Goal: Information Seeking & Learning: Learn about a topic

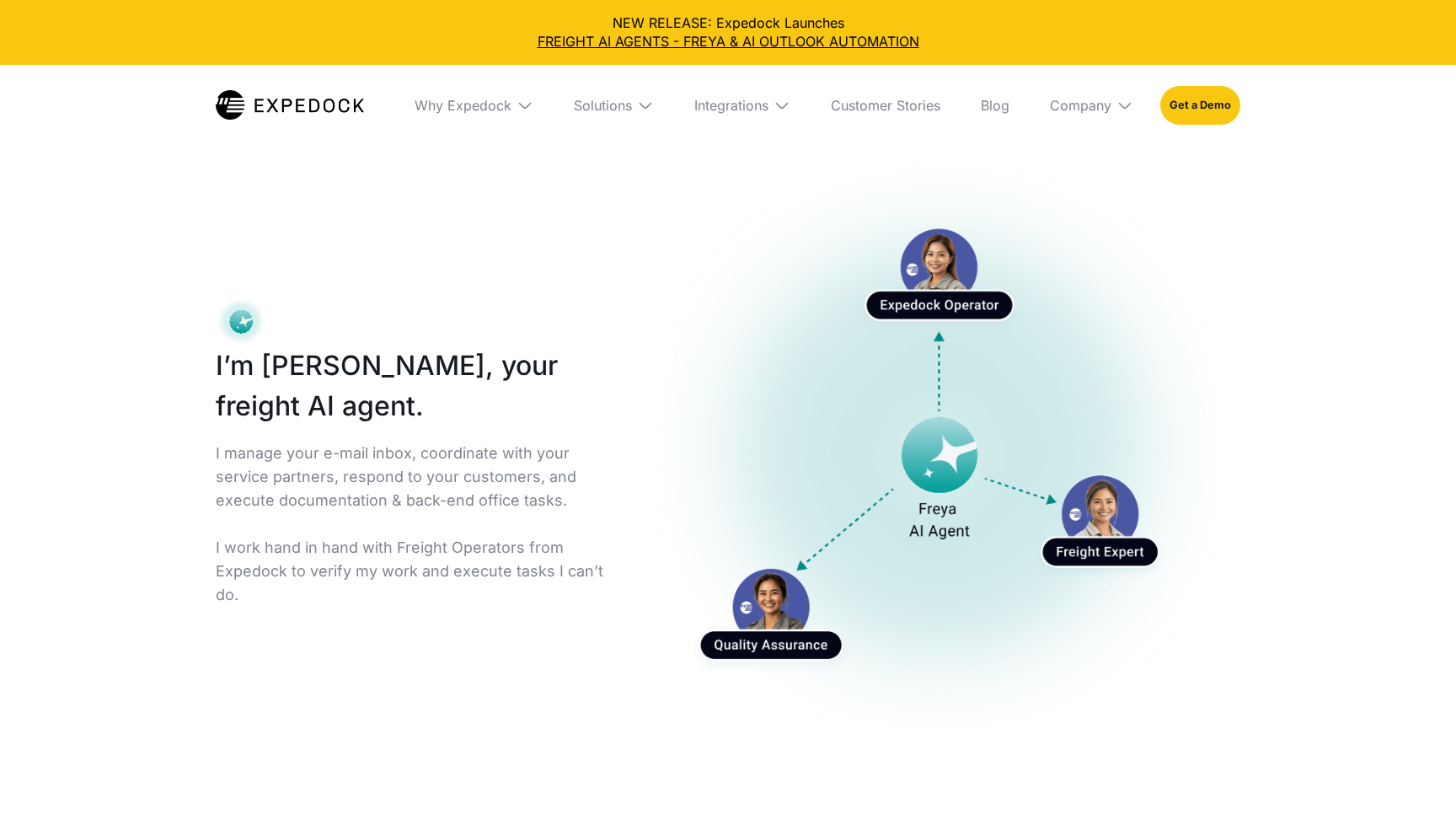
select select
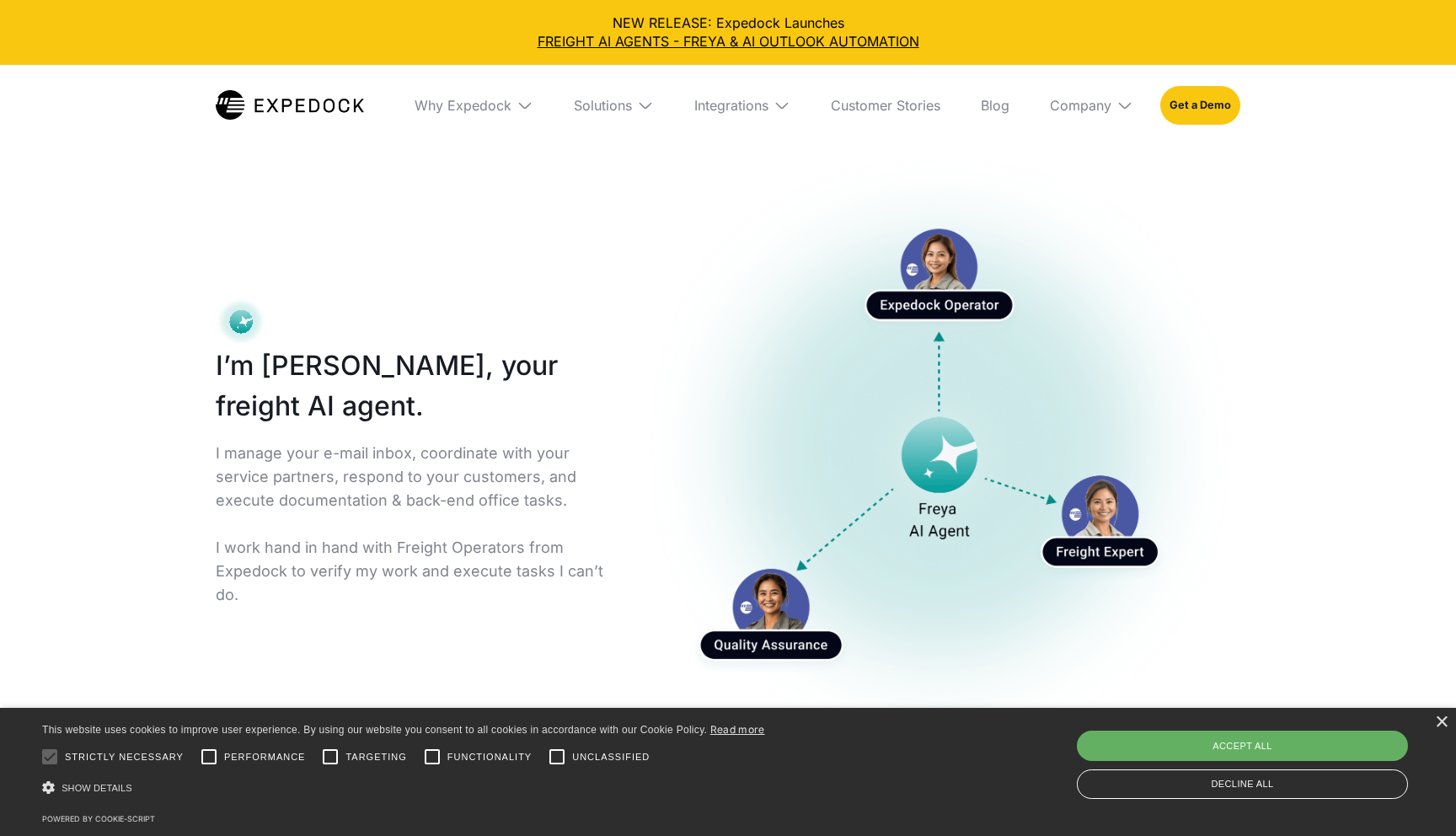
click at [1345, 743] on div "Accept all" at bounding box center [1242, 745] width 331 height 30
checkbox input "true"
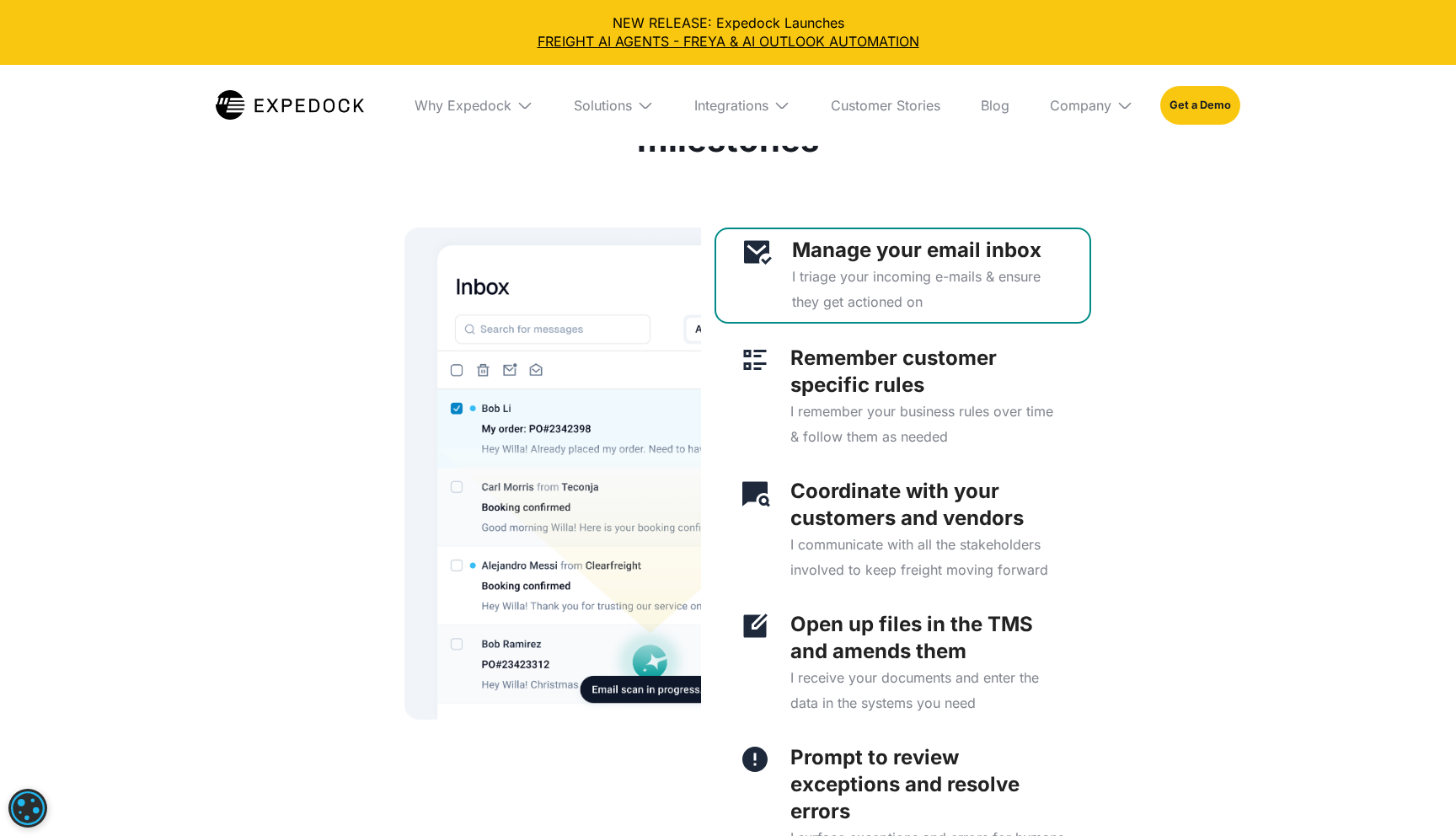
scroll to position [4282, 0]
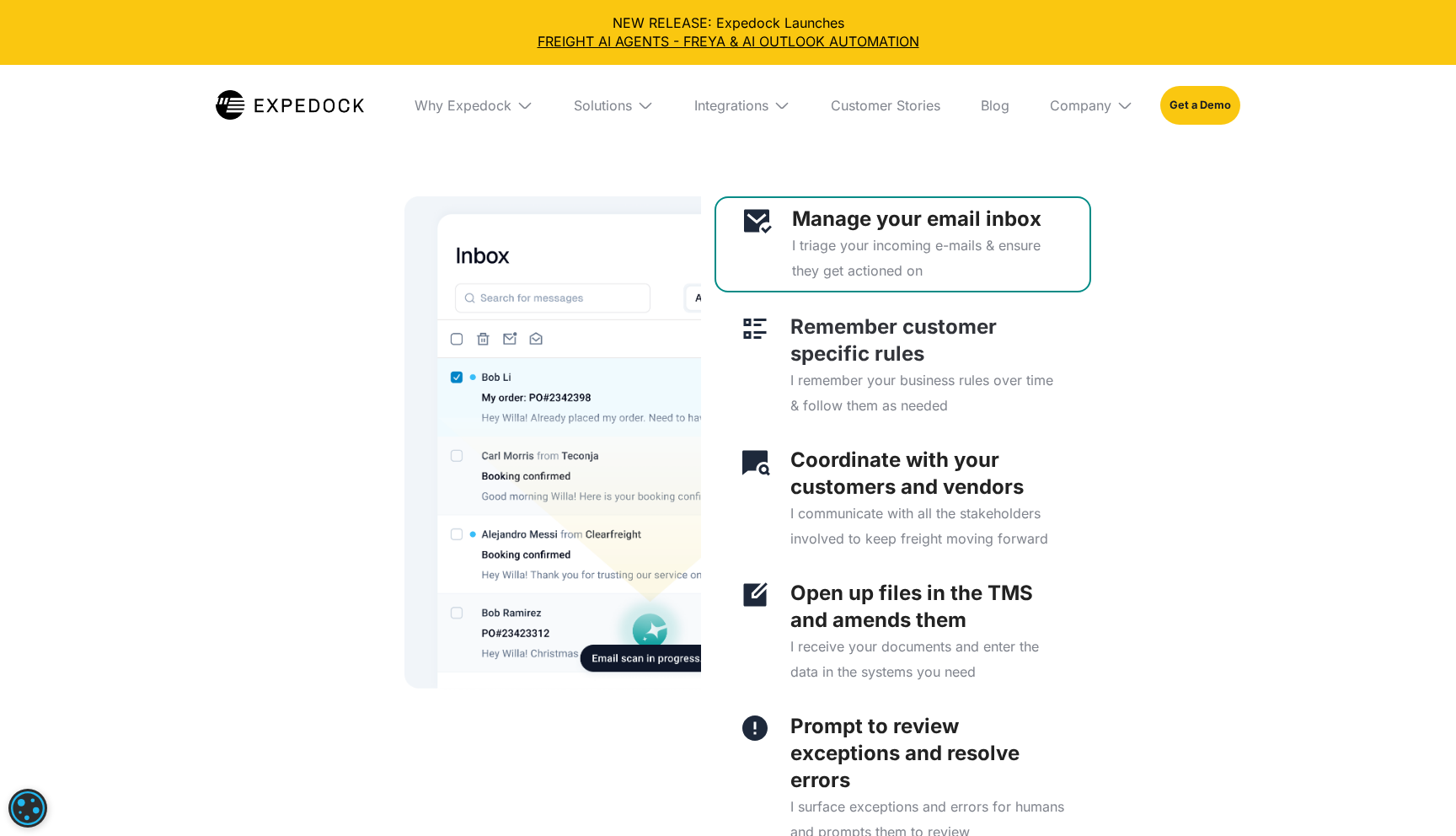
click at [851, 392] on p "I remember your business rules over time & follow them as needed" at bounding box center [928, 392] width 276 height 51
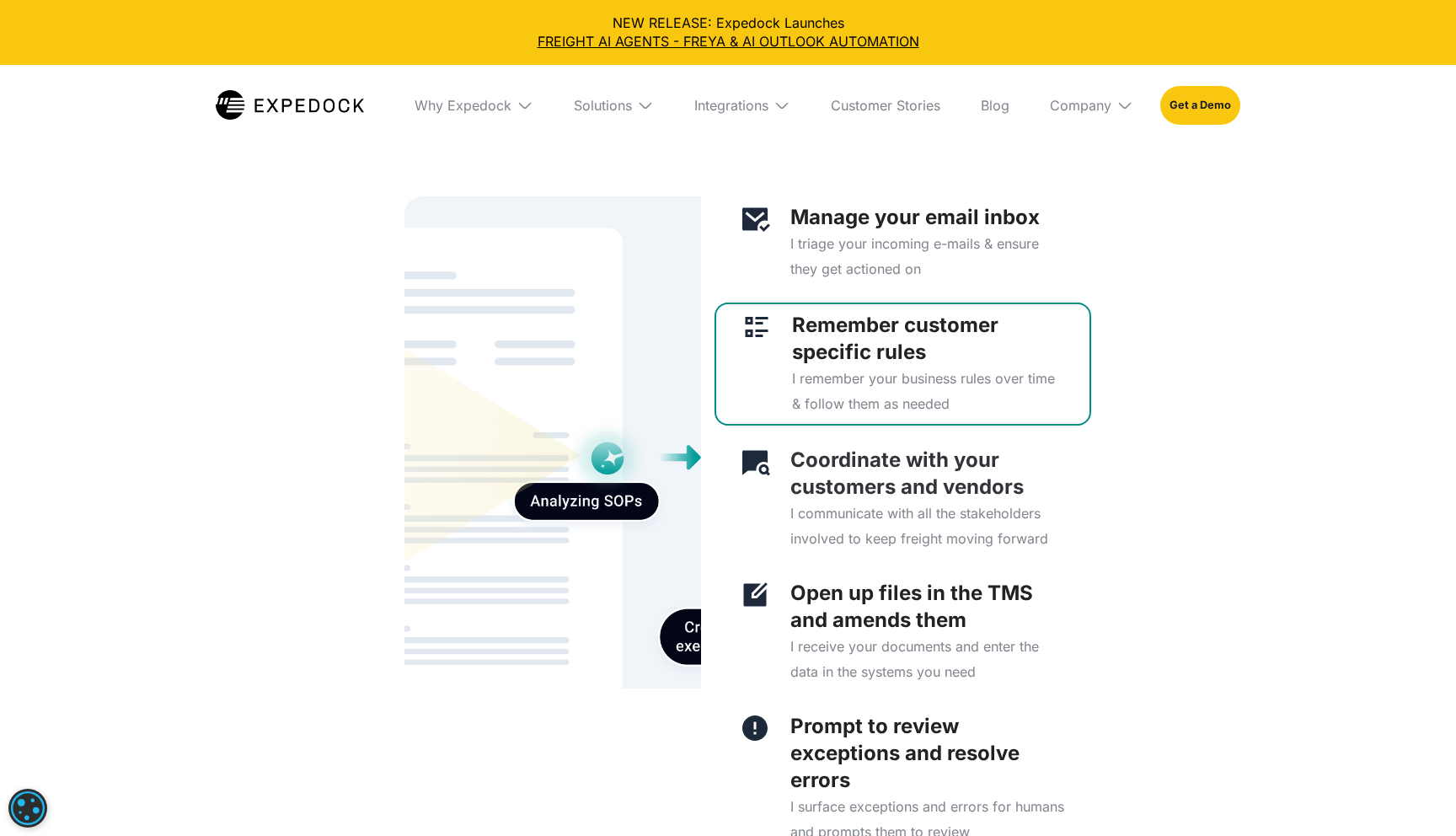
click at [881, 546] on p "I communicate with all the stakeholders involved to keep freight moving forward" at bounding box center [928, 526] width 276 height 51
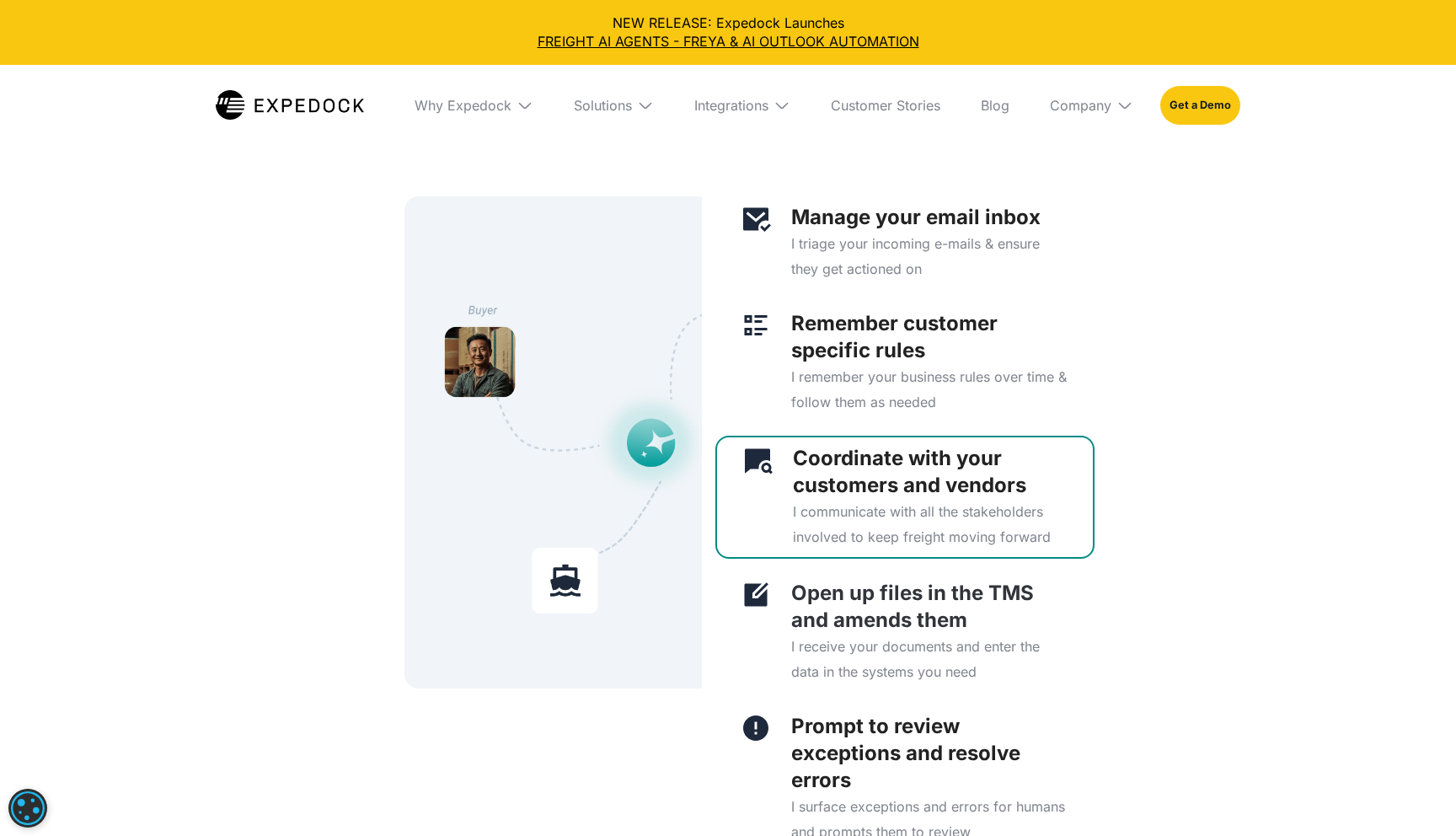
click at [855, 613] on p "Open up files in the TMS and amends them" at bounding box center [931, 607] width 278 height 54
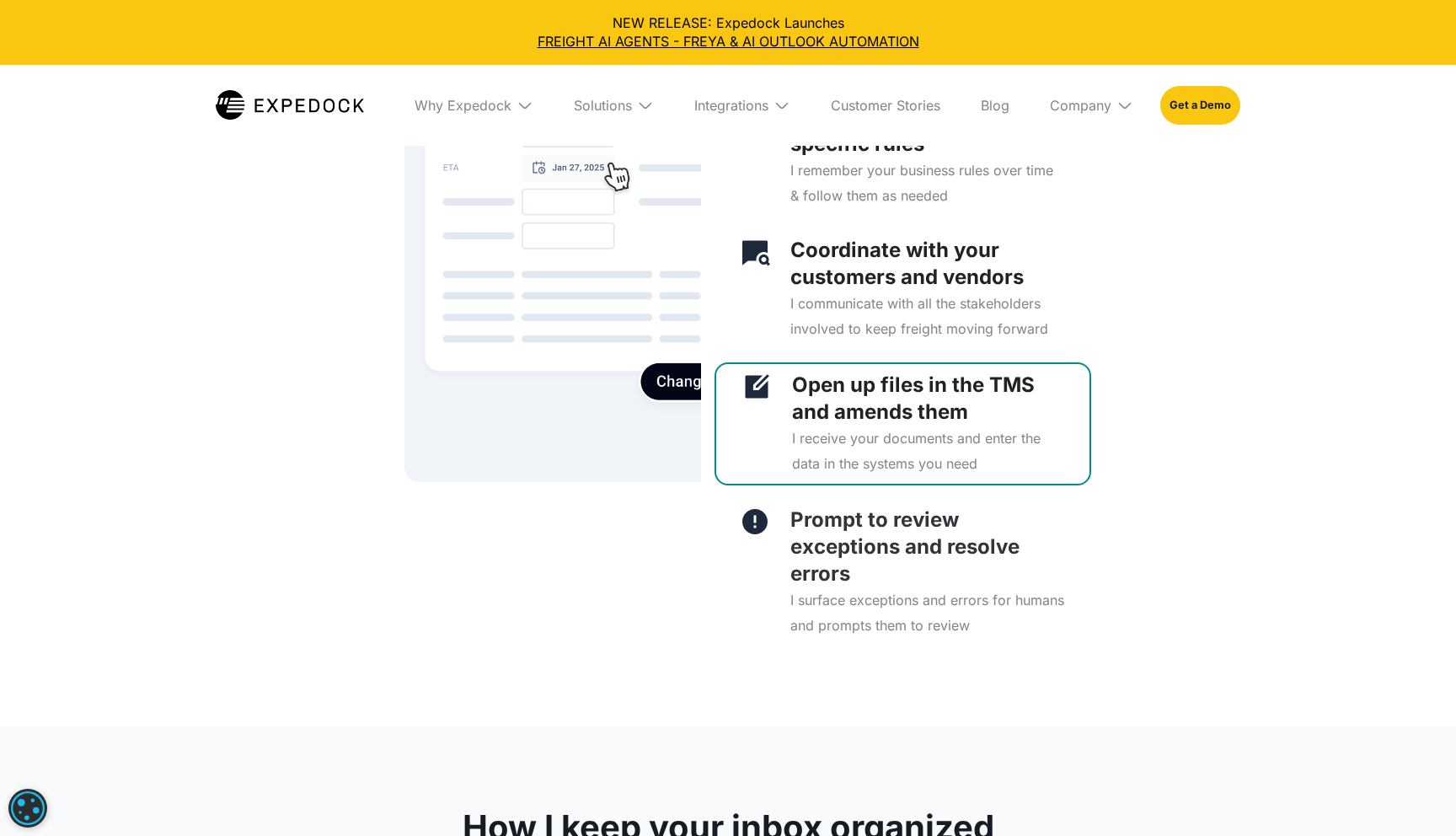
click at [874, 546] on p "Prompt to review exceptions and resolve errors" at bounding box center [928, 547] width 276 height 81
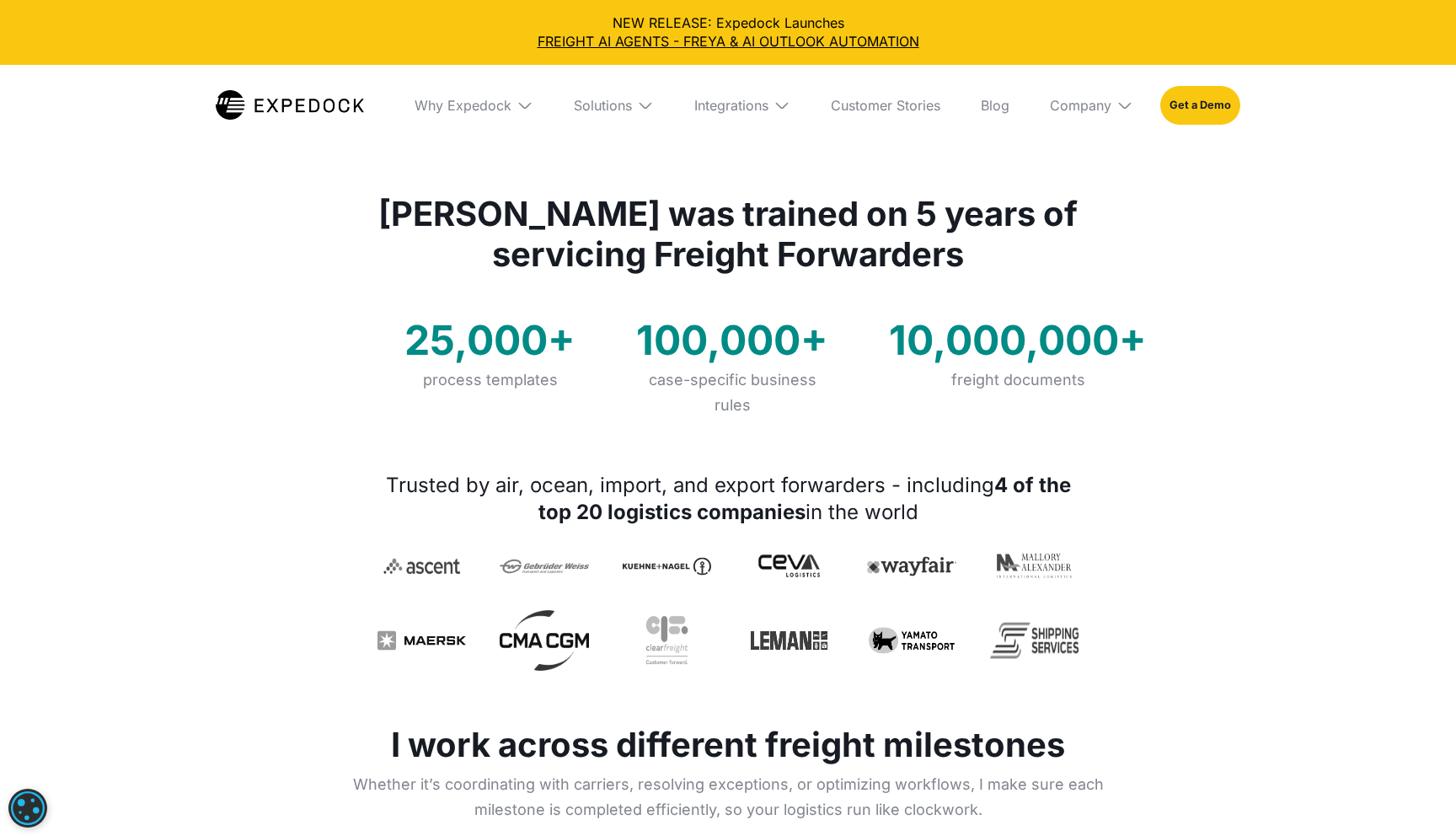
scroll to position [0, 0]
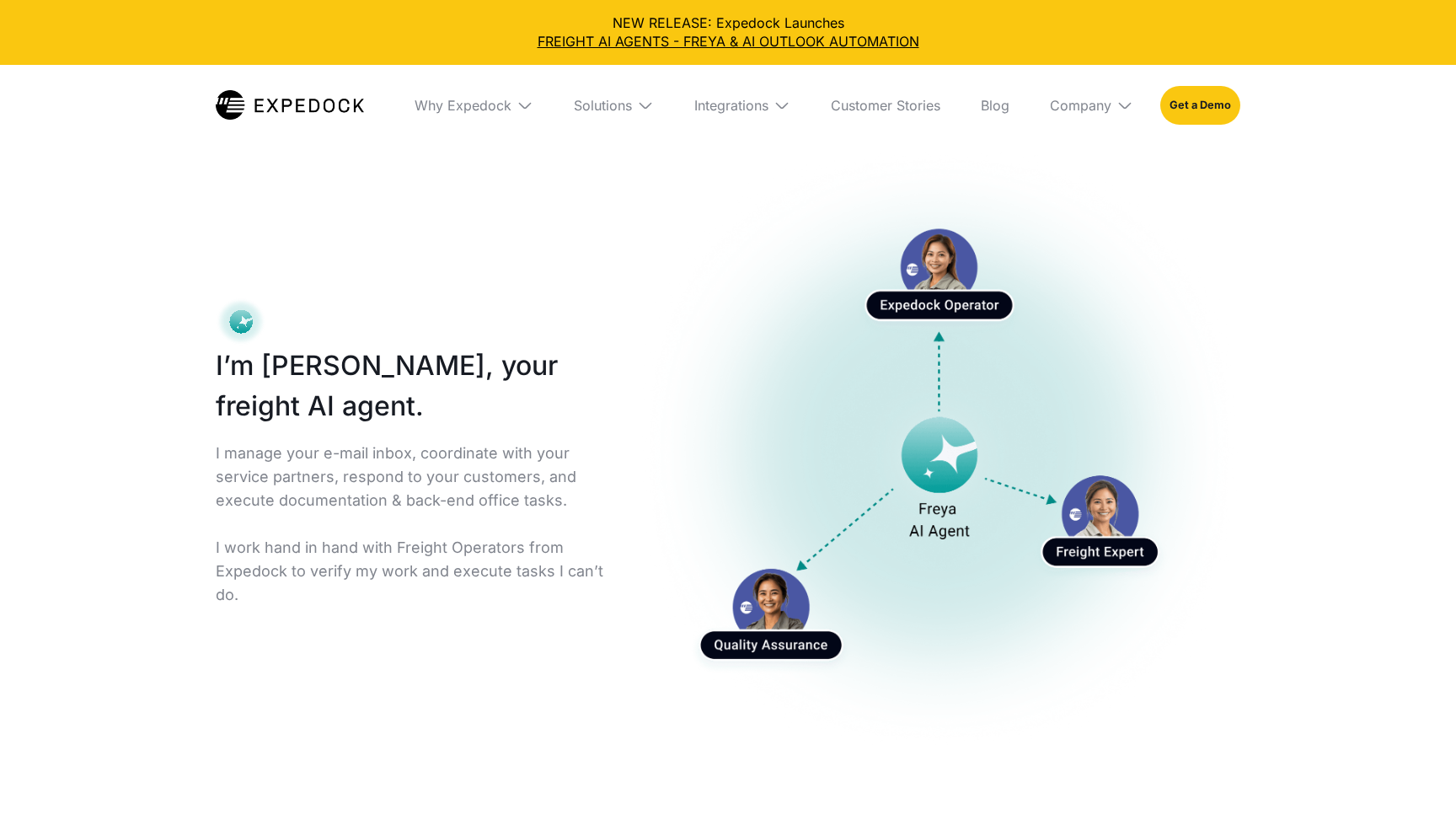
select select
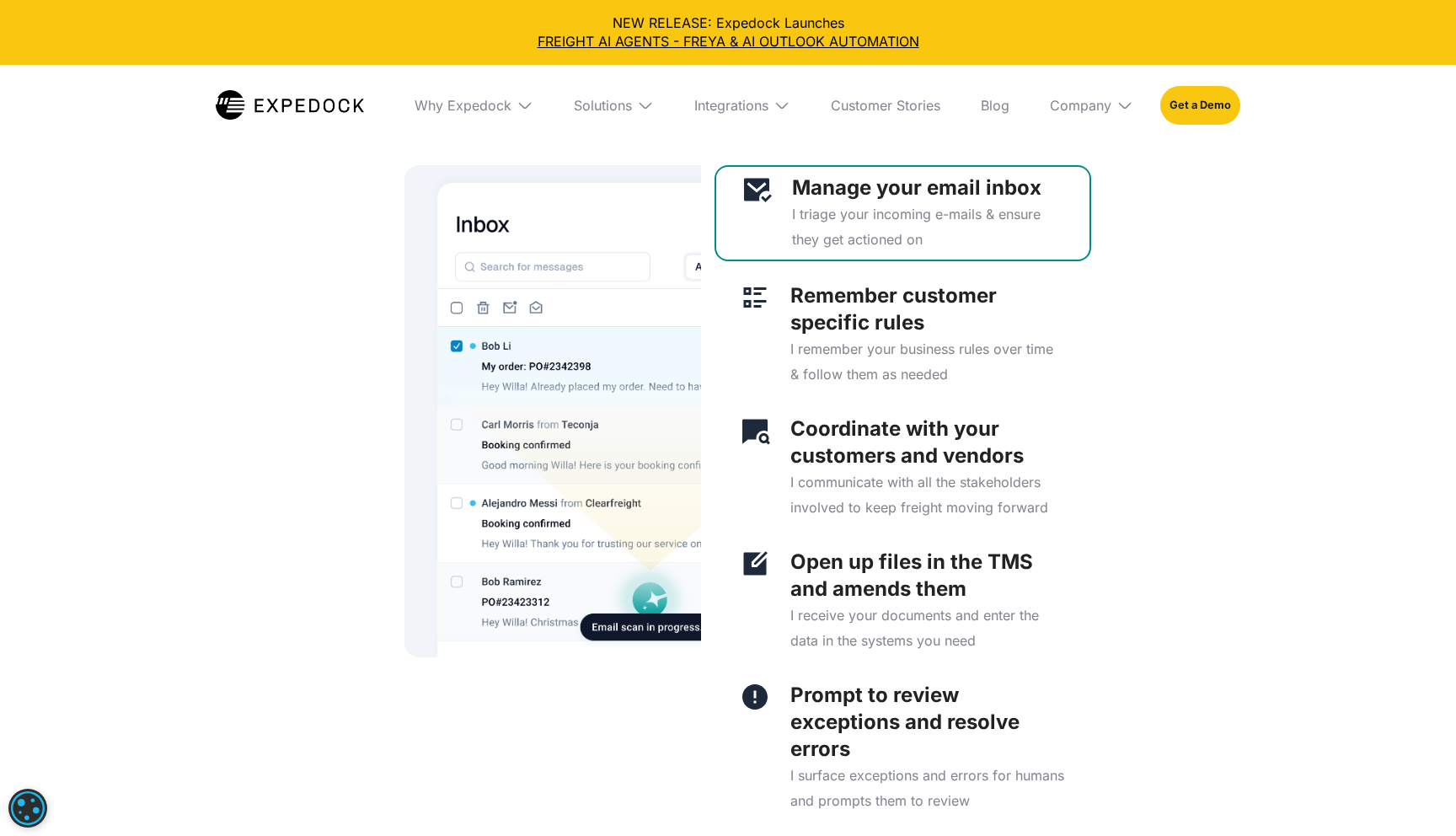
scroll to position [4302, 0]
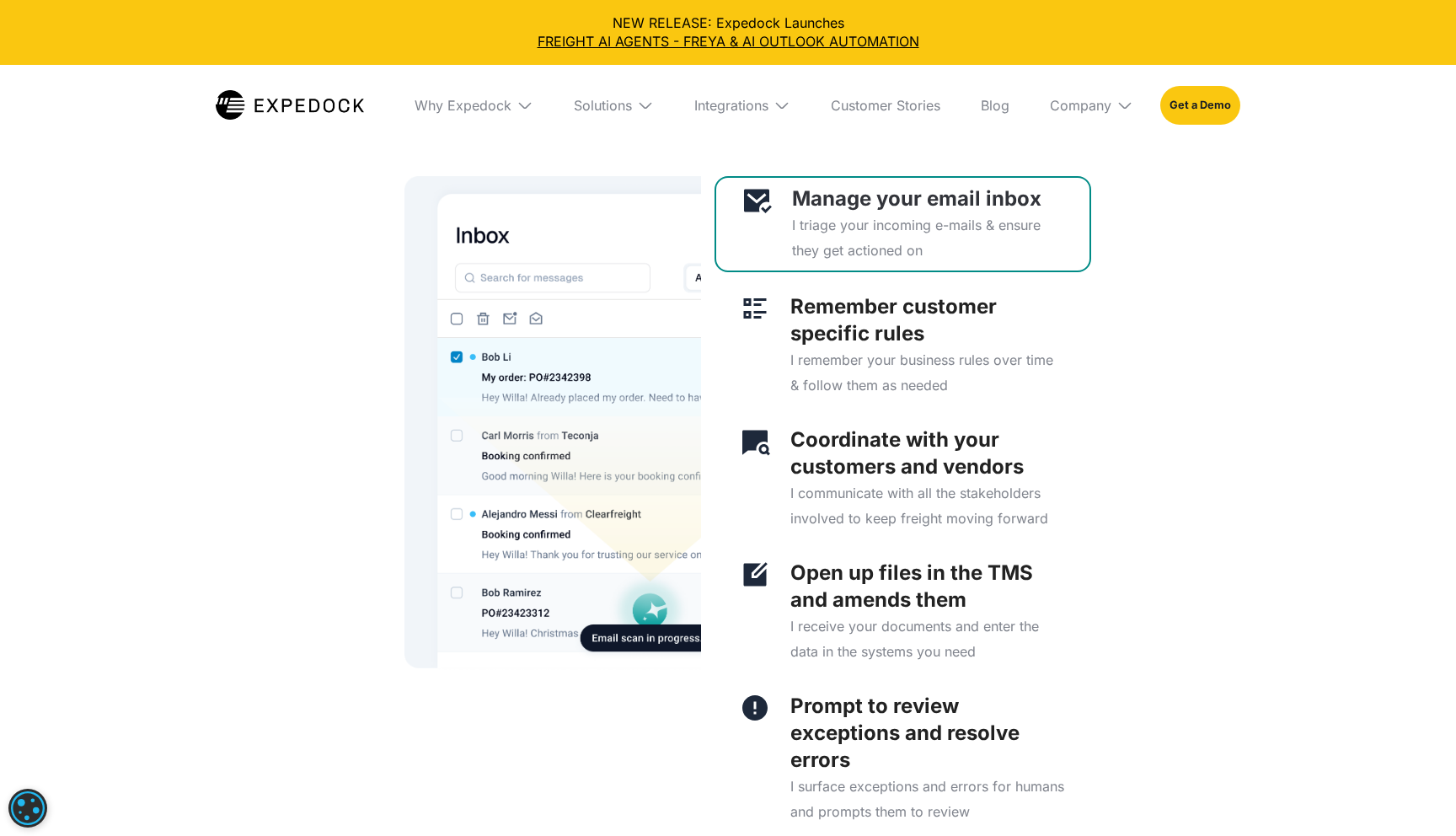
click at [904, 238] on p "I triage your incoming e-mails & ensure they get actioned on" at bounding box center [928, 238] width 272 height 51
click at [889, 304] on p "Remember customer specific rules" at bounding box center [928, 320] width 276 height 54
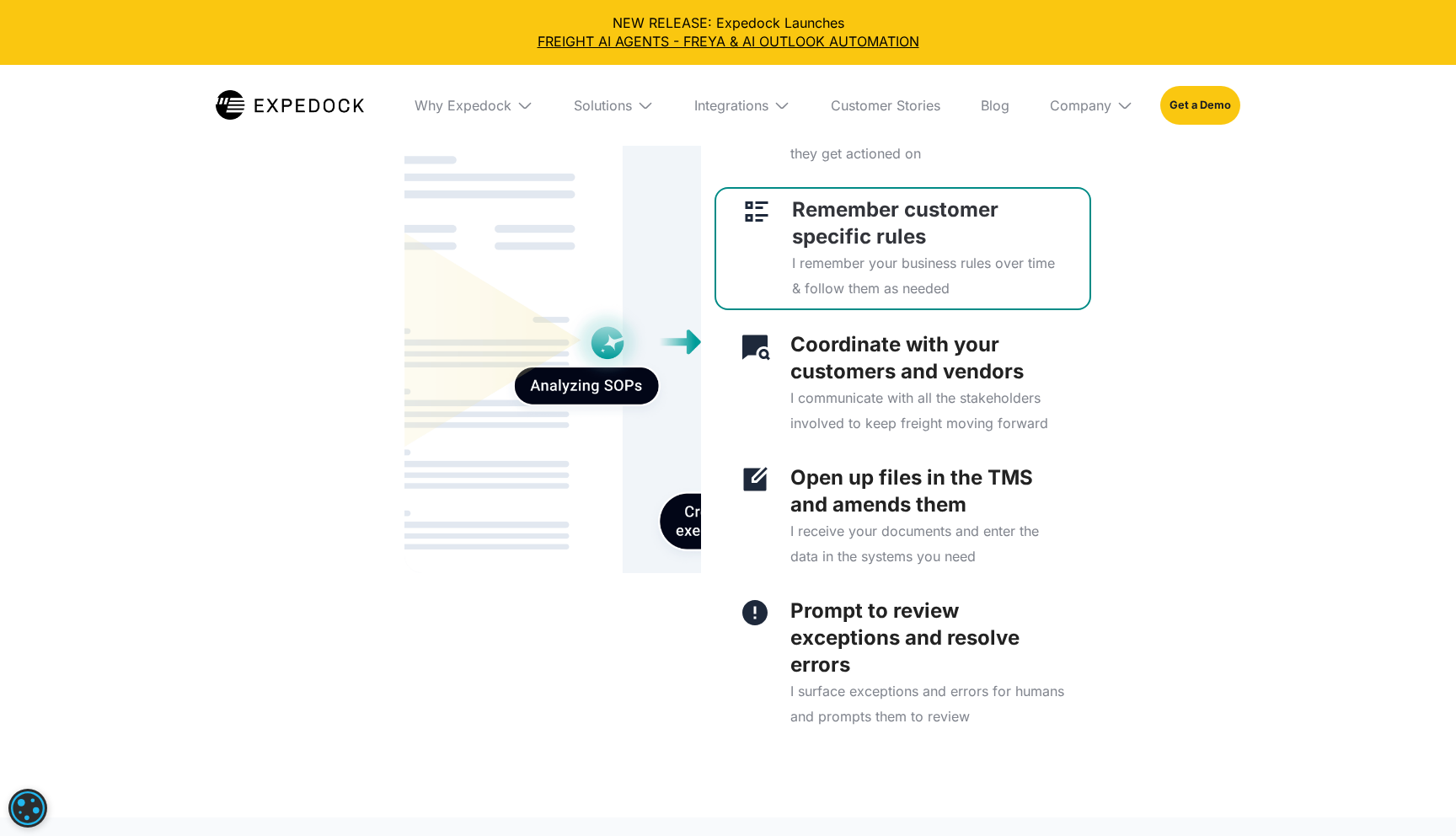
scroll to position [4396, 0]
click at [955, 386] on p "Coordinate with your customers and vendors" at bounding box center [928, 359] width 276 height 54
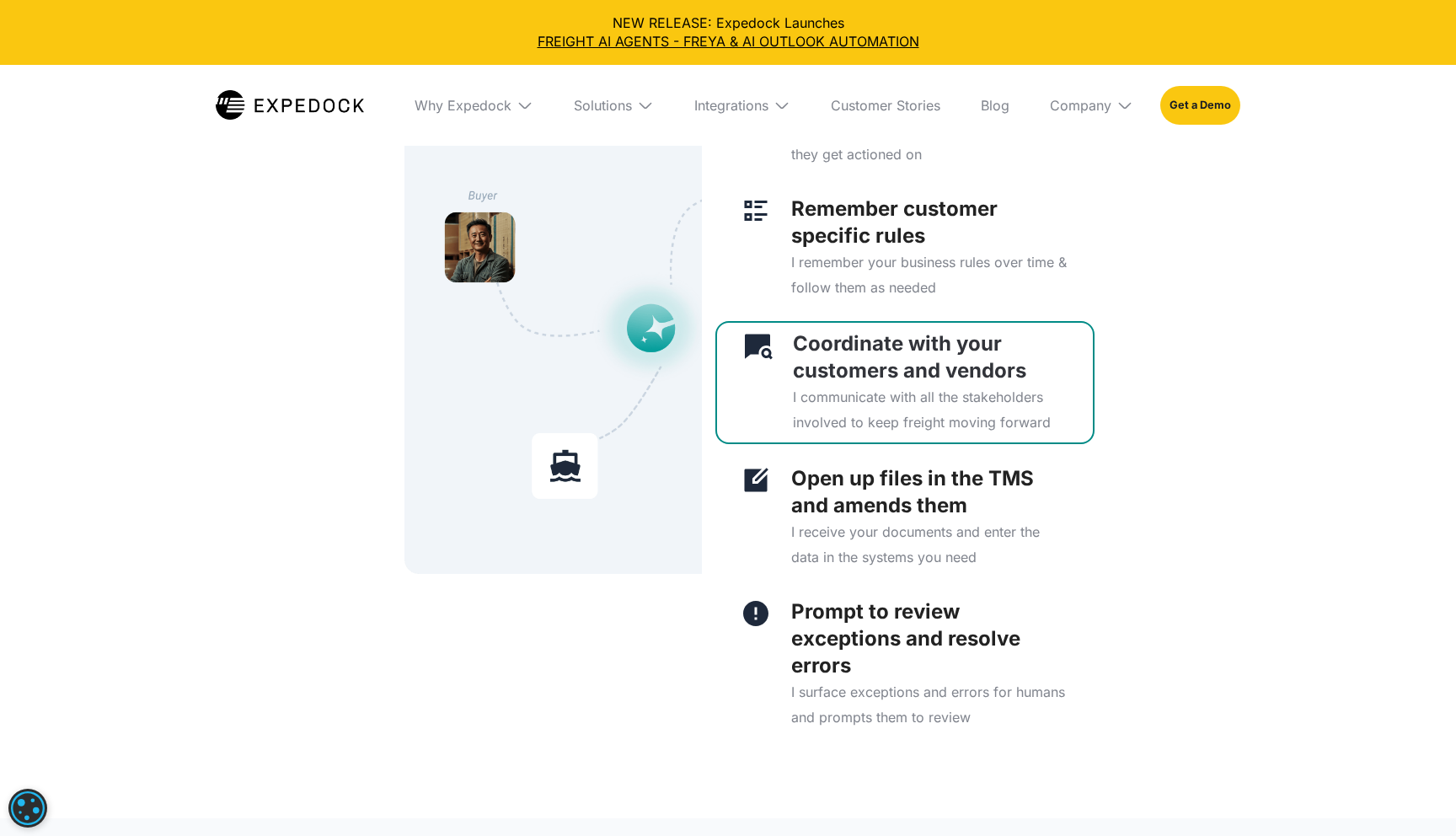
scroll to position [4466, 0]
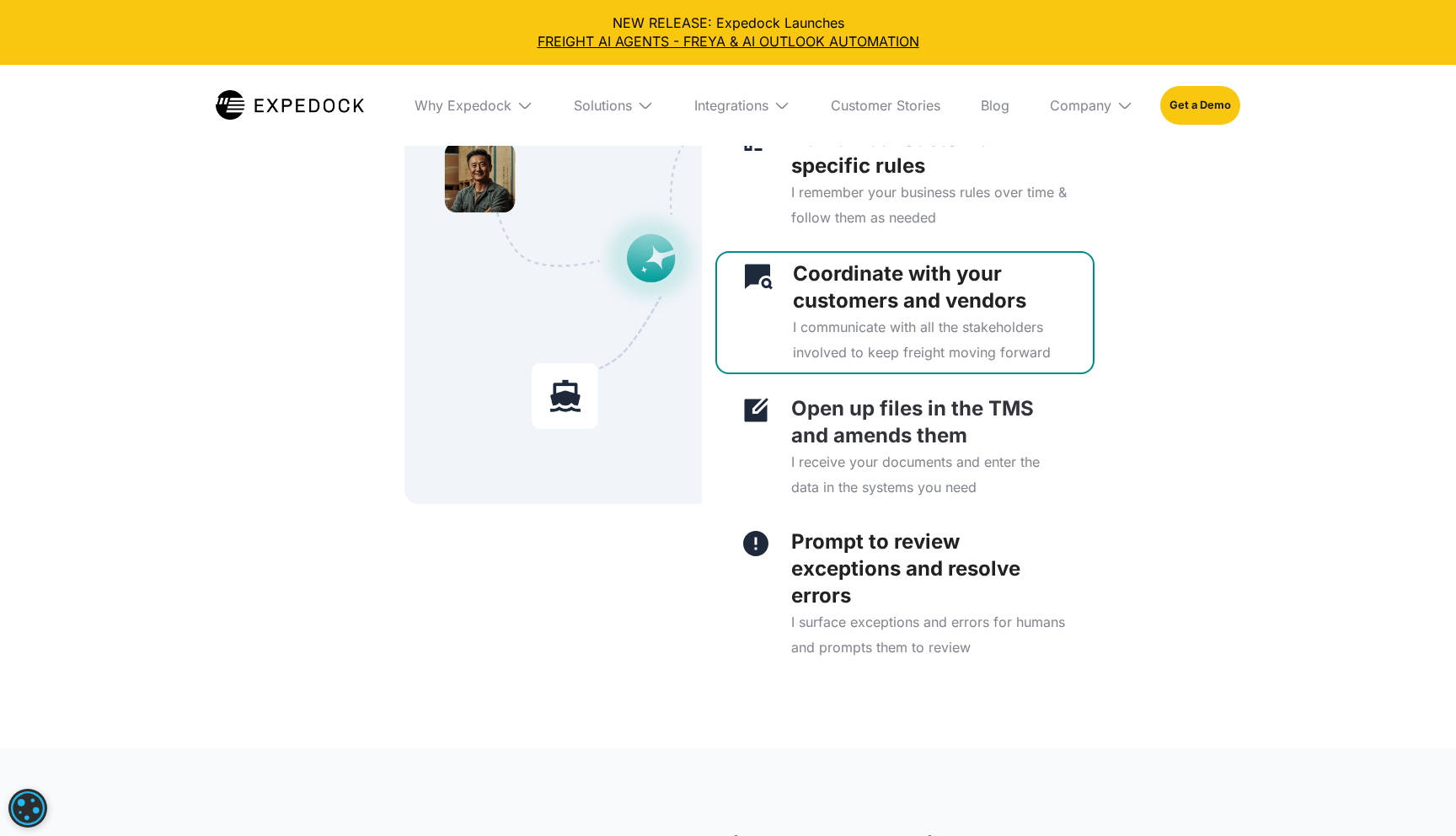
click at [898, 427] on p "Open up files in the TMS and amends them" at bounding box center [931, 422] width 278 height 54
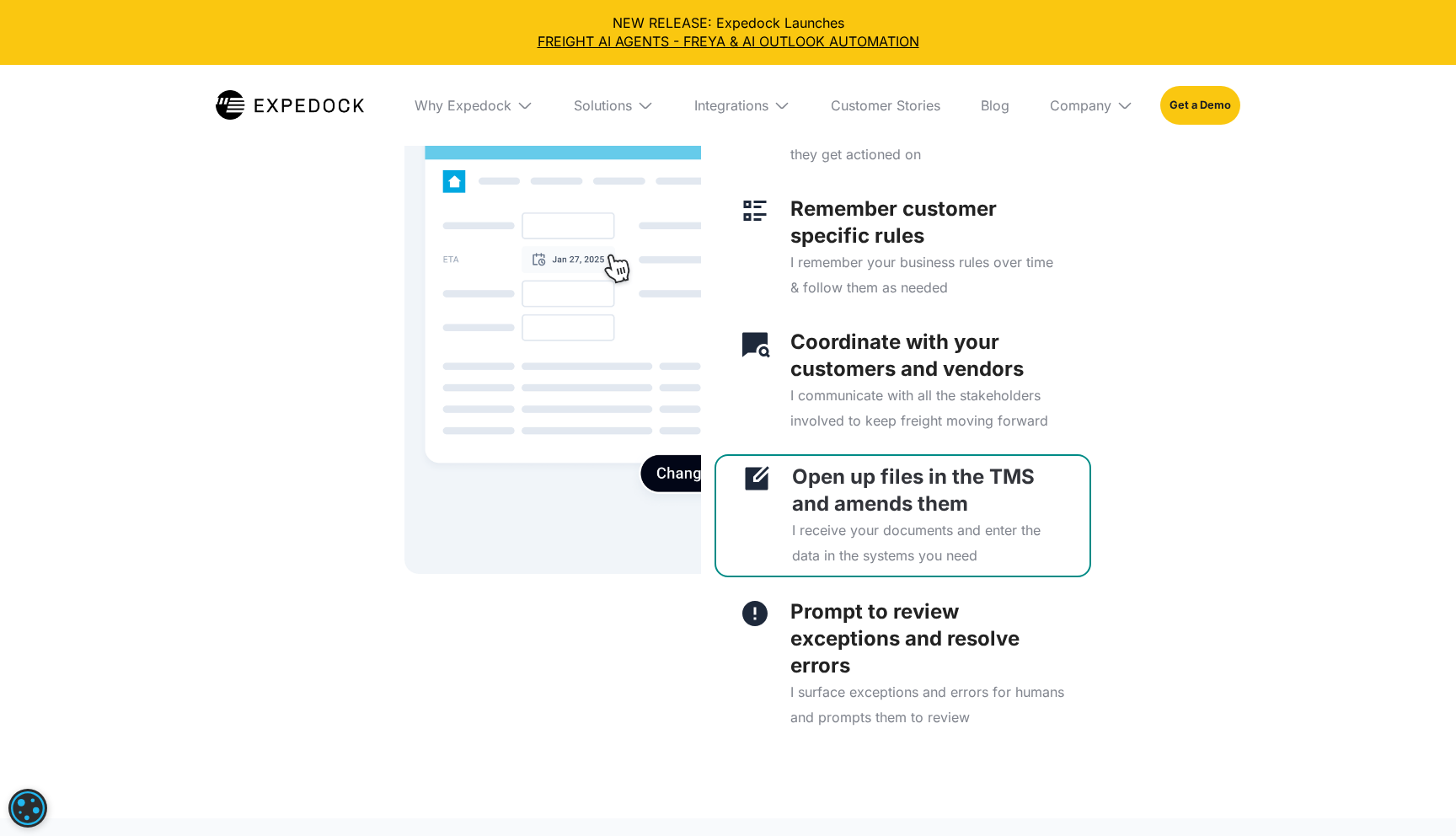
scroll to position [4392, 0]
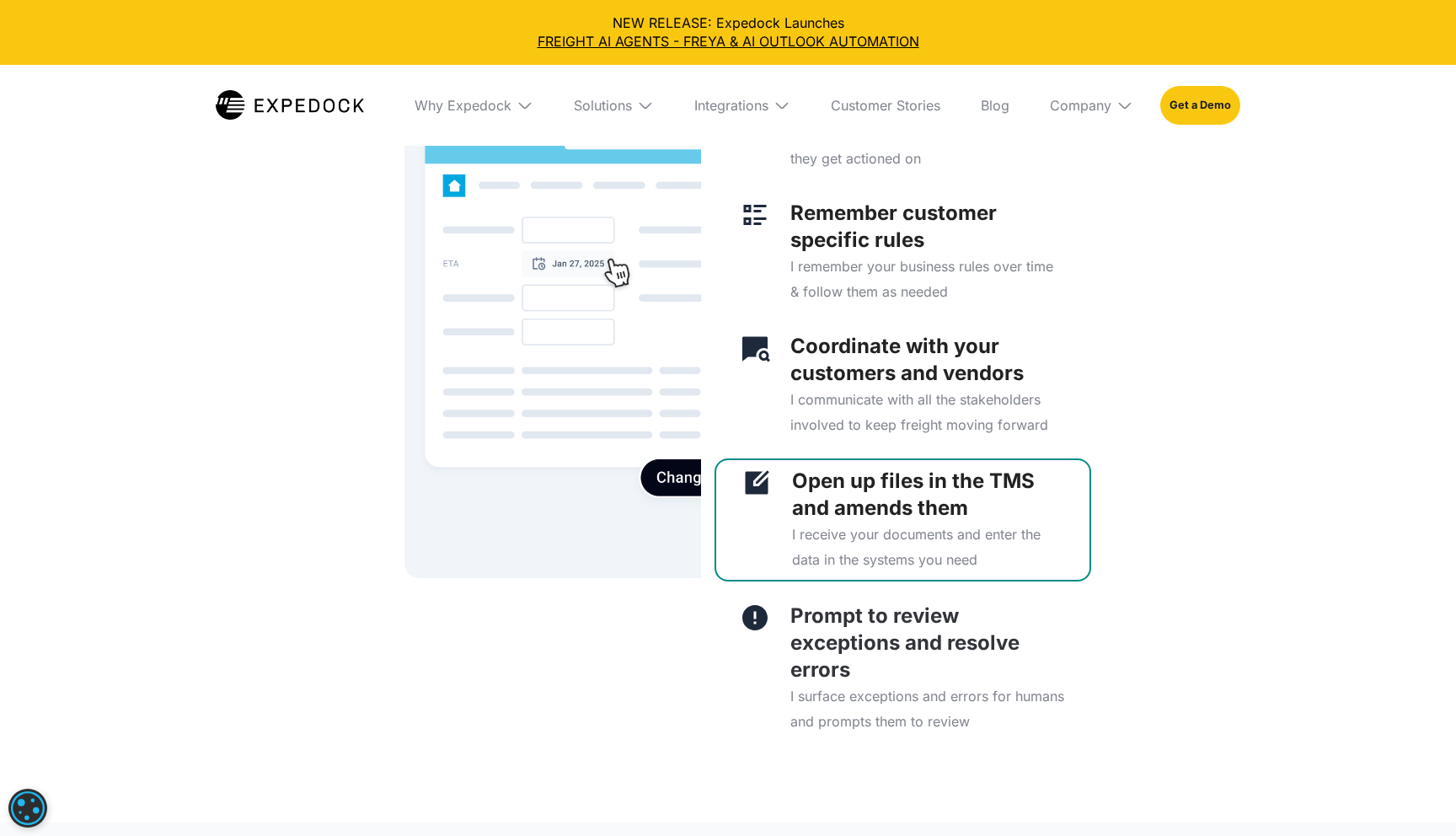
click at [846, 626] on p "Prompt to review exceptions and resolve errors" at bounding box center [928, 643] width 276 height 81
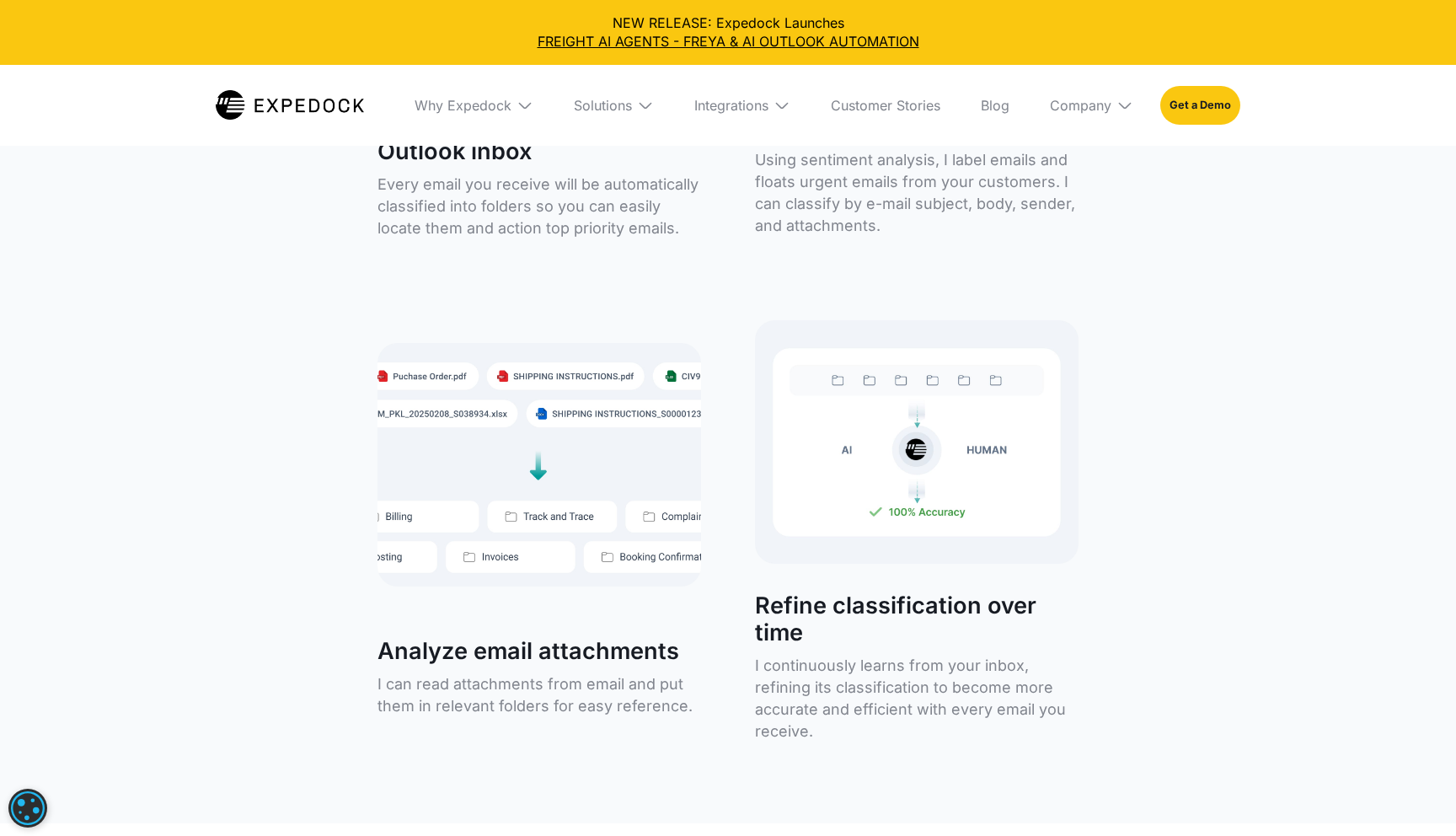
scroll to position [5606, 0]
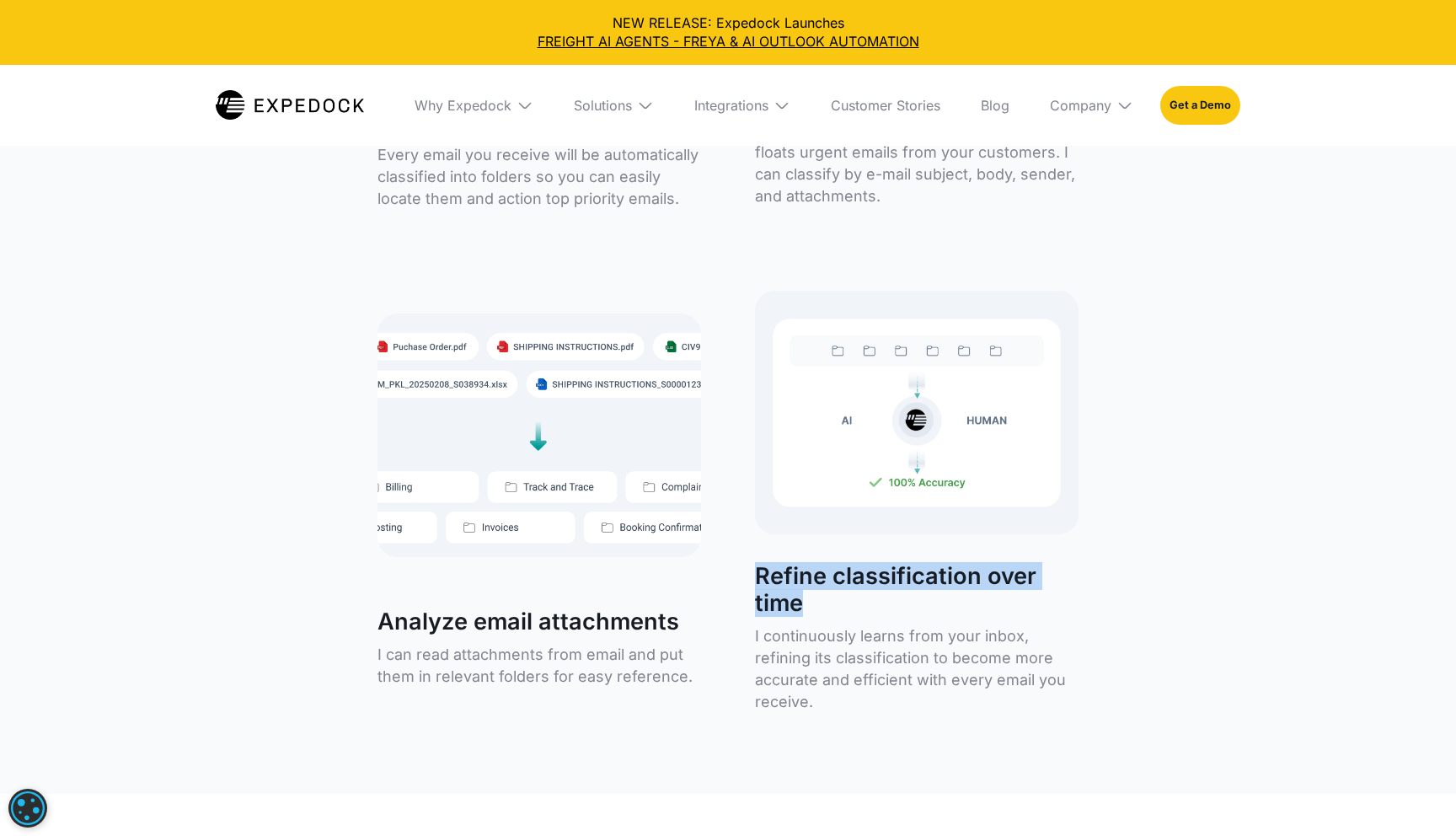
drag, startPoint x: 848, startPoint y: 608, endPoint x: 774, endPoint y: 552, distance: 92.8
click at [775, 552] on div "Refine classification over time I continuously learns from your inbox, refining…" at bounding box center [917, 514] width 323 height 449
click at [774, 552] on div "Refine classification over time I continuously learns from your inbox, refining…" at bounding box center [917, 514] width 323 height 449
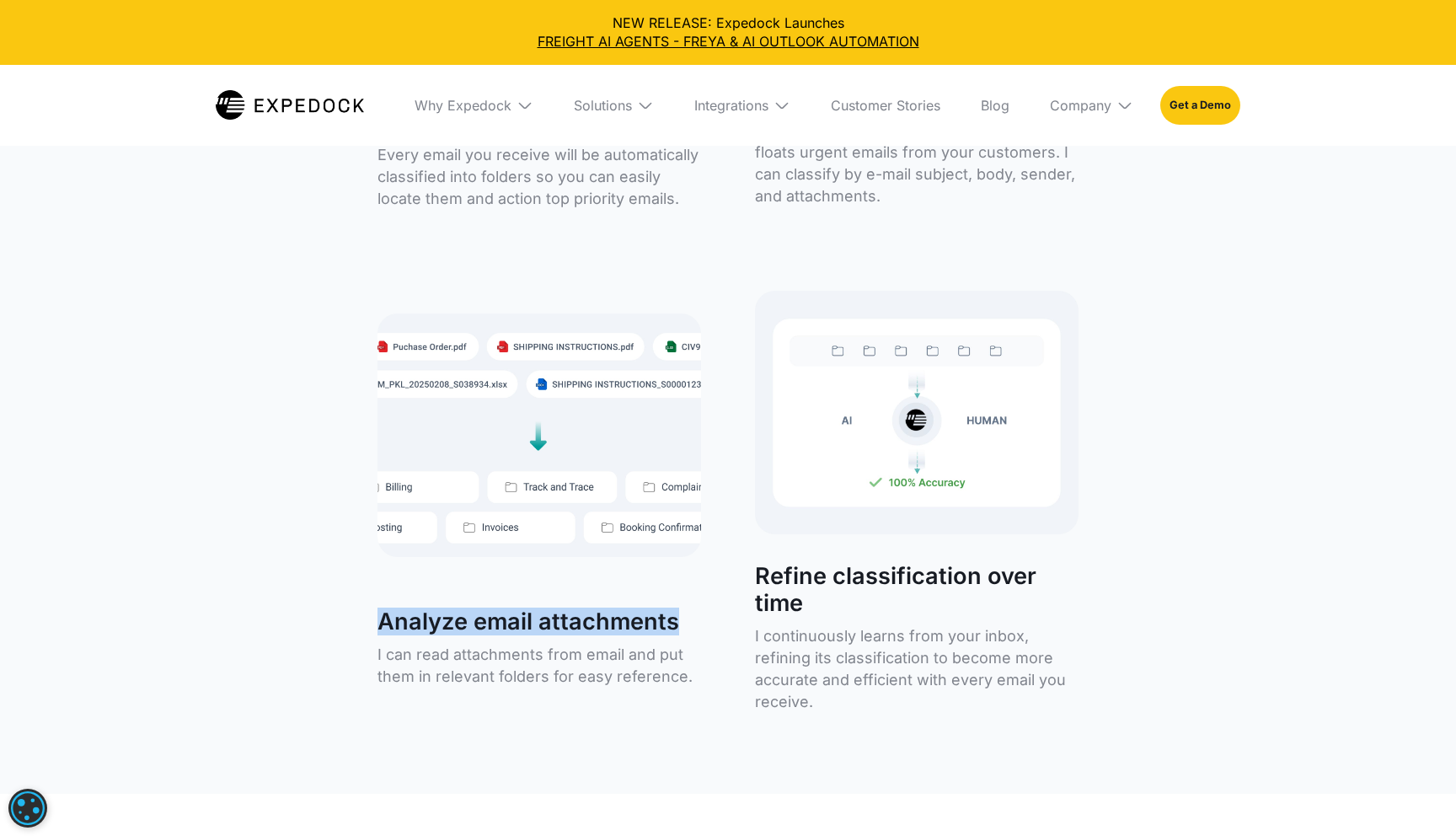
drag, startPoint x: 345, startPoint y: 635, endPoint x: 686, endPoint y: 635, distance: 341.0
click at [687, 635] on div "How I keep your inbox organized Automated email classification in your Outlook …" at bounding box center [728, 201] width 1456 height 1186
click at [686, 635] on h2 "Analyze email attachments" at bounding box center [539, 622] width 323 height 27
drag, startPoint x: 464, startPoint y: 656, endPoint x: 591, endPoint y: 657, distance: 127.0
click at [592, 657] on p "I can read attachments from email and put them in relevant folders for easy ref…" at bounding box center [539, 666] width 323 height 44
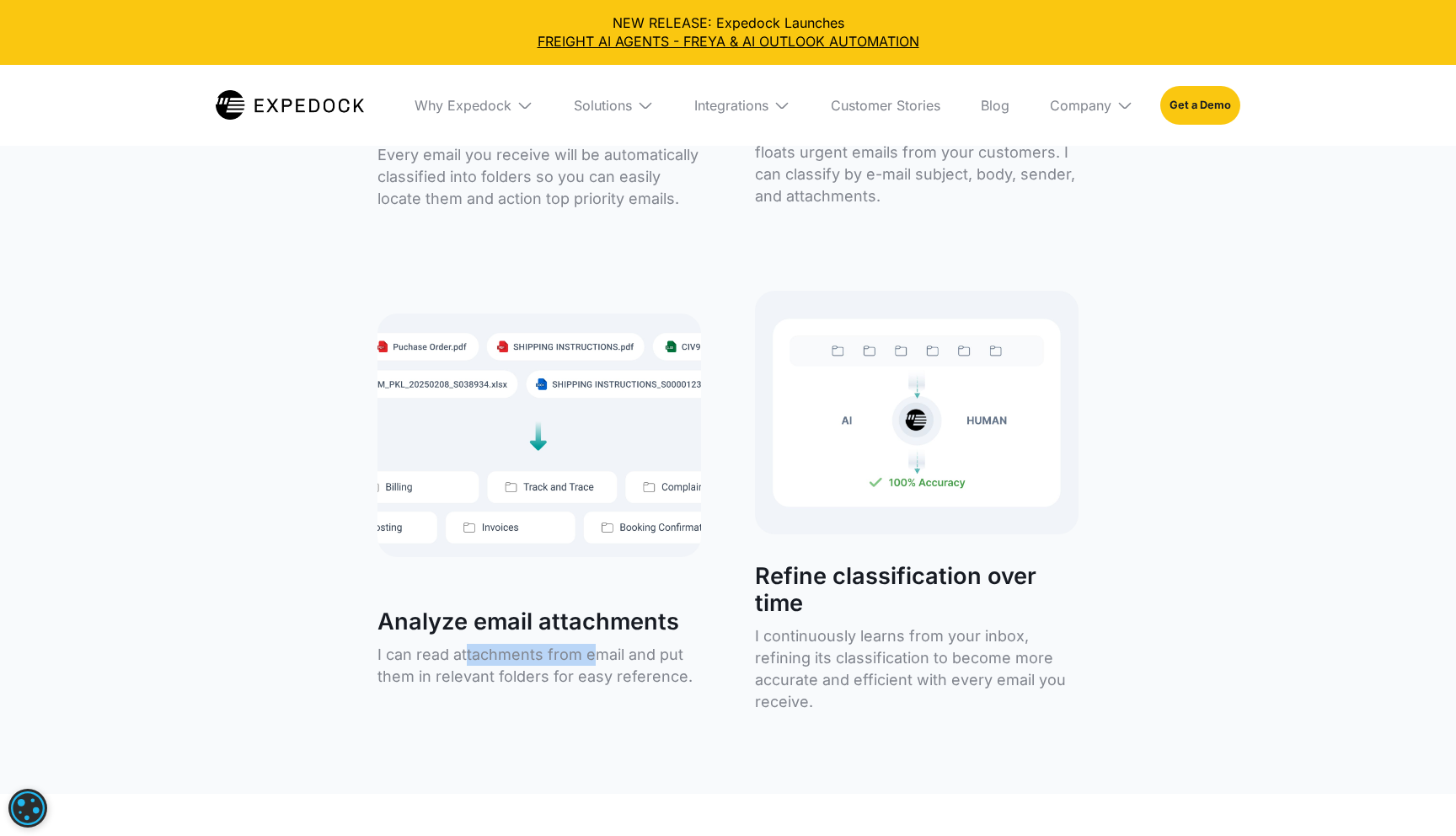
click at [591, 657] on p "I can read attachments from email and put them in relevant folders for easy ref…" at bounding box center [539, 666] width 323 height 44
click at [637, 657] on p "I can read attachments from email and put them in relevant folders for easy ref…" at bounding box center [539, 666] width 323 height 44
drag, startPoint x: 390, startPoint y: 678, endPoint x: 475, endPoint y: 678, distance: 85.0
click at [475, 678] on p "I can read attachments from email and put them in relevant folders for easy ref…" at bounding box center [539, 666] width 323 height 44
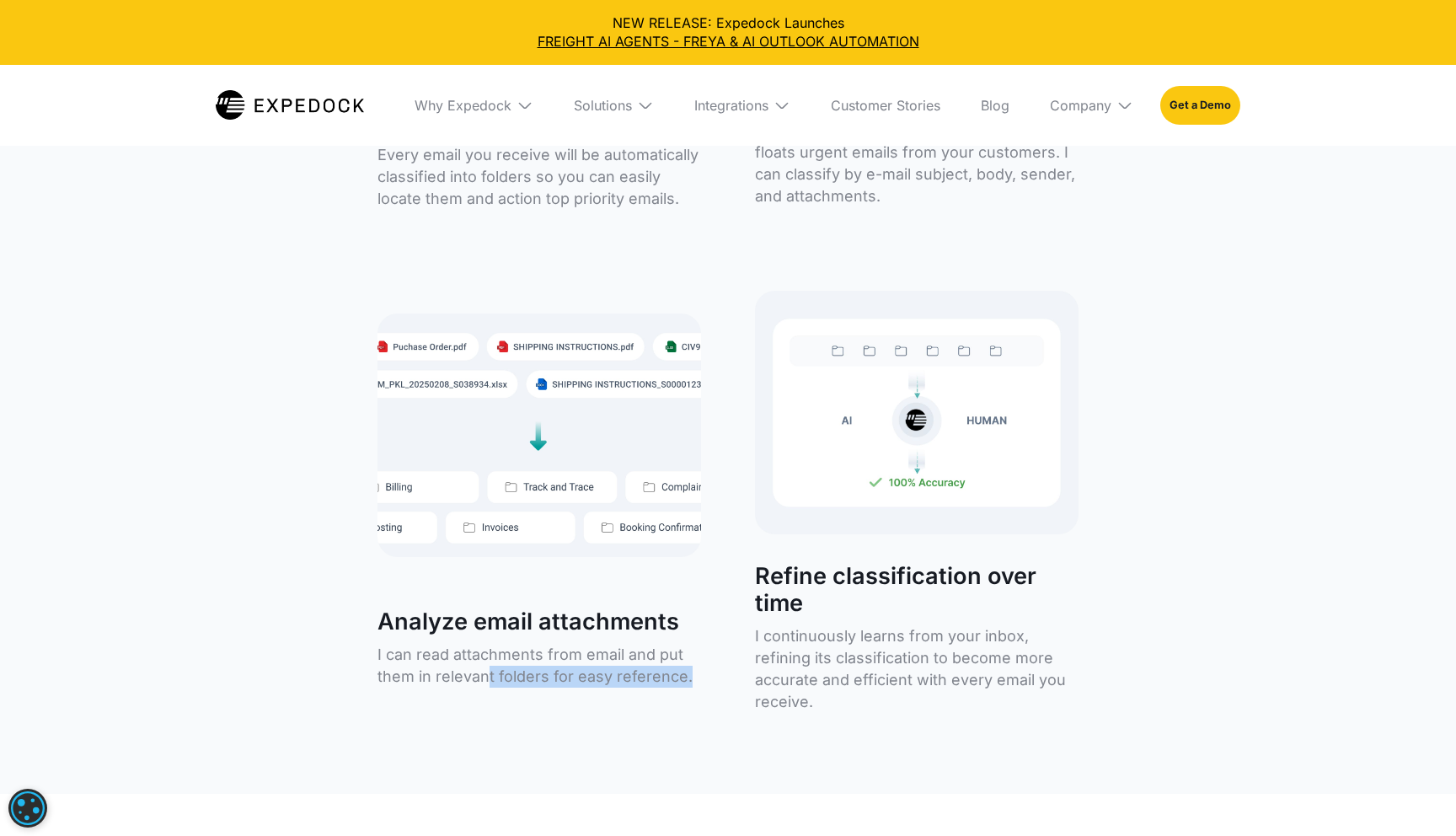
drag, startPoint x: 486, startPoint y: 678, endPoint x: 696, endPoint y: 678, distance: 210.0
click at [696, 678] on p "I can read attachments from email and put them in relevant folders for easy ref…" at bounding box center [539, 666] width 323 height 44
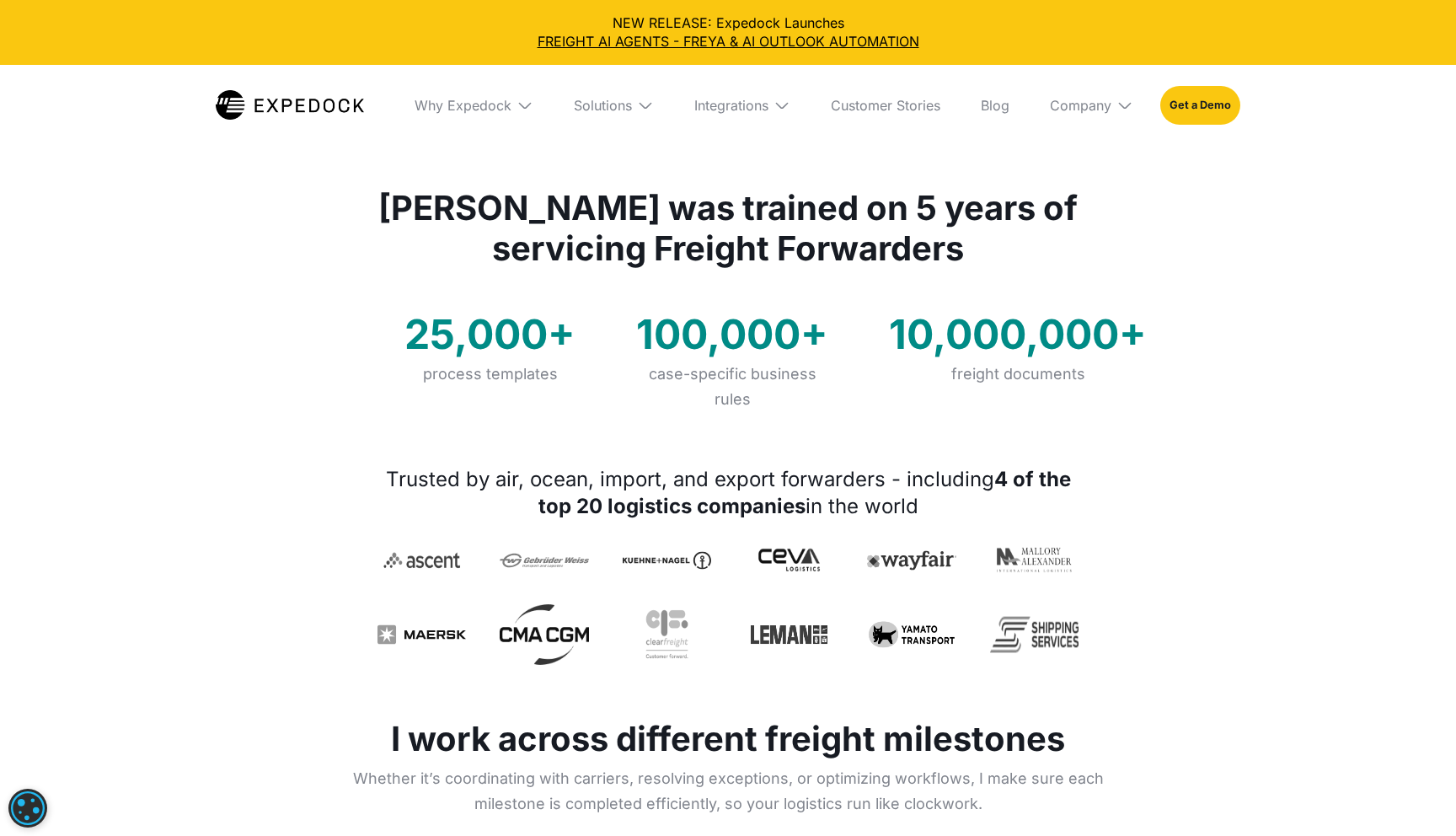
scroll to position [0, 0]
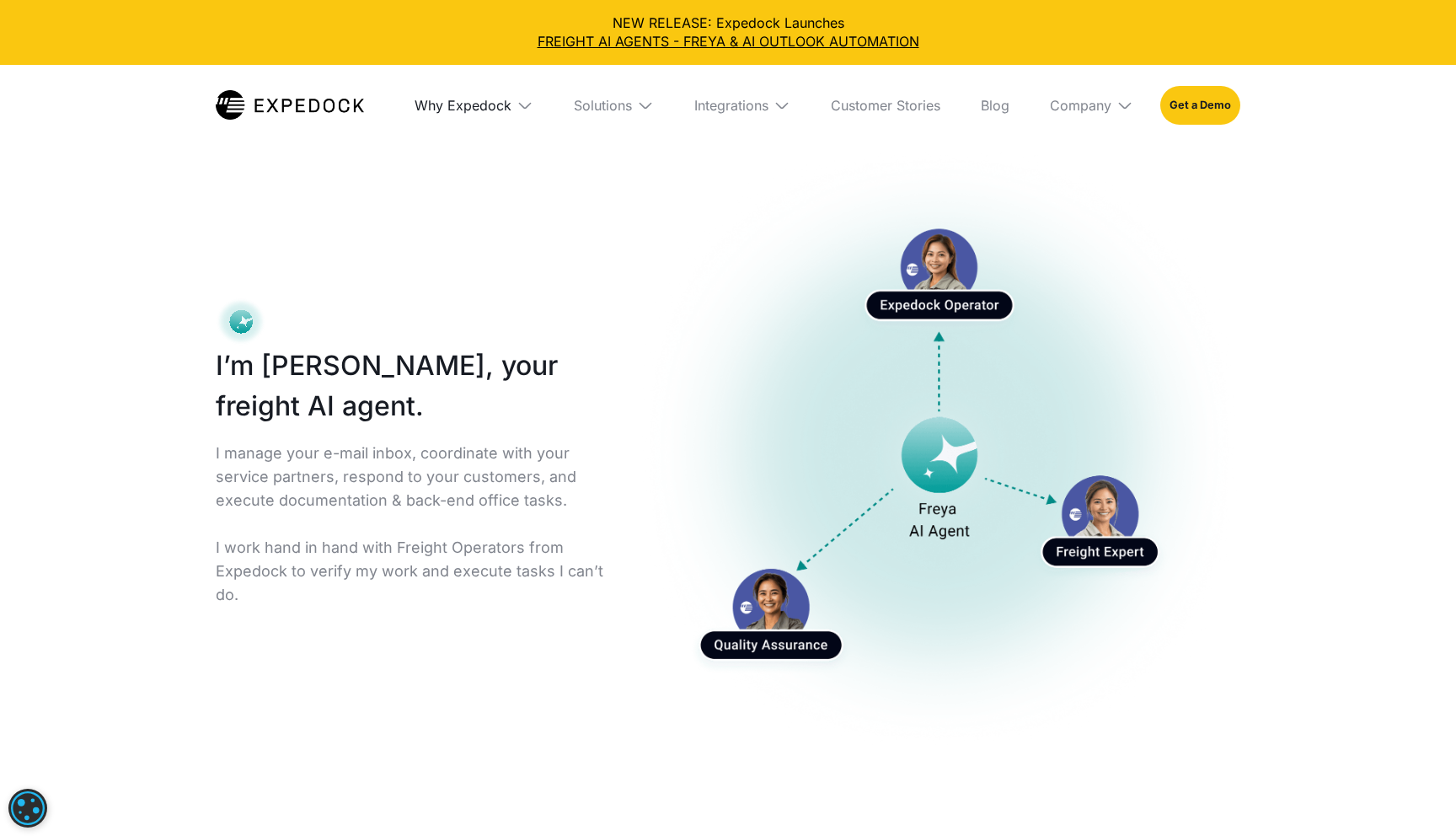
click at [509, 105] on div "Why Expedock" at bounding box center [463, 105] width 97 height 17
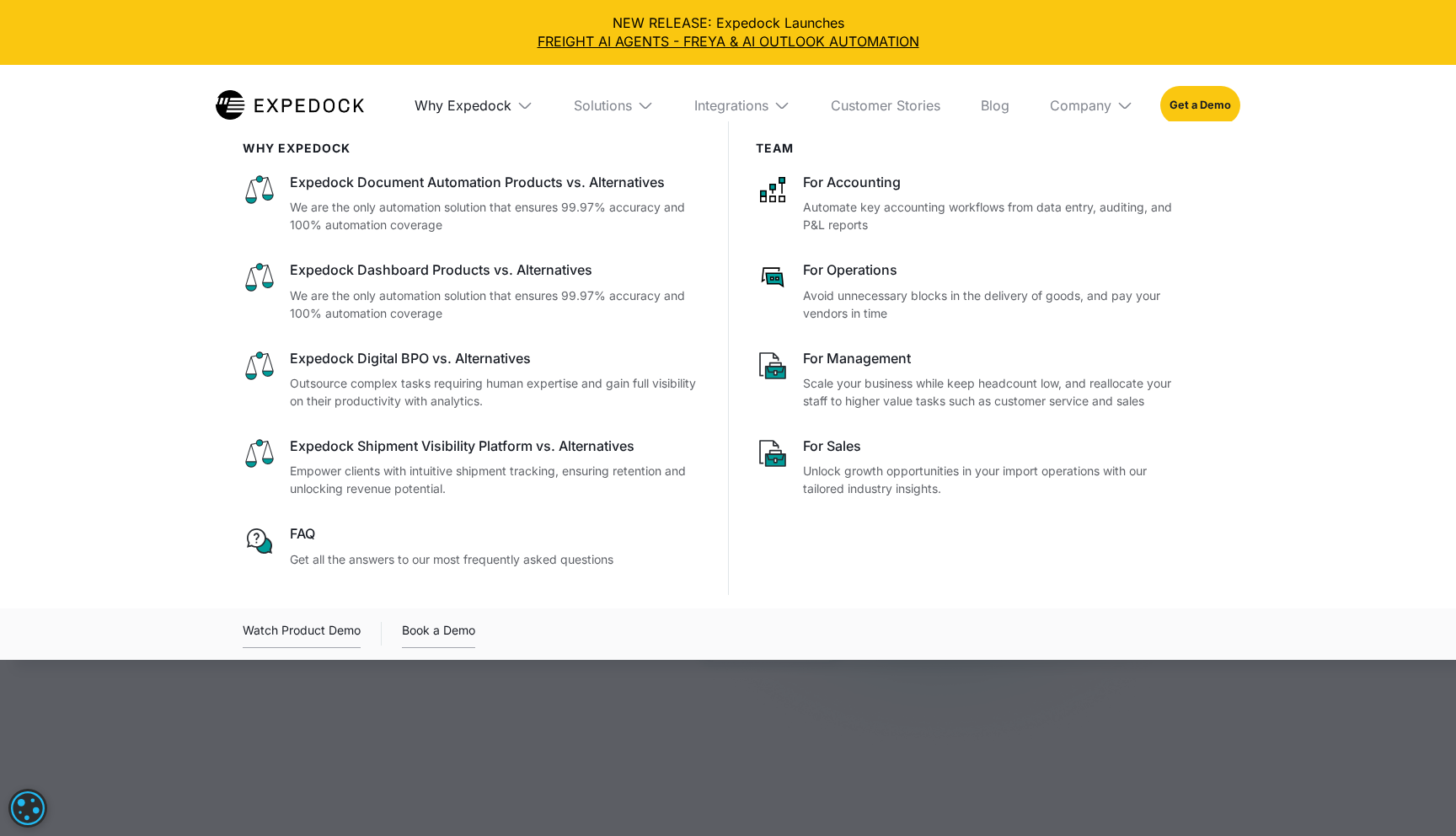
click at [509, 105] on div "Why Expedock" at bounding box center [463, 105] width 97 height 17
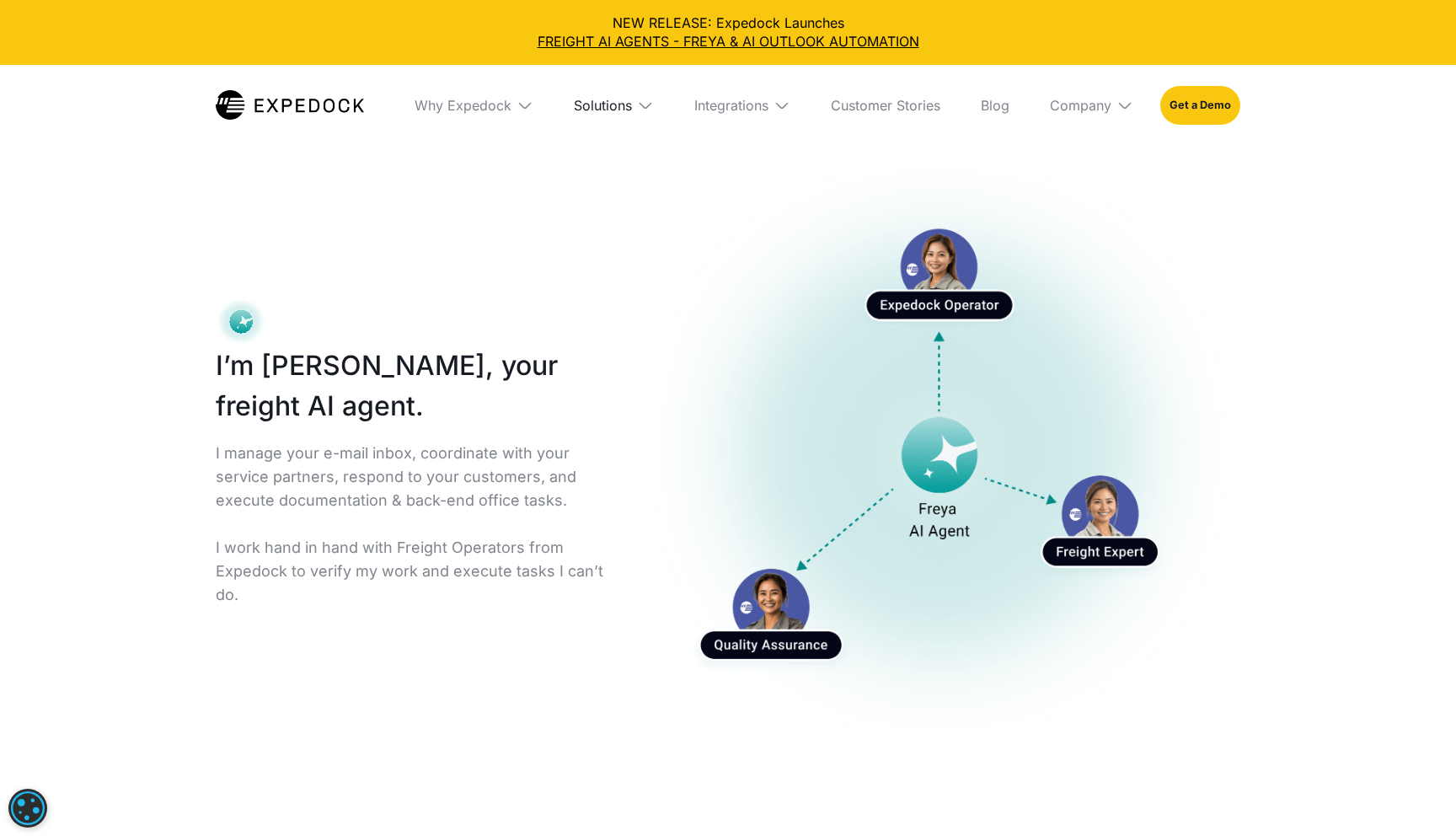
click at [603, 106] on div "Solutions" at bounding box center [602, 105] width 58 height 17
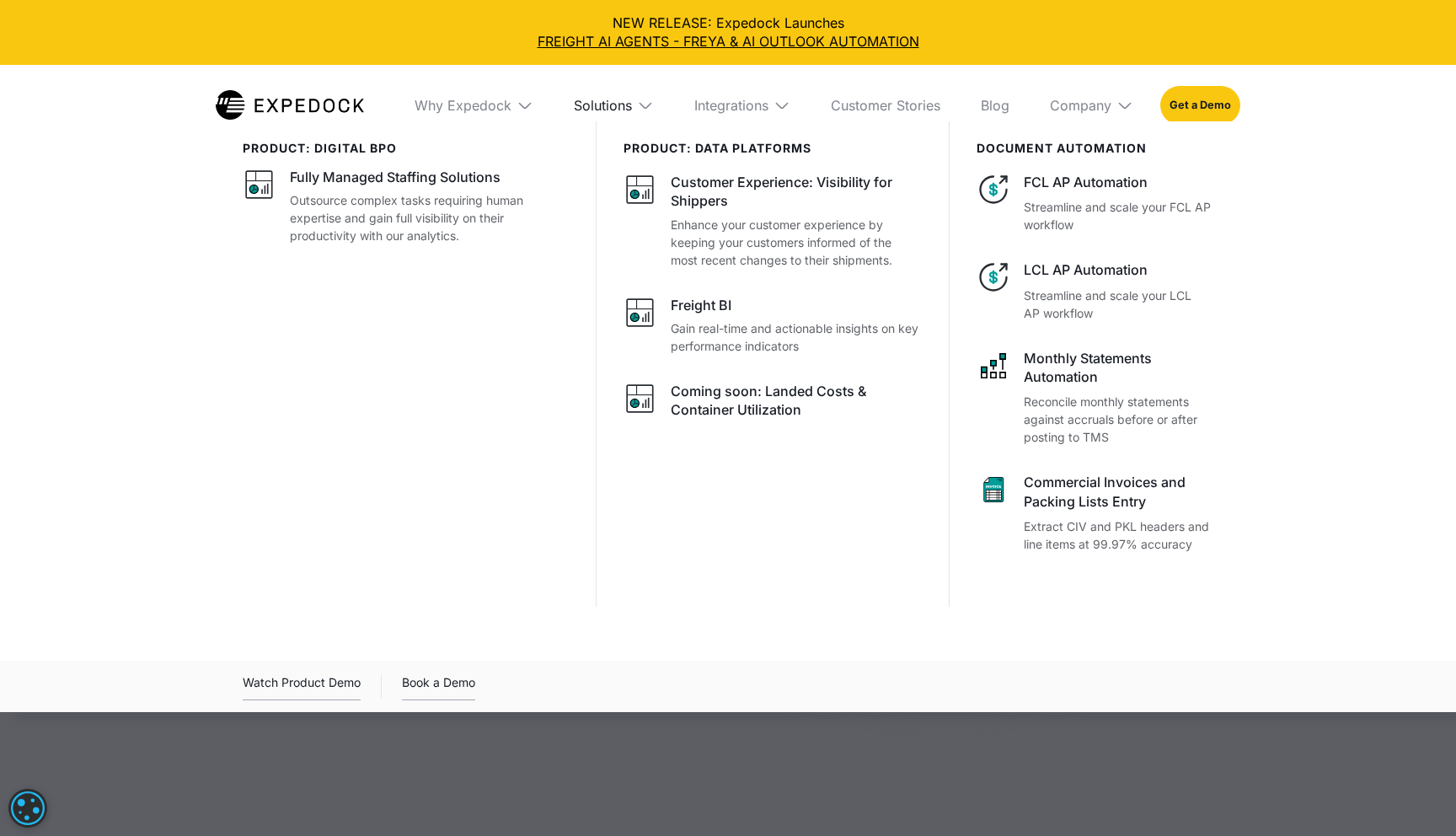
click at [603, 106] on div "Solutions" at bounding box center [602, 105] width 58 height 17
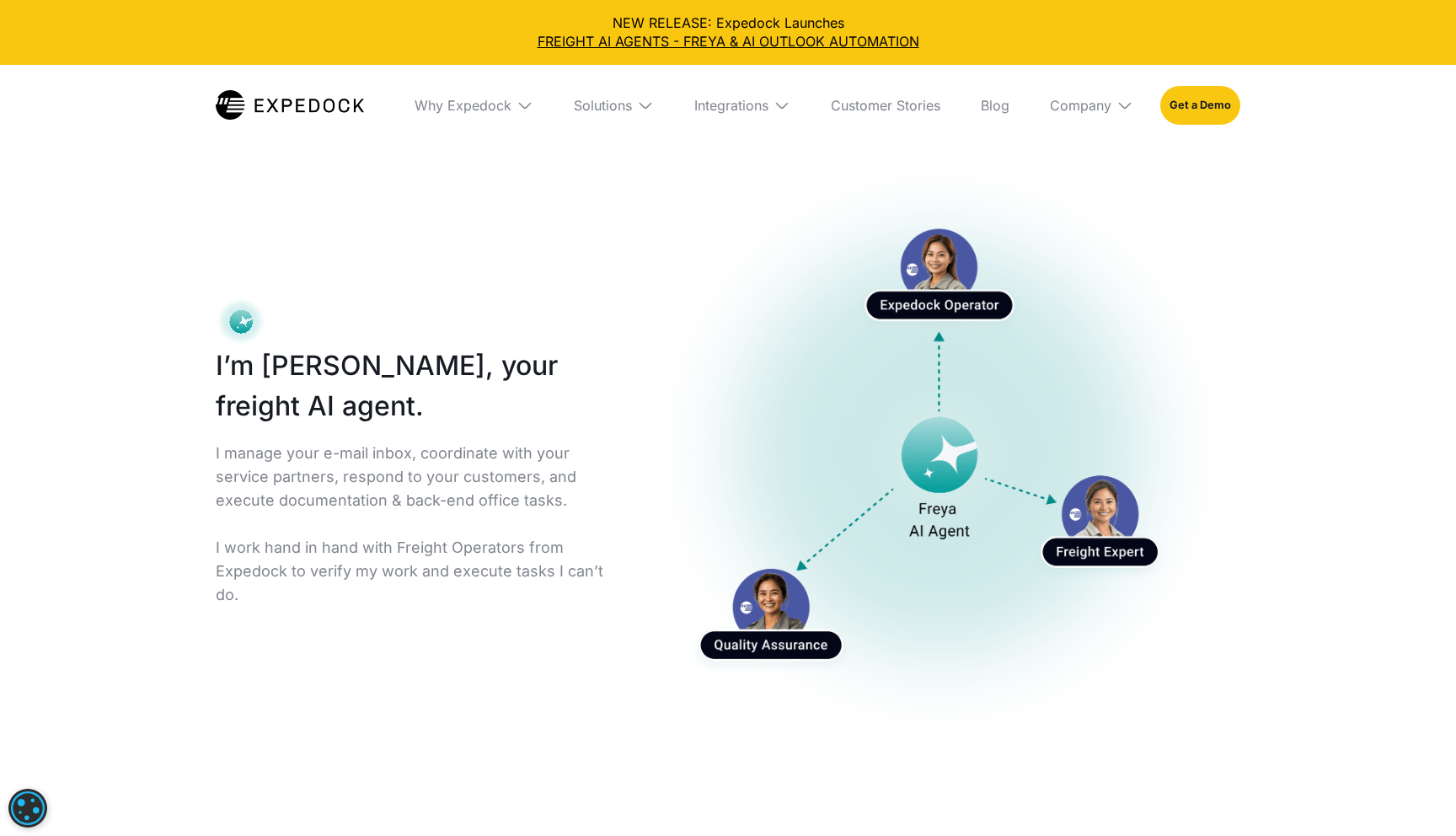
click at [268, 106] on img at bounding box center [290, 105] width 149 height 29
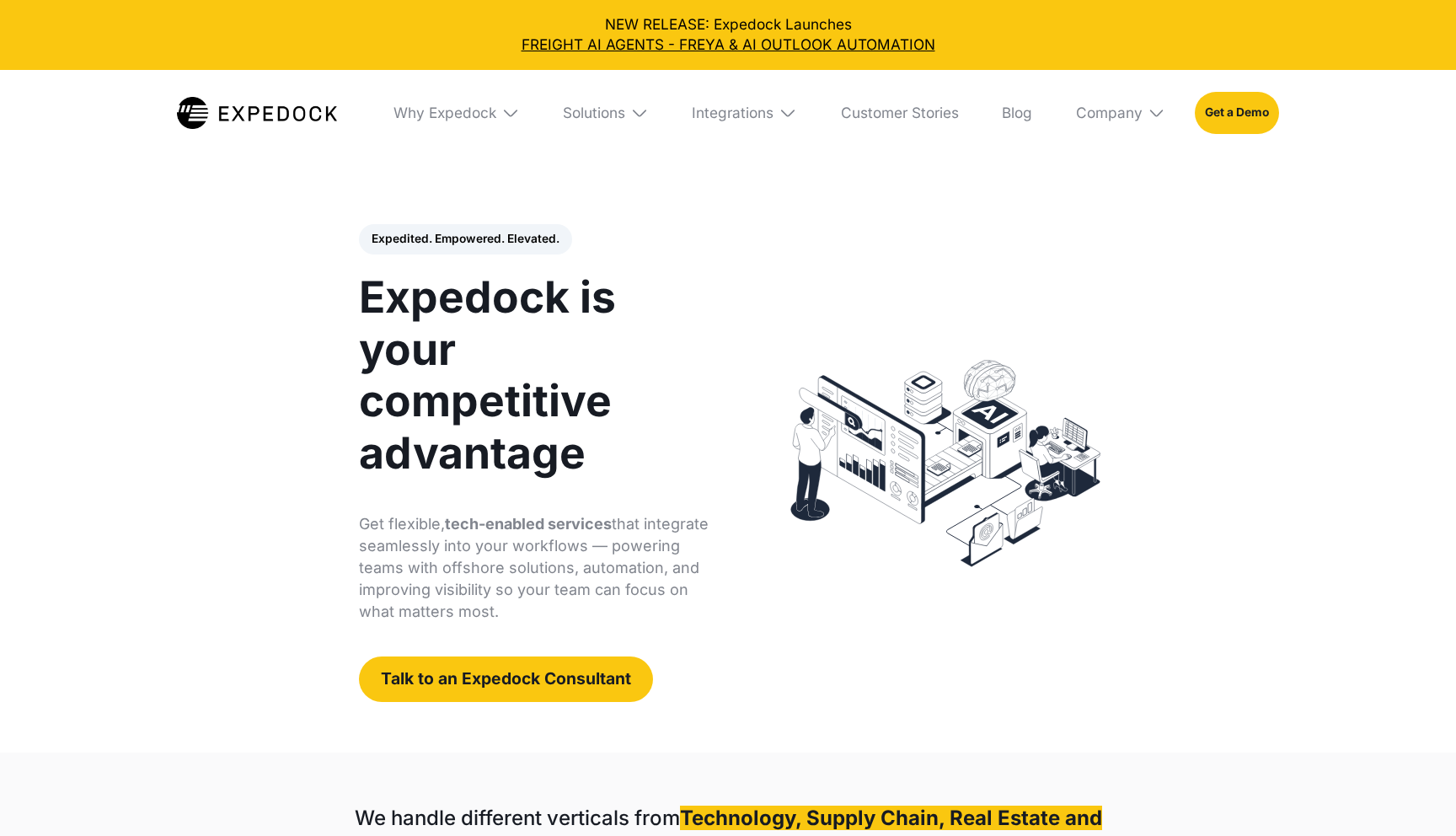
select select
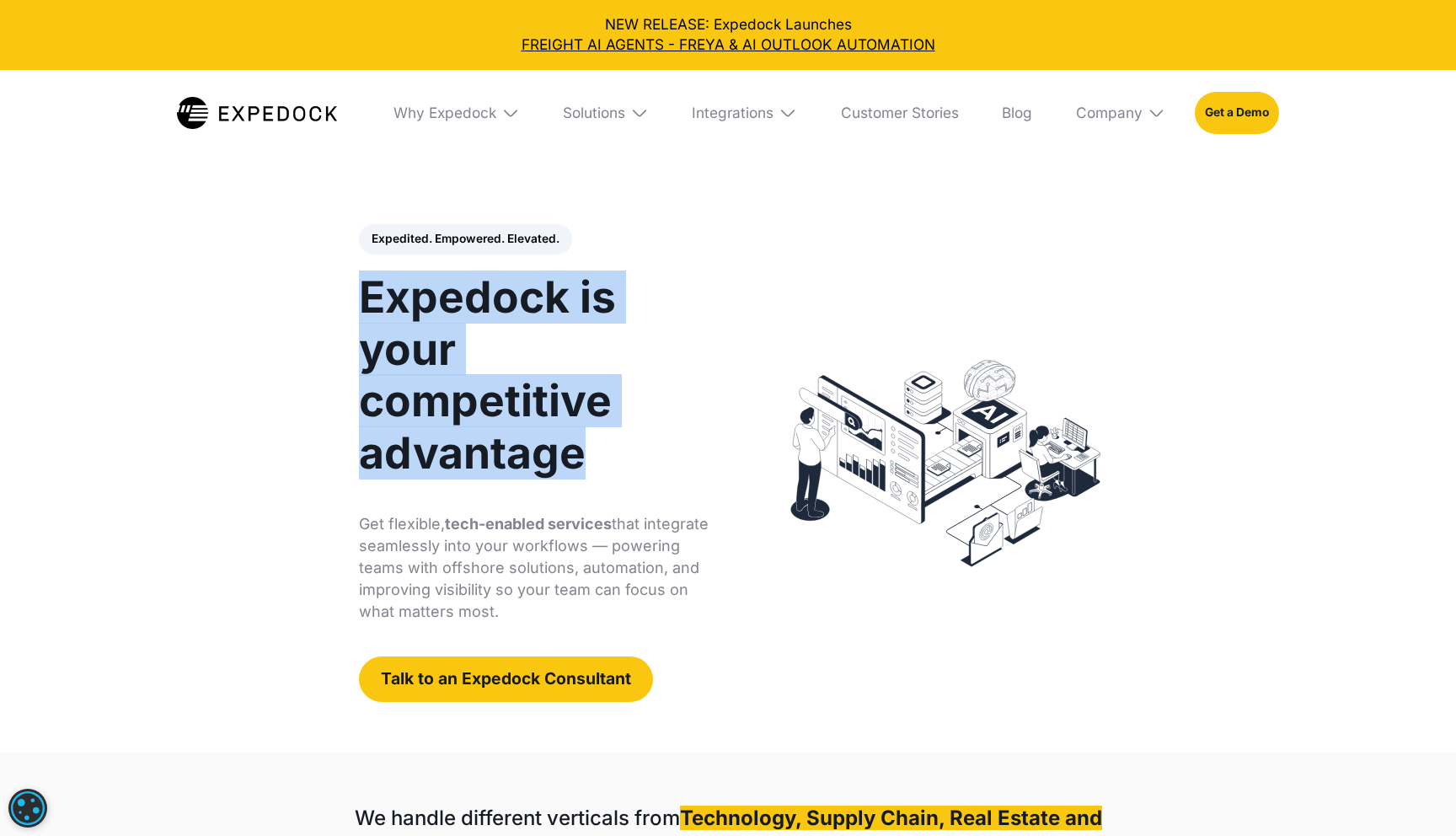
drag, startPoint x: 366, startPoint y: 290, endPoint x: 671, endPoint y: 444, distance: 341.7
click at [671, 444] on h1 "Expedock is your competitive advantage" at bounding box center [536, 376] width 354 height 209
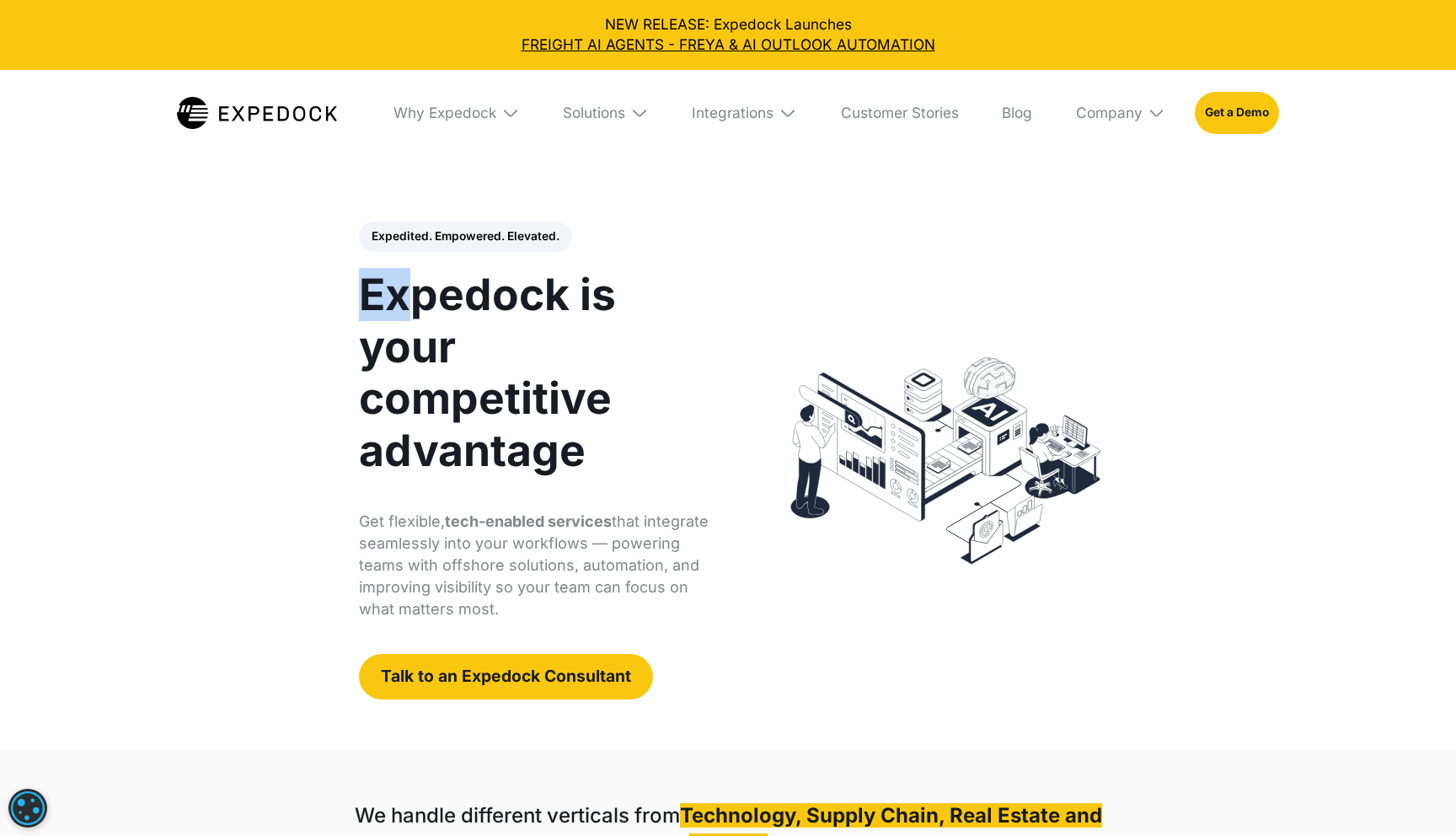
scroll to position [1, 0]
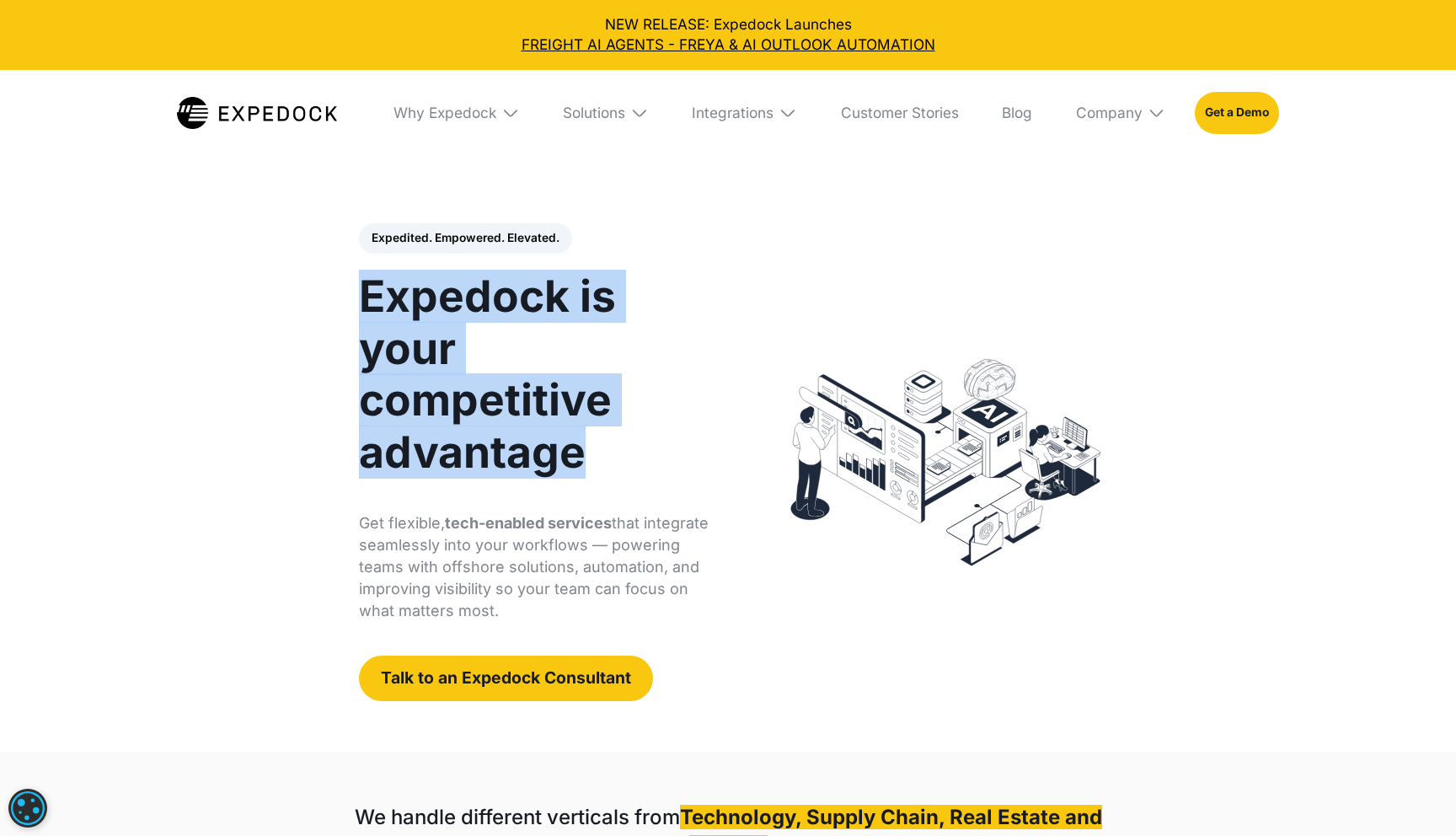
drag, startPoint x: 375, startPoint y: 264, endPoint x: 626, endPoint y: 463, distance: 320.3
click at [626, 463] on h1 "Expedock is your competitive advantage" at bounding box center [536, 375] width 354 height 209
click at [626, 463] on h1 "Expedock is your competitive advantage" at bounding box center [536, 376] width 354 height 209
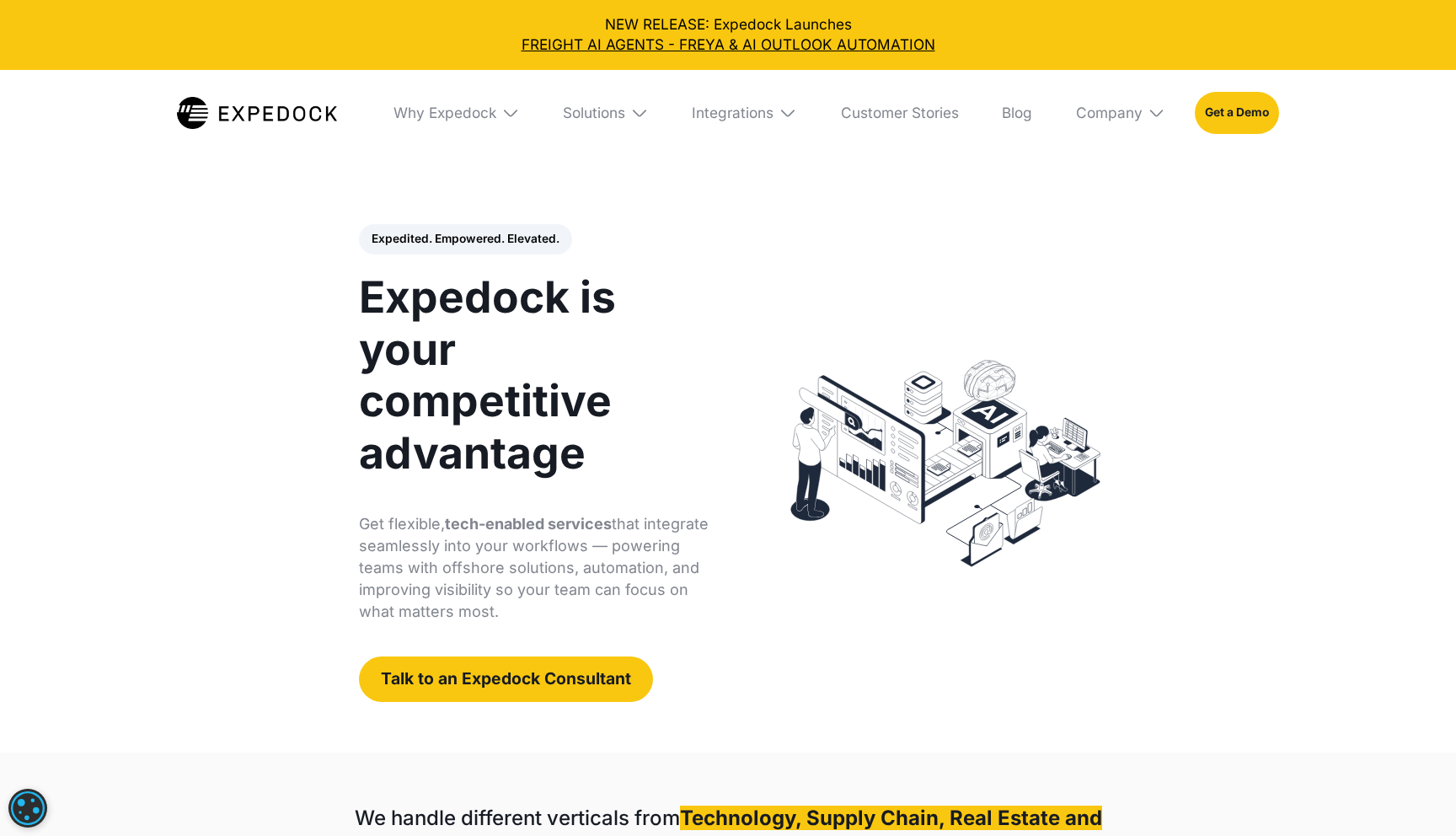
scroll to position [0, 0]
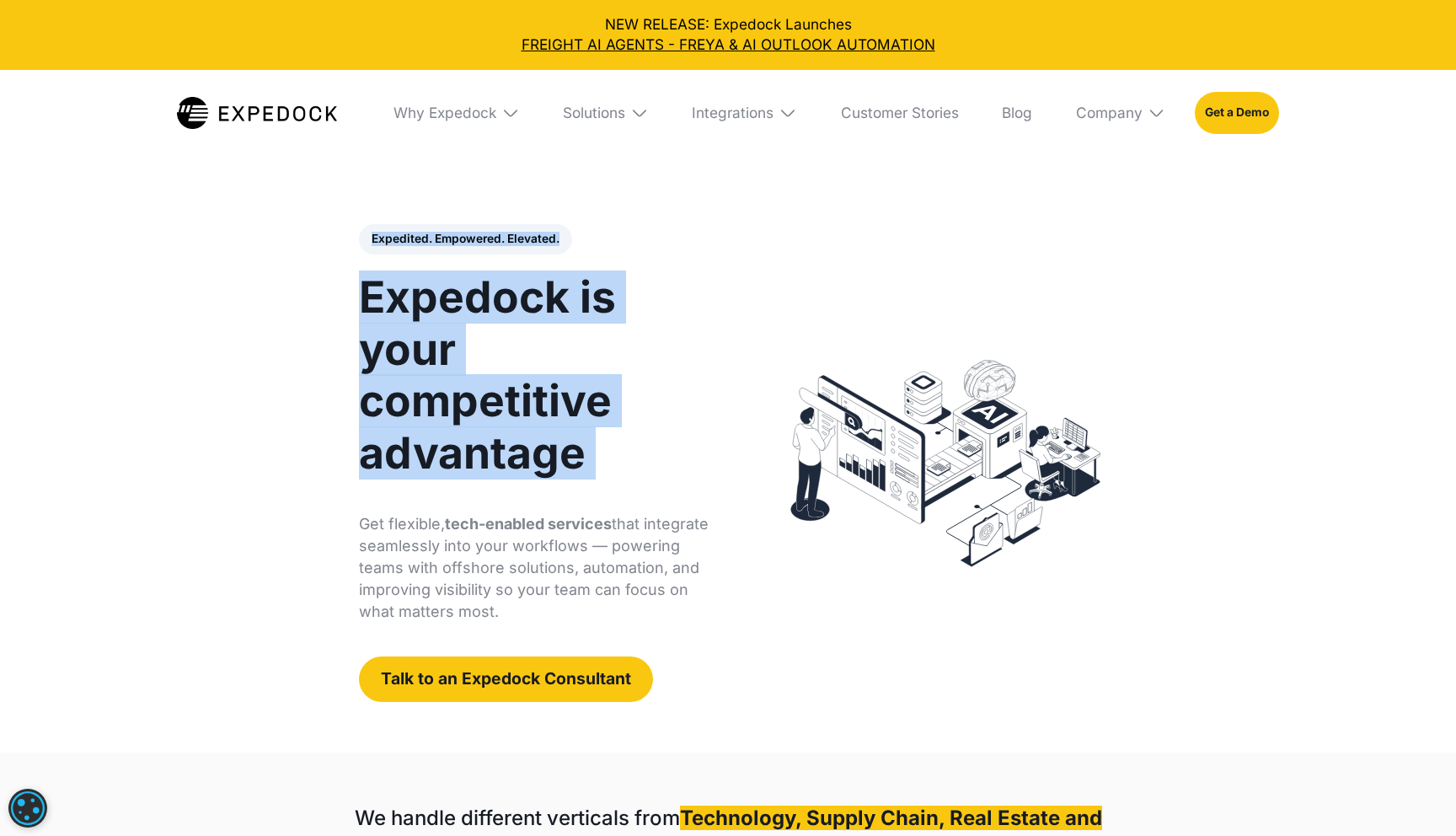
drag, startPoint x: 626, startPoint y: 463, endPoint x: 213, endPoint y: 166, distance: 508.7
click at [213, 166] on html "NEW RELEASE: Expedock Launches Fully Managed Staffing Solutions and Customer Ex…" at bounding box center [728, 418] width 1456 height 836
click at [340, 268] on div "Expedited. Empowered. Elevated. Automate Freight Document Extraction at 99.97% …" at bounding box center [727, 463] width 811 height 579
drag, startPoint x: 340, startPoint y: 271, endPoint x: 594, endPoint y: 507, distance: 346.7
click at [594, 507] on div "Expedited. Empowered. Elevated. Automate Freight Document Extraction at 99.97% …" at bounding box center [727, 463] width 811 height 579
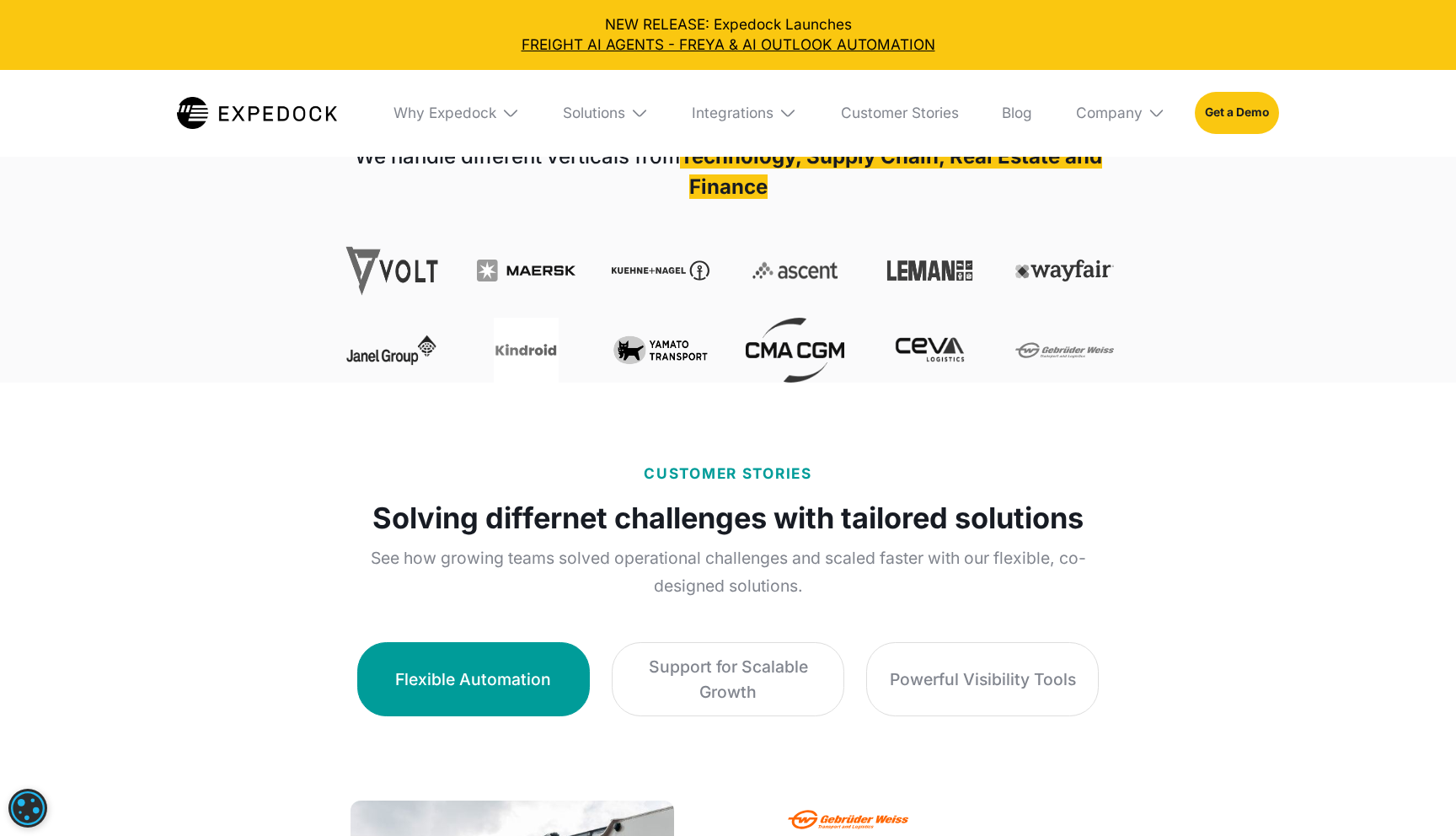
scroll to position [661, 0]
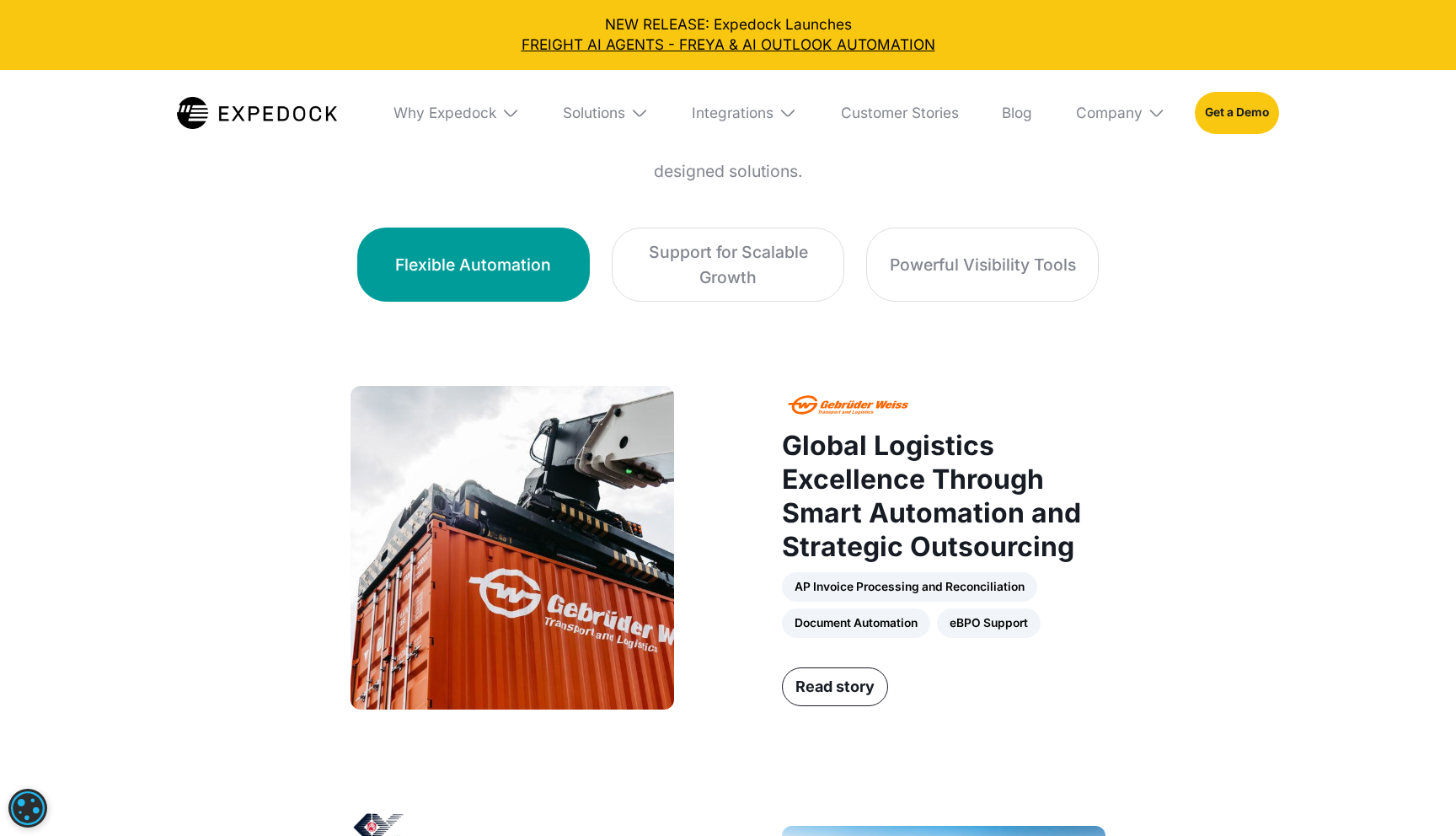
scroll to position [1077, 0]
click at [472, 269] on div "Flexible Automation" at bounding box center [473, 264] width 156 height 25
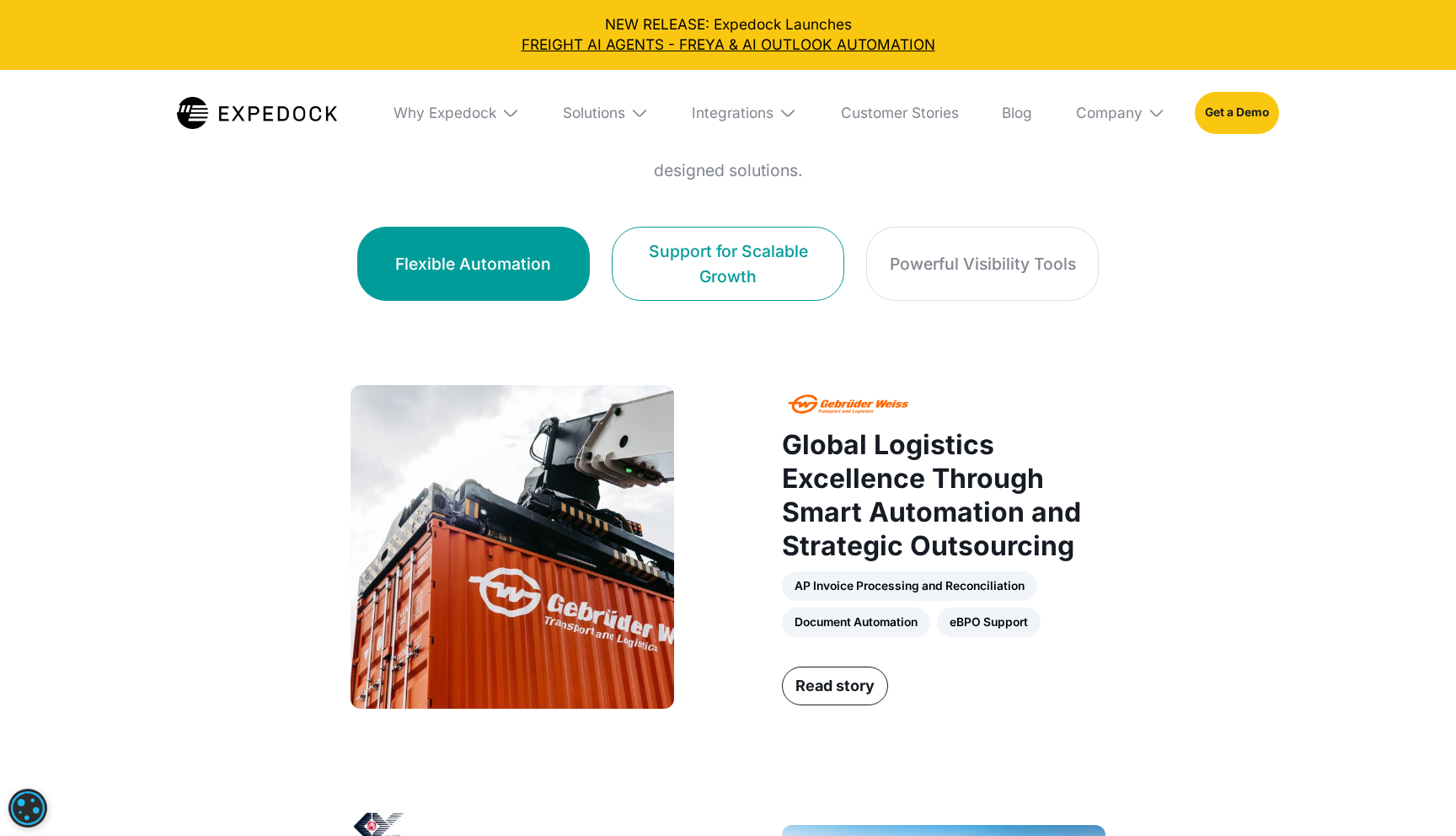
click at [714, 280] on div "Support for Scalable Growth" at bounding box center [728, 264] width 188 height 51
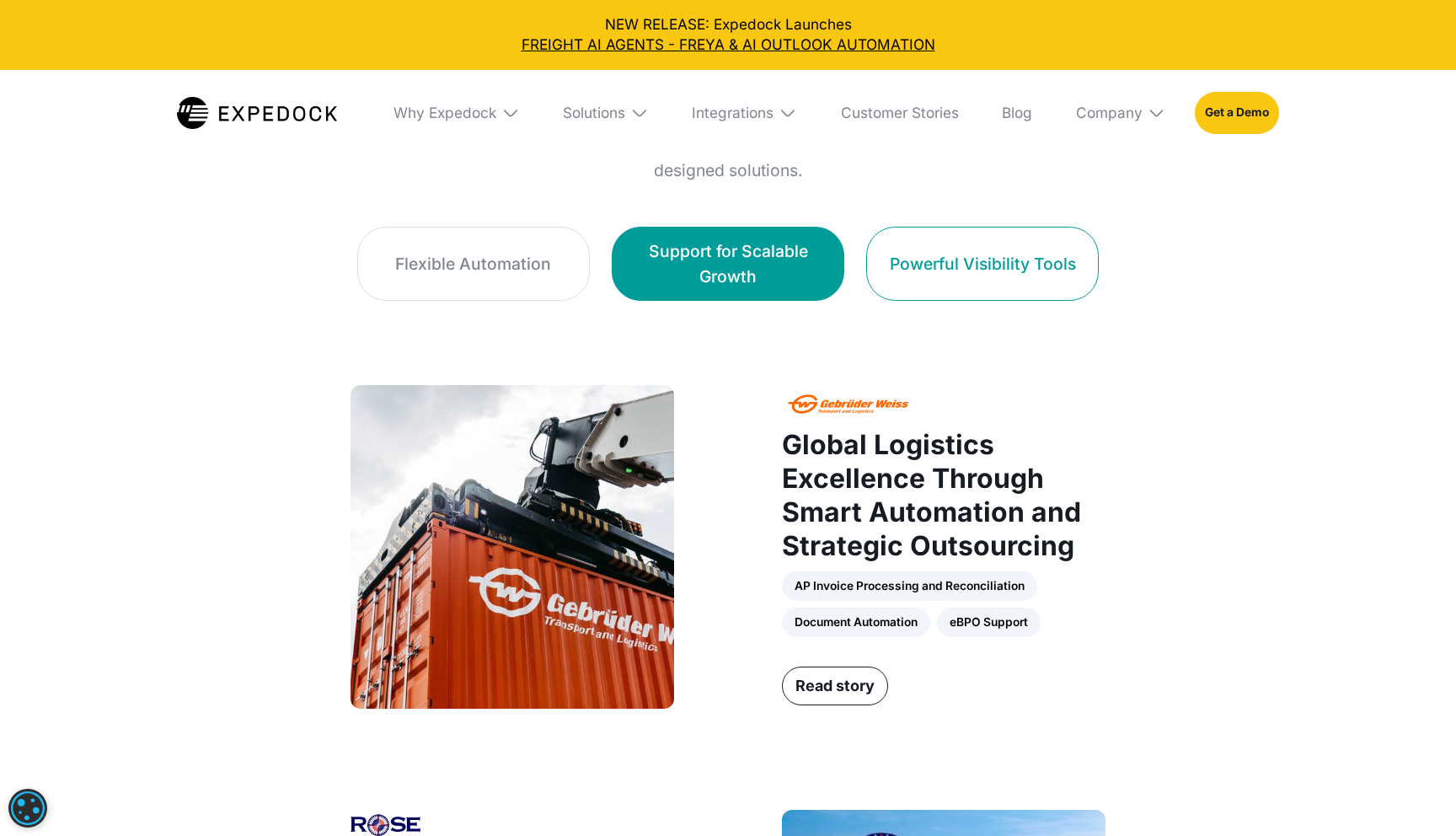
click at [1001, 292] on link "Powerful Visibility Tools" at bounding box center [982, 264] width 232 height 74
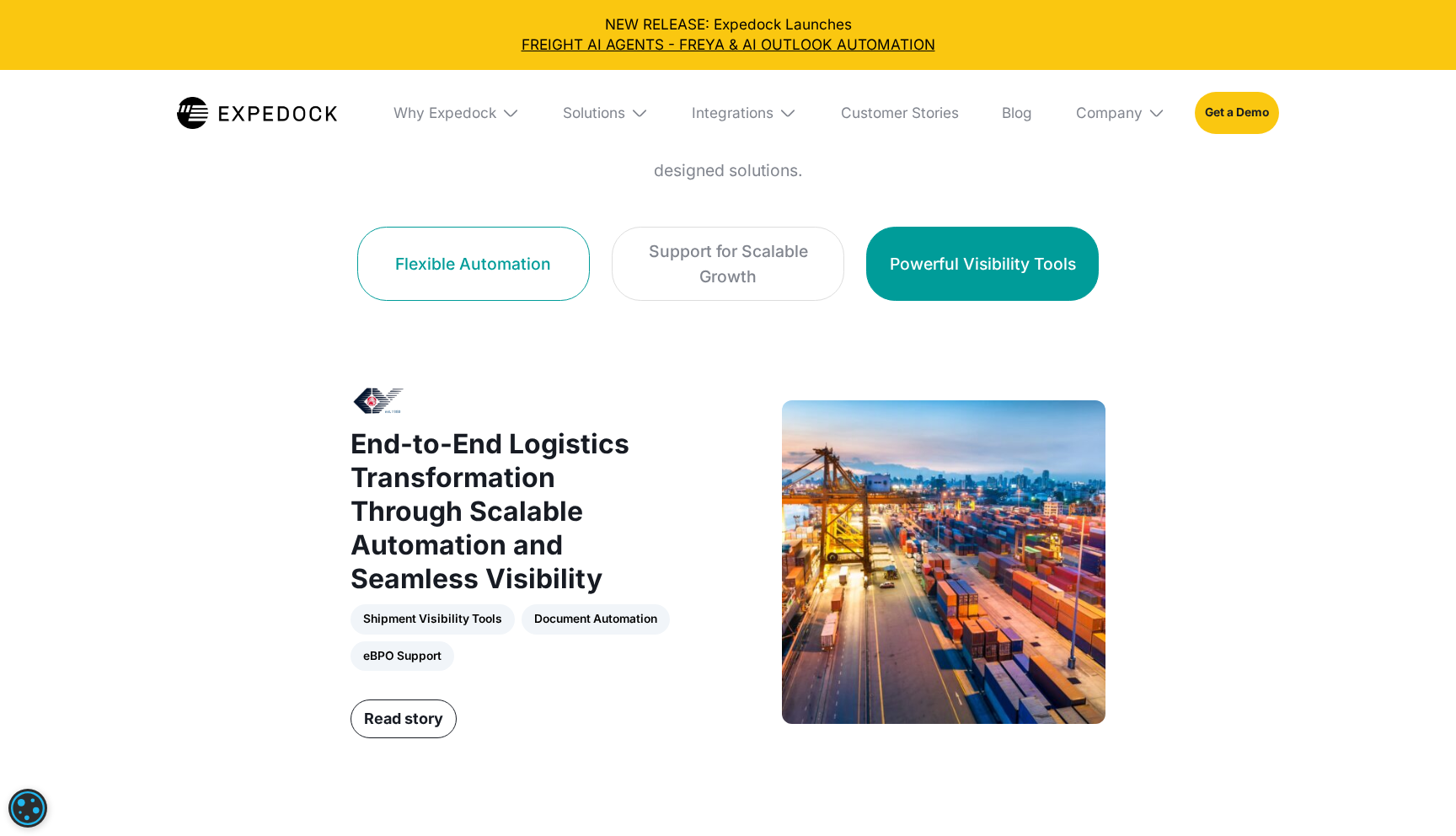
click at [400, 288] on link "Flexible Automation" at bounding box center [473, 264] width 232 height 74
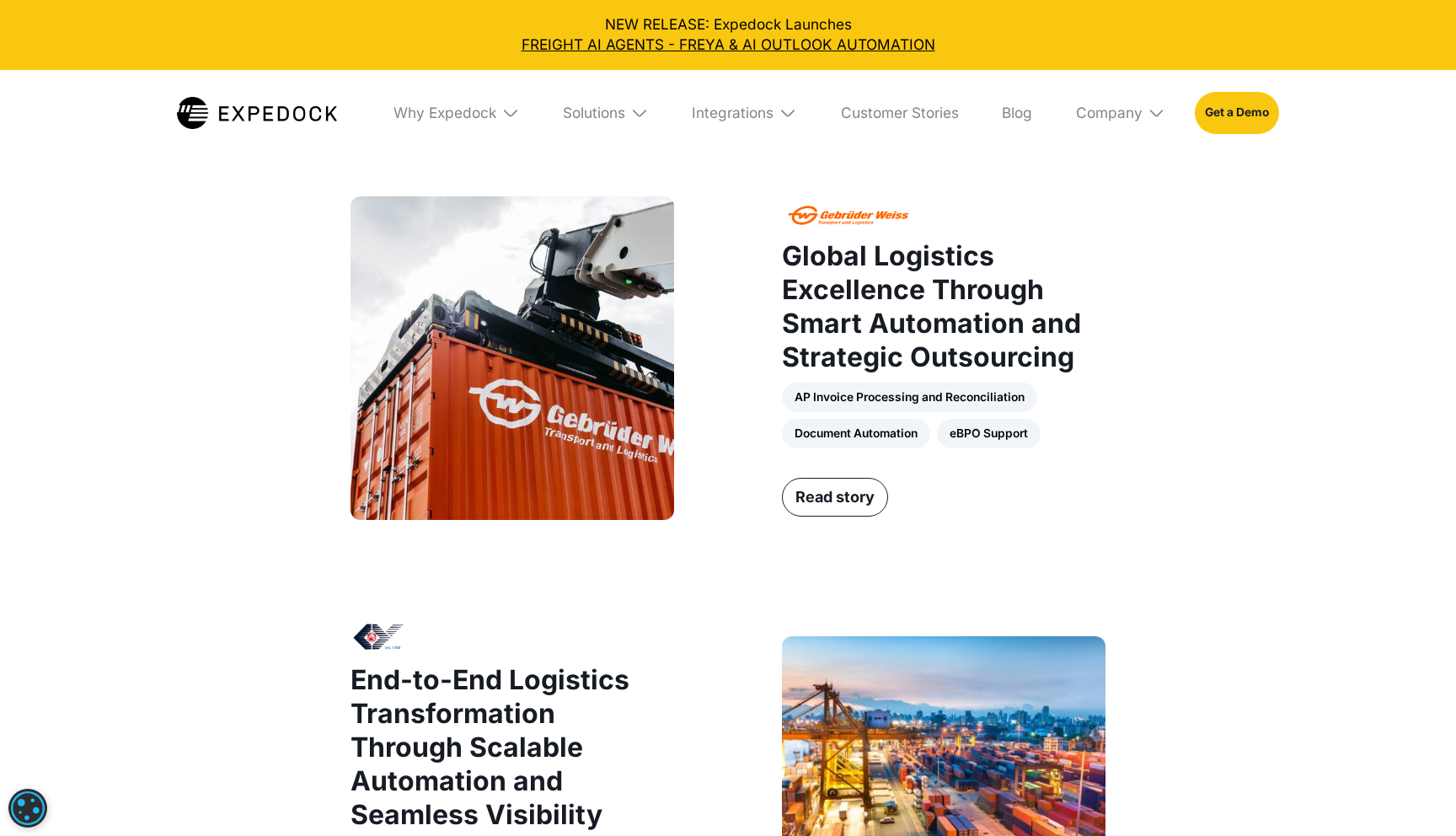
scroll to position [1267, 0]
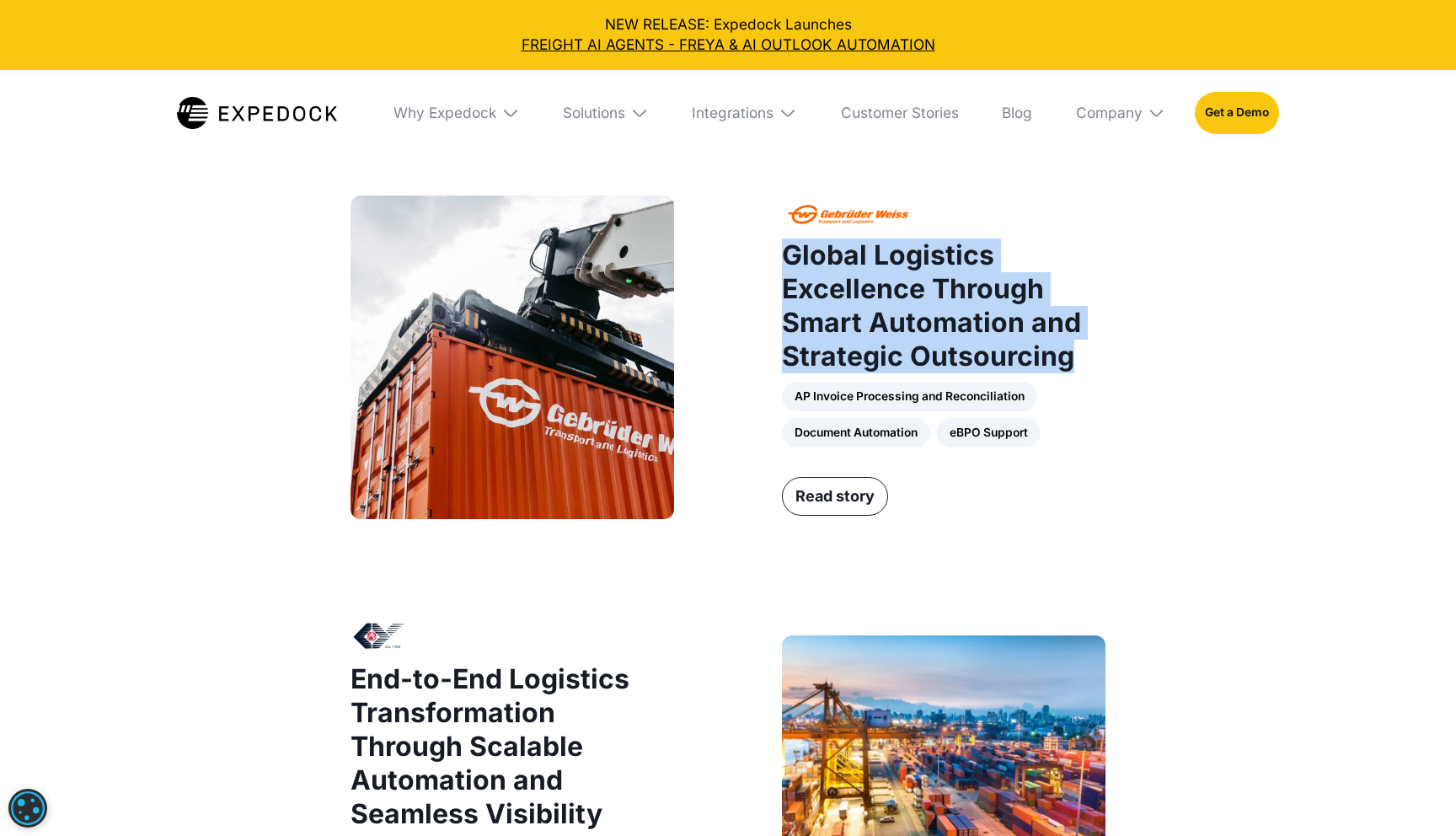
drag, startPoint x: 1123, startPoint y: 360, endPoint x: 760, endPoint y: 246, distance: 380.5
click at [760, 246] on div "CUSTOMER STORIES Solving differnet challenges with tailored solutions See how g…" at bounding box center [727, 647] width 811 height 1680
click at [1154, 403] on div "CUSTOMER STORIES Solving differnet challenges with tailored solutions See how g…" at bounding box center [728, 647] width 1456 height 1680
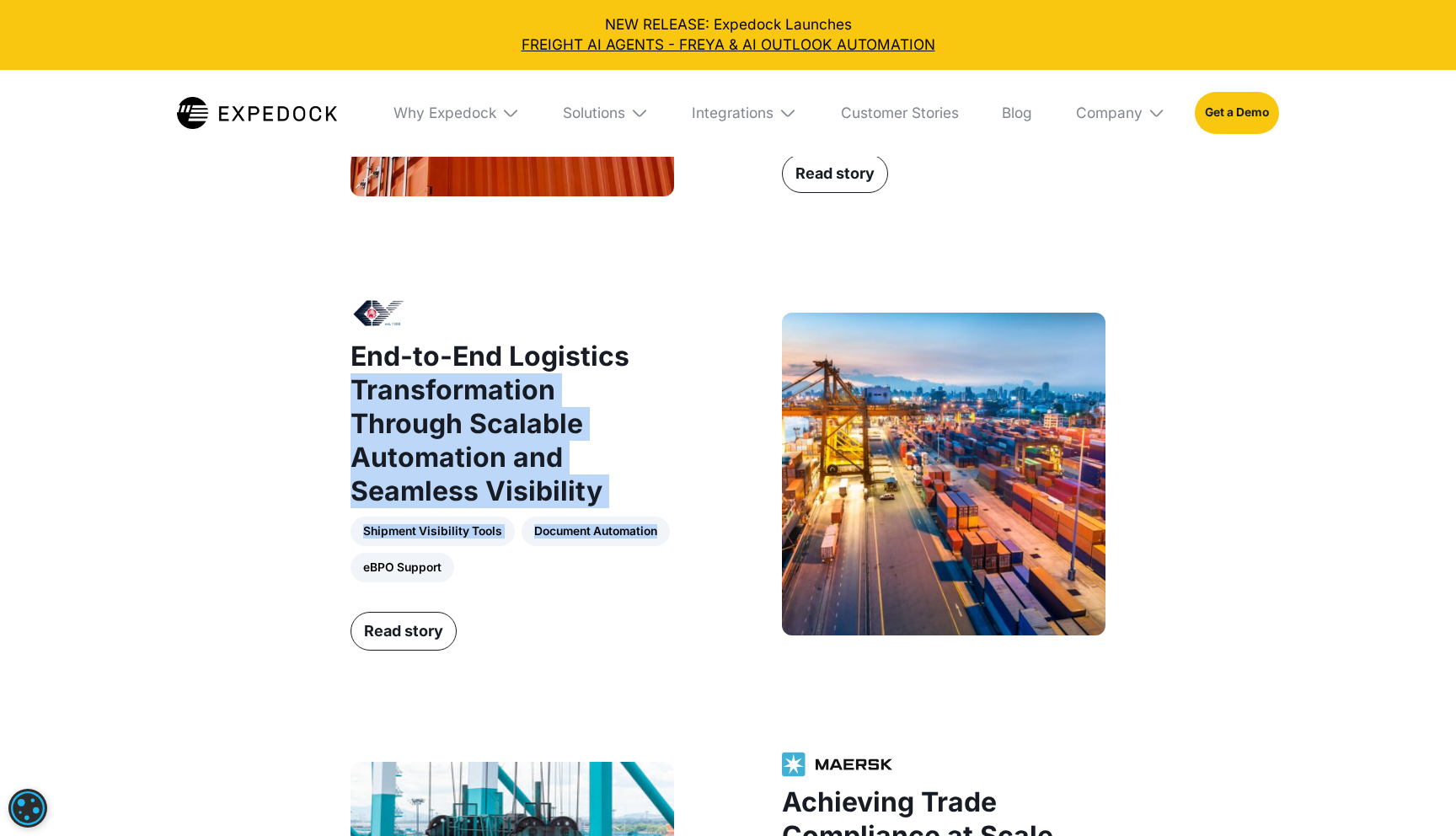
scroll to position [1591, 0]
drag, startPoint x: 352, startPoint y: 379, endPoint x: 682, endPoint y: 518, distance: 358.1
click at [682, 518] on div "End-to-End Logistics Transformation Through Scalable Automation and Seamless Vi…" at bounding box center [728, 473] width 771 height 354
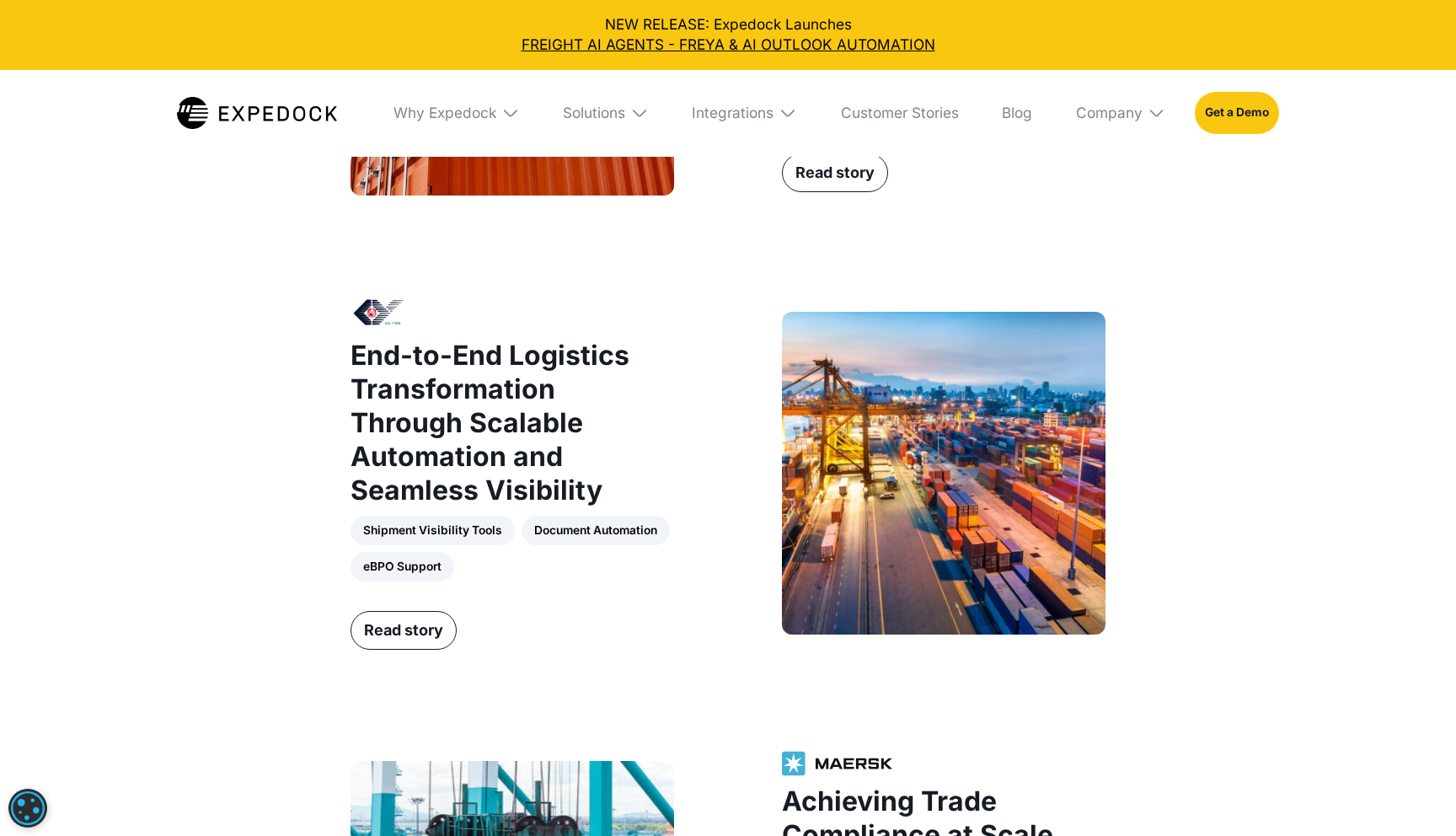
click at [683, 518] on div "End-to-End Logistics Transformation Through Scalable Automation and Seamless Vi…" at bounding box center [728, 473] width 771 height 354
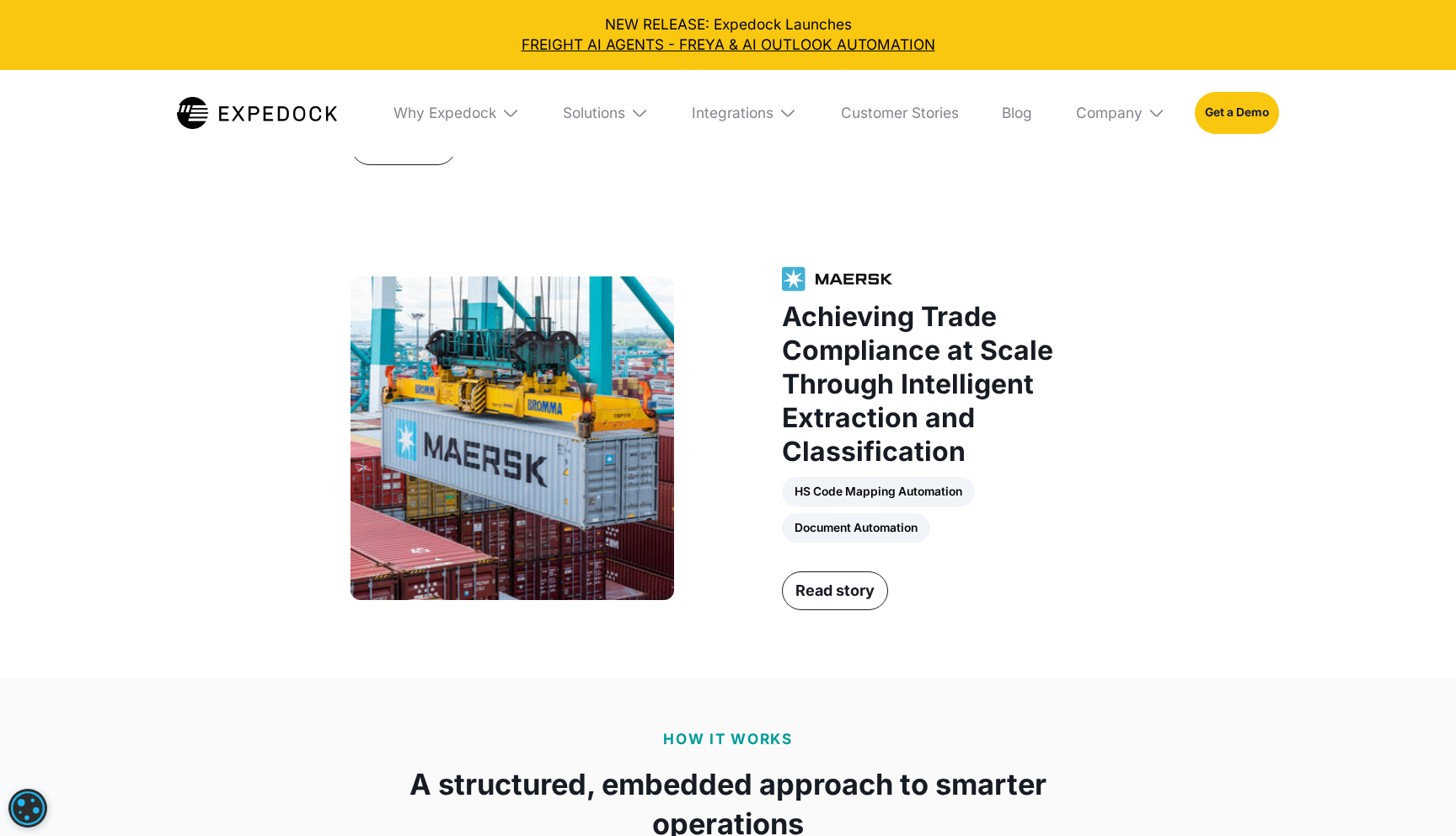
scroll to position [2077, 0]
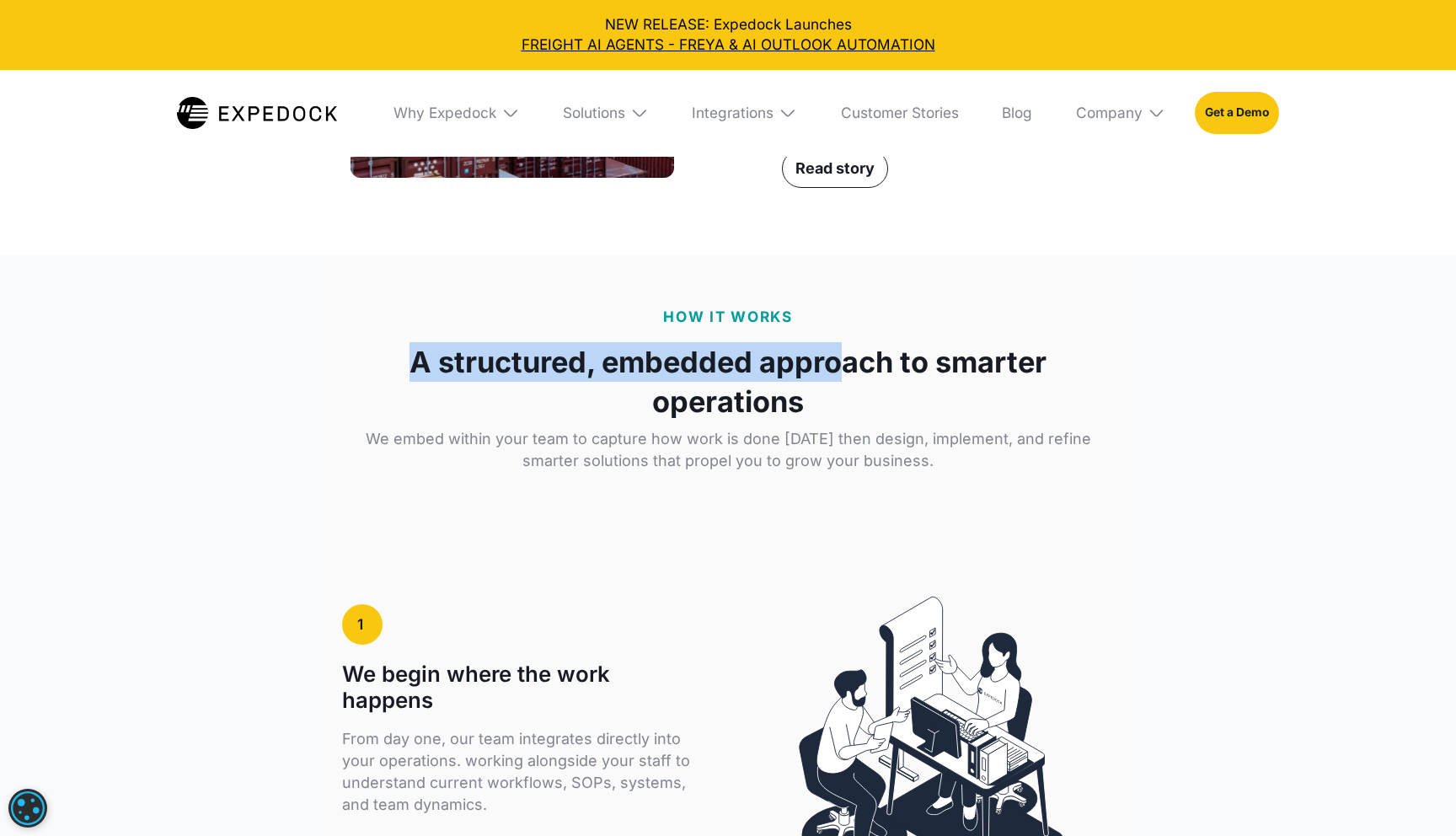
drag, startPoint x: 396, startPoint y: 320, endPoint x: 845, endPoint y: 347, distance: 449.8
click at [846, 347] on strong "A structured, embedded approach to smarter operations" at bounding box center [728, 382] width 771 height 80
click at [845, 347] on strong "A structured, embedded approach to smarter operations" at bounding box center [728, 382] width 771 height 80
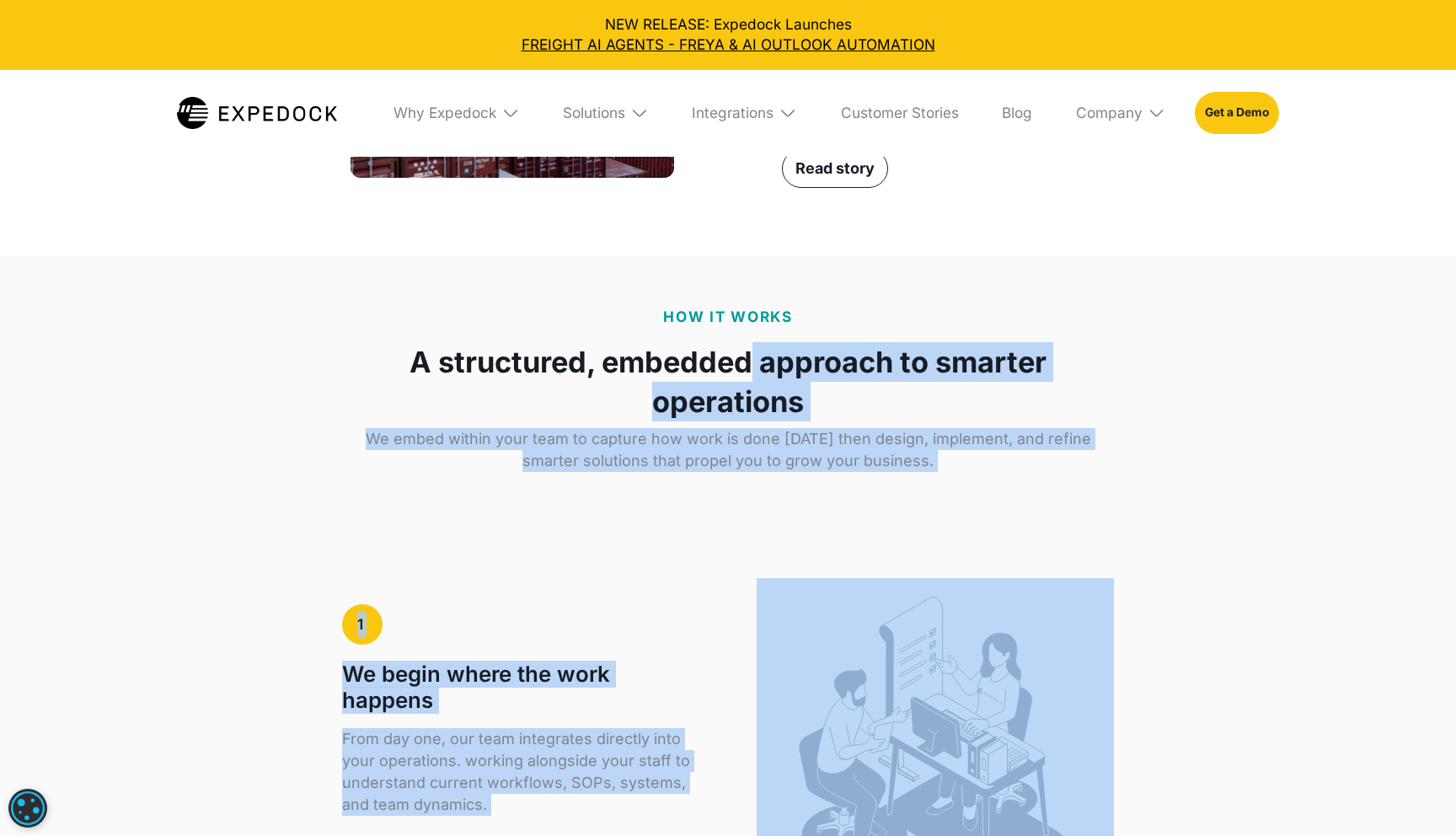
drag, startPoint x: 751, startPoint y: 335, endPoint x: 965, endPoint y: 525, distance: 286.2
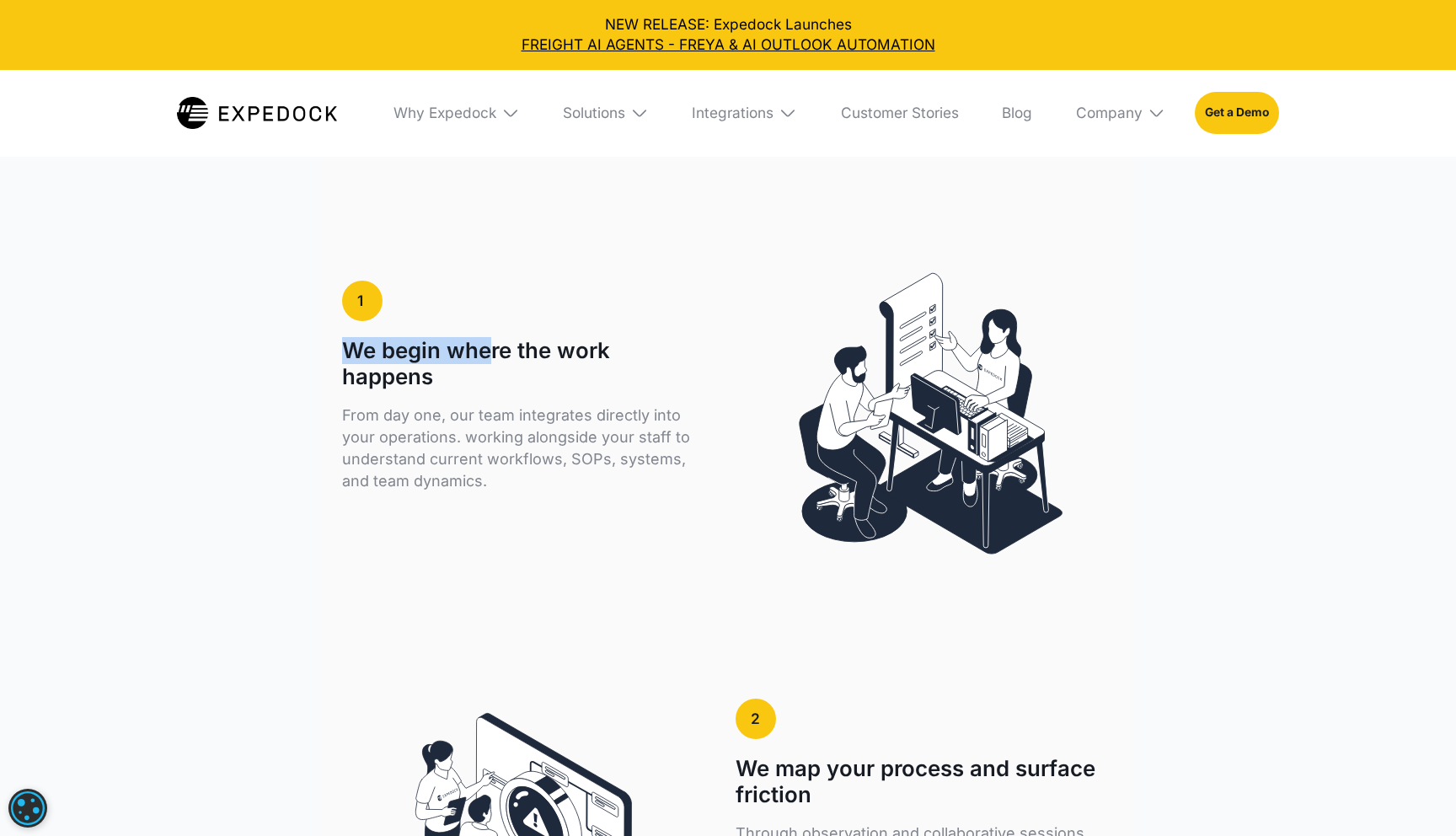
scroll to position [2823, 0]
drag, startPoint x: 348, startPoint y: 324, endPoint x: 599, endPoint y: 355, distance: 252.9
click at [599, 355] on h1 "We begin where the work happens" at bounding box center [520, 363] width 356 height 52
click at [372, 408] on p "From day one, our team integrates directly into your operations. working alongs…" at bounding box center [520, 447] width 356 height 87
drag, startPoint x: 345, startPoint y: 383, endPoint x: 450, endPoint y: 383, distance: 105.0
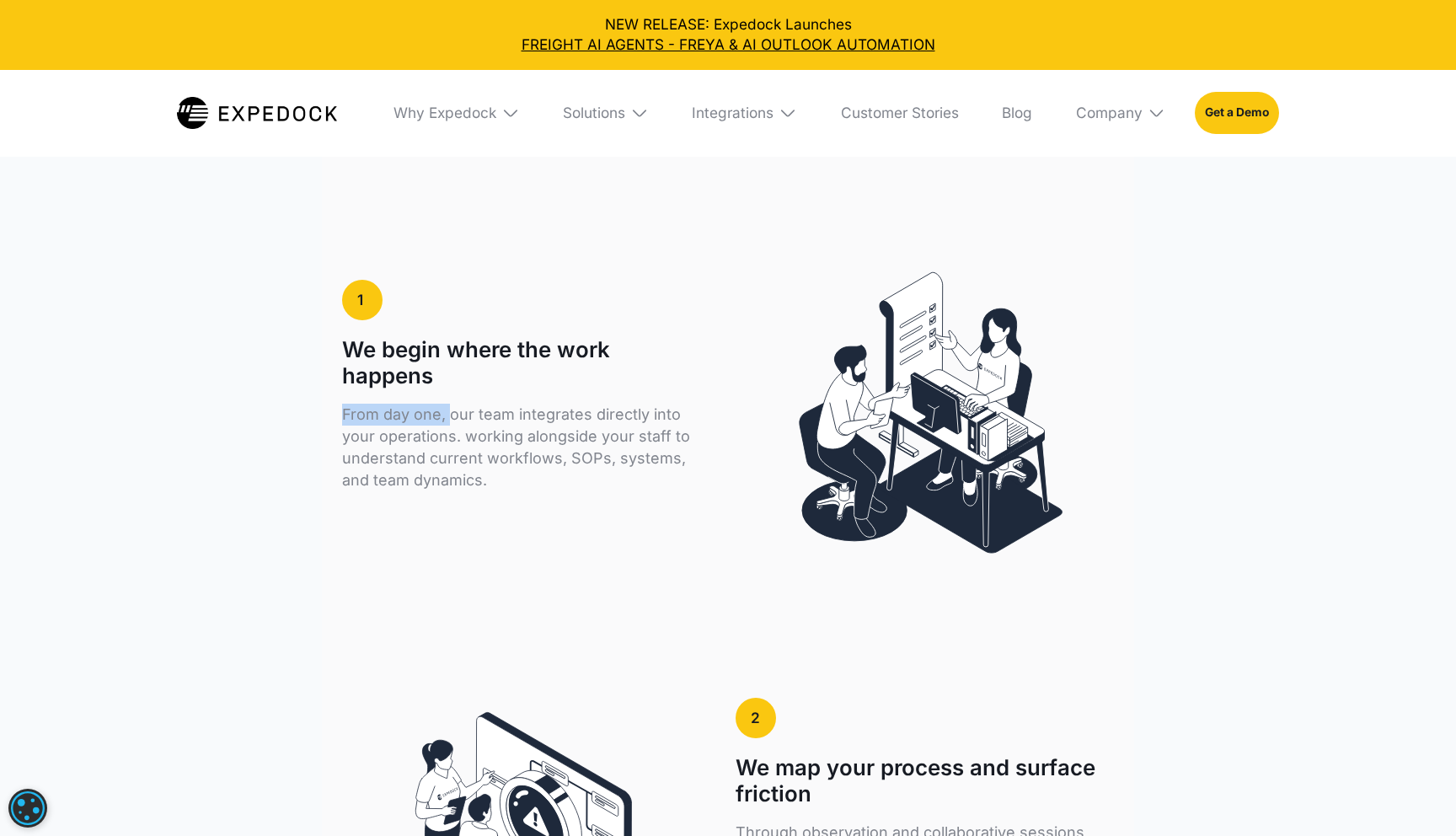
click at [451, 404] on p "From day one, our team integrates directly into your operations. working alongs…" at bounding box center [520, 447] width 356 height 87
click at [450, 404] on p "From day one, our team integrates directly into your operations. working alongs…" at bounding box center [520, 447] width 356 height 87
drag, startPoint x: 450, startPoint y: 383, endPoint x: 693, endPoint y: 390, distance: 243.1
click at [693, 404] on p "From day one, our team integrates directly into your operations. working alongs…" at bounding box center [520, 447] width 356 height 87
drag, startPoint x: 321, startPoint y: 401, endPoint x: 477, endPoint y: 398, distance: 156.0
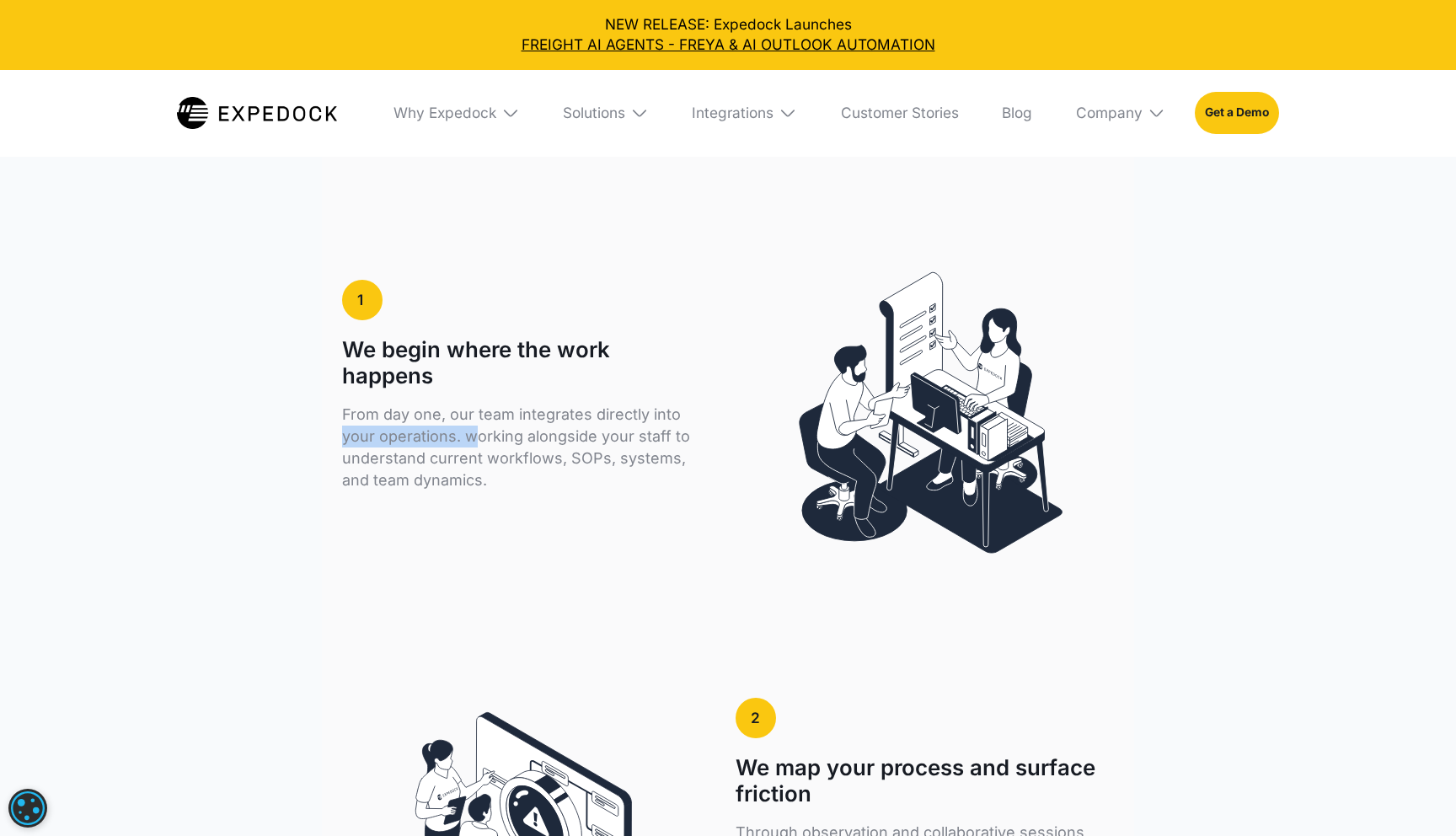
click at [458, 408] on p "From day one, our team integrates directly into your operations. working alongs…" at bounding box center [520, 447] width 356 height 87
drag, startPoint x: 472, startPoint y: 403, endPoint x: 691, endPoint y: 412, distance: 219.2
click at [691, 412] on p "From day one, our team integrates directly into your operations. working alongs…" at bounding box center [520, 447] width 356 height 87
drag, startPoint x: 340, startPoint y: 431, endPoint x: 543, endPoint y: 431, distance: 203.0
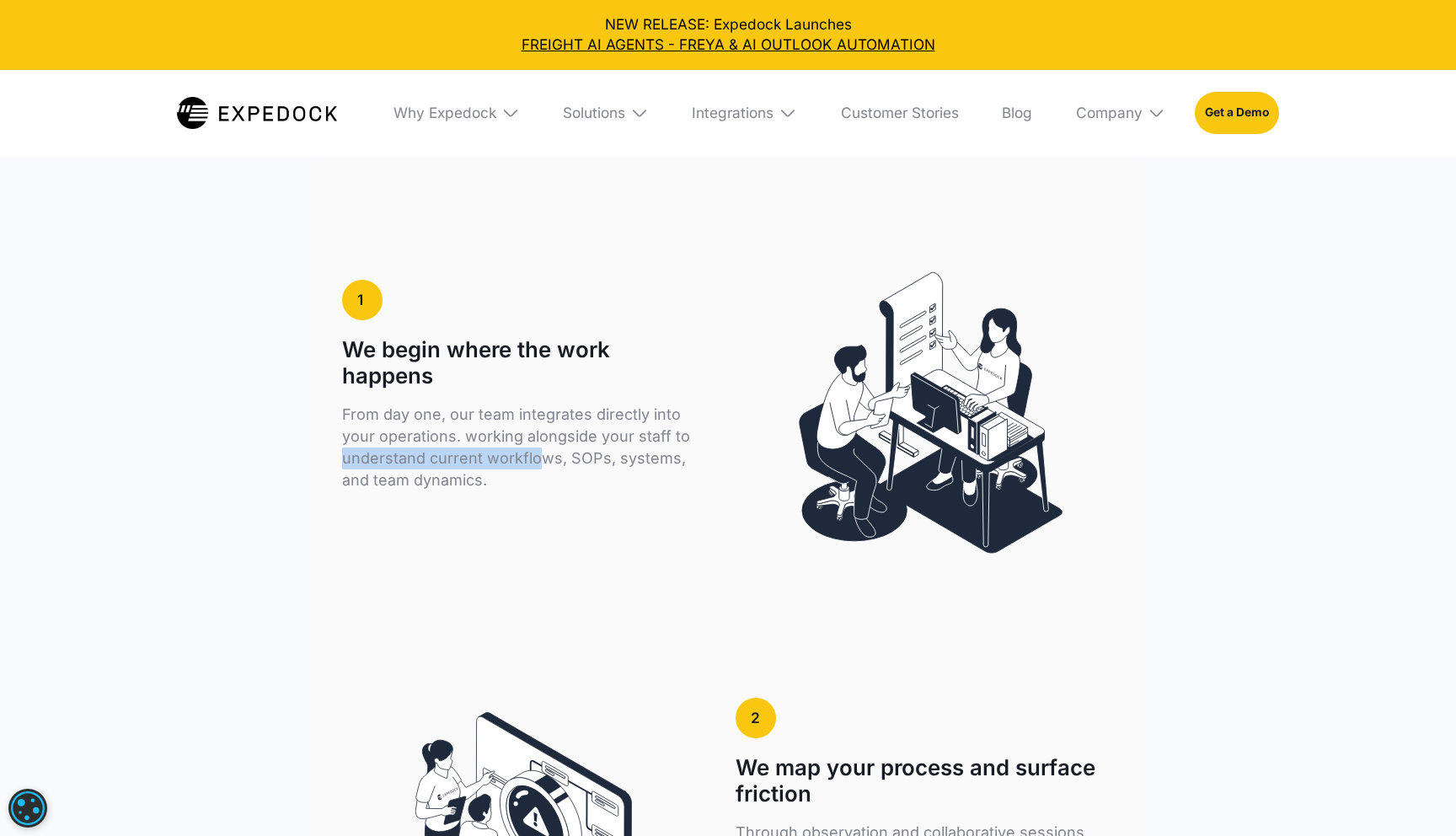
click at [505, 425] on p "From day one, our team integrates directly into your operations. working alongs…" at bounding box center [520, 447] width 356 height 87
drag, startPoint x: 481, startPoint y: 425, endPoint x: 612, endPoint y: 424, distance: 131.0
click at [612, 424] on p "From day one, our team integrates directly into your operations. working alongs…" at bounding box center [520, 447] width 356 height 87
drag, startPoint x: 564, startPoint y: 422, endPoint x: 696, endPoint y: 422, distance: 132.0
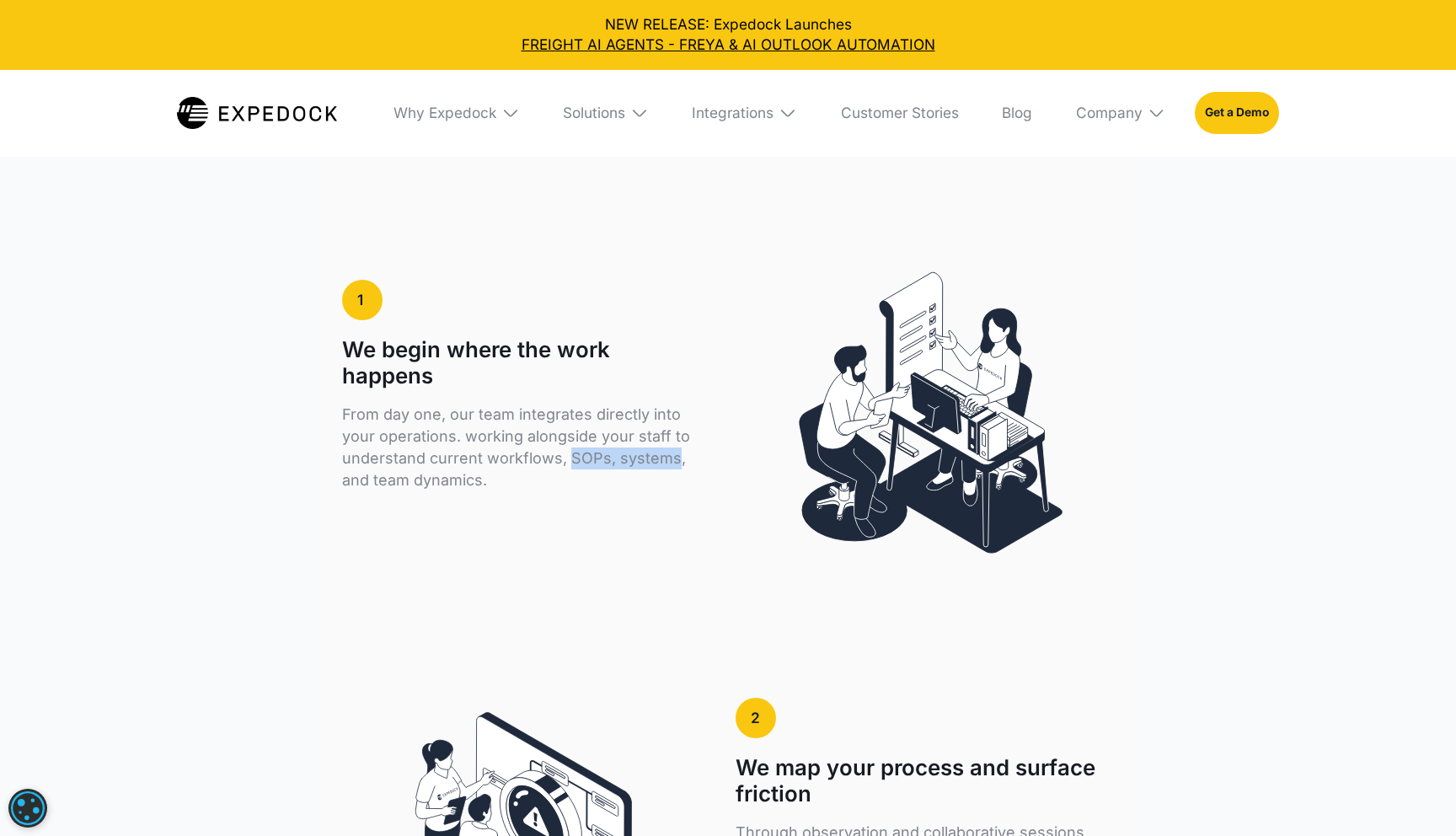
click at [696, 422] on p "From day one, our team integrates directly into your operations. working alongs…" at bounding box center [520, 447] width 356 height 87
drag, startPoint x: 357, startPoint y: 449, endPoint x: 565, endPoint y: 447, distance: 208.0
click at [565, 448] on p "From day one, our team integrates directly into your operations. working alongs…" at bounding box center [520, 447] width 356 height 87
click at [565, 447] on p "From day one, our team integrates directly into your operations. working alongs…" at bounding box center [520, 447] width 356 height 87
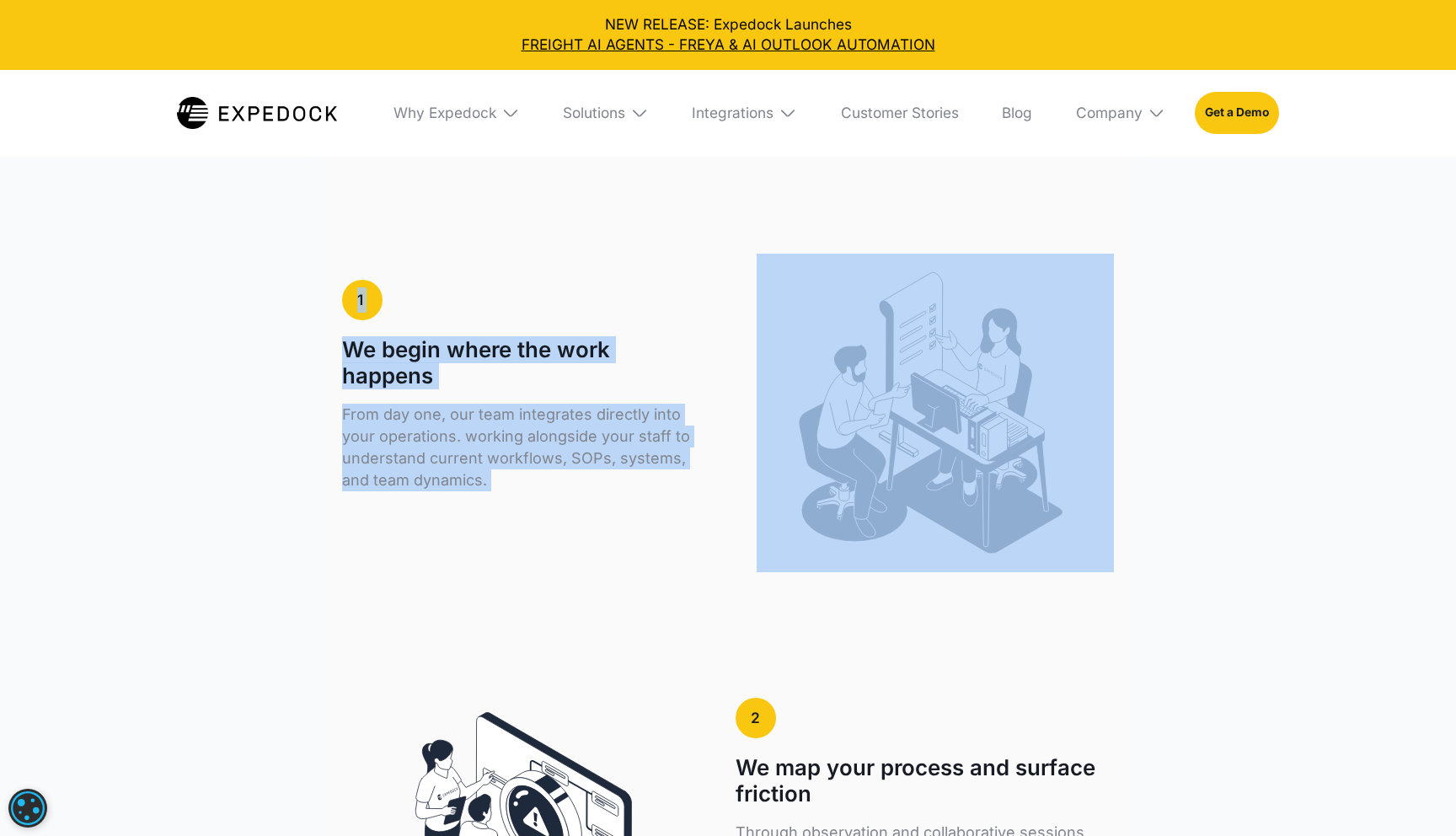
drag, startPoint x: 565, startPoint y: 447, endPoint x: 298, endPoint y: 265, distance: 323.1
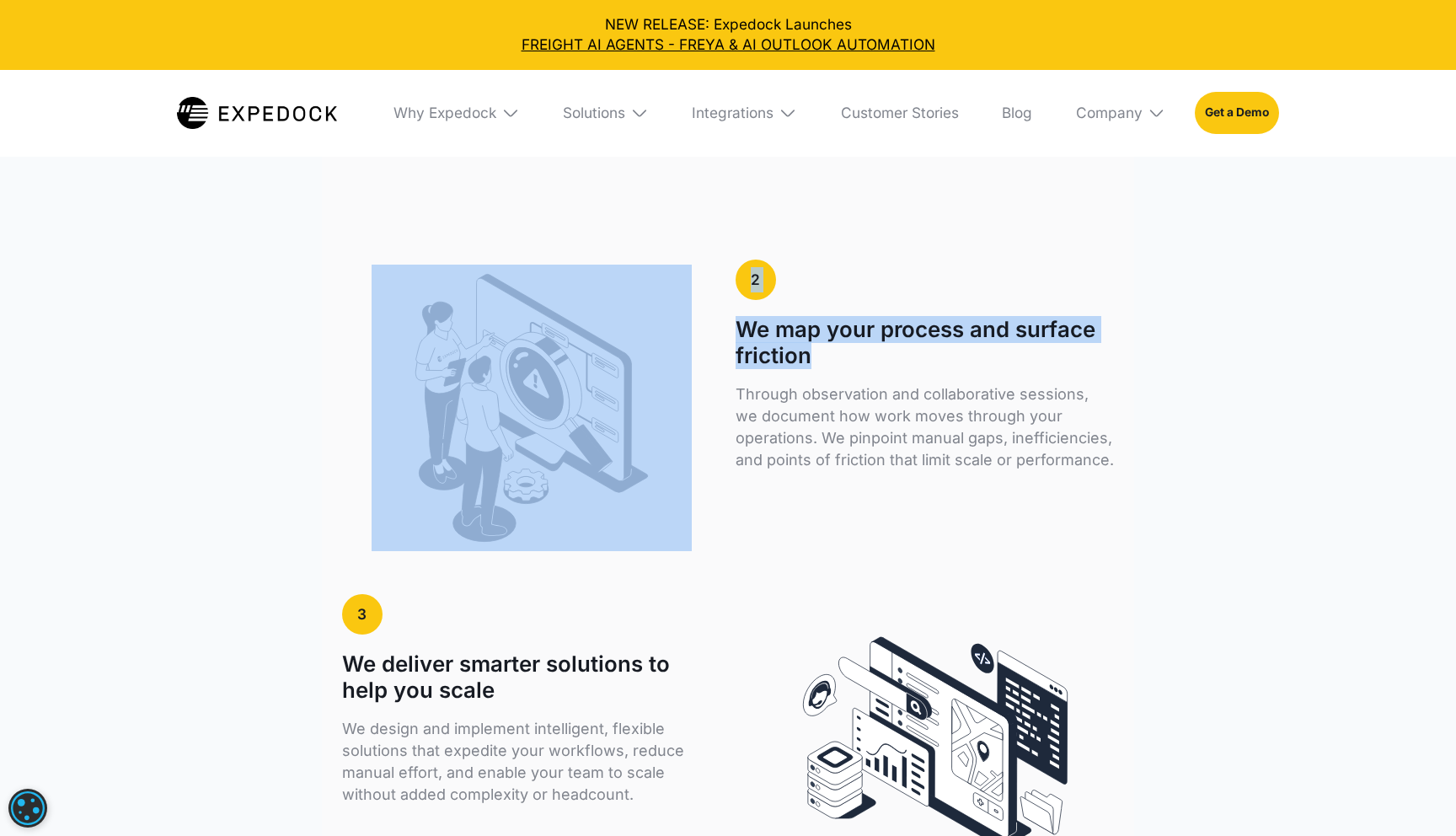
scroll to position [3262, 0]
drag, startPoint x: 718, startPoint y: 303, endPoint x: 975, endPoint y: 341, distance: 259.8
click at [975, 341] on div "2 We map your process and surface friction Through observation and collaborativ…" at bounding box center [728, 407] width 771 height 344
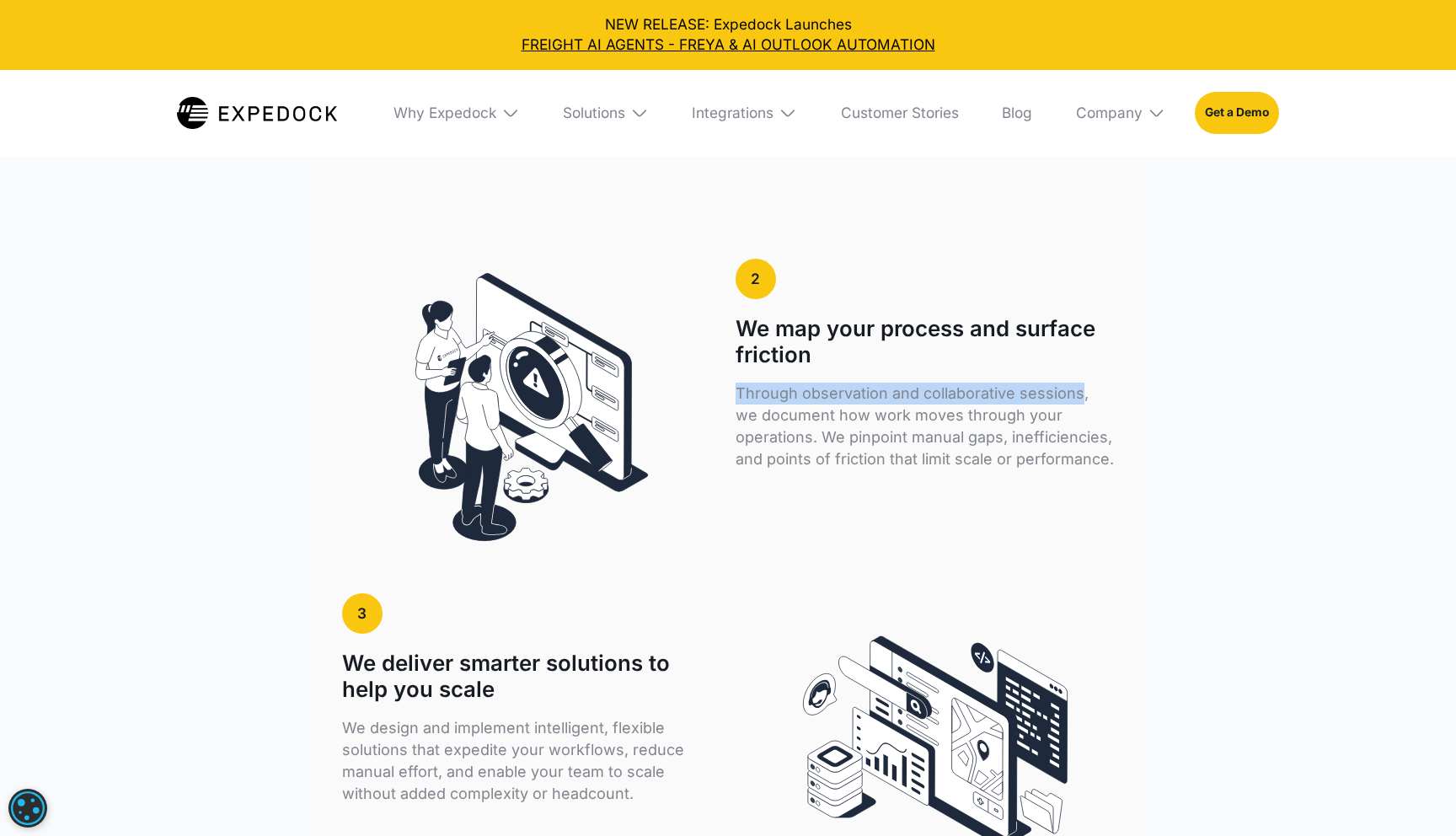
drag, startPoint x: 734, startPoint y: 364, endPoint x: 1074, endPoint y: 372, distance: 340.1
click at [1074, 383] on p "Through observation and collaborative sessions, we document how work moves thro…" at bounding box center [925, 426] width 378 height 87
click at [954, 383] on p "Through observation and collaborative sessions, we document how work moves thro…" at bounding box center [925, 426] width 378 height 87
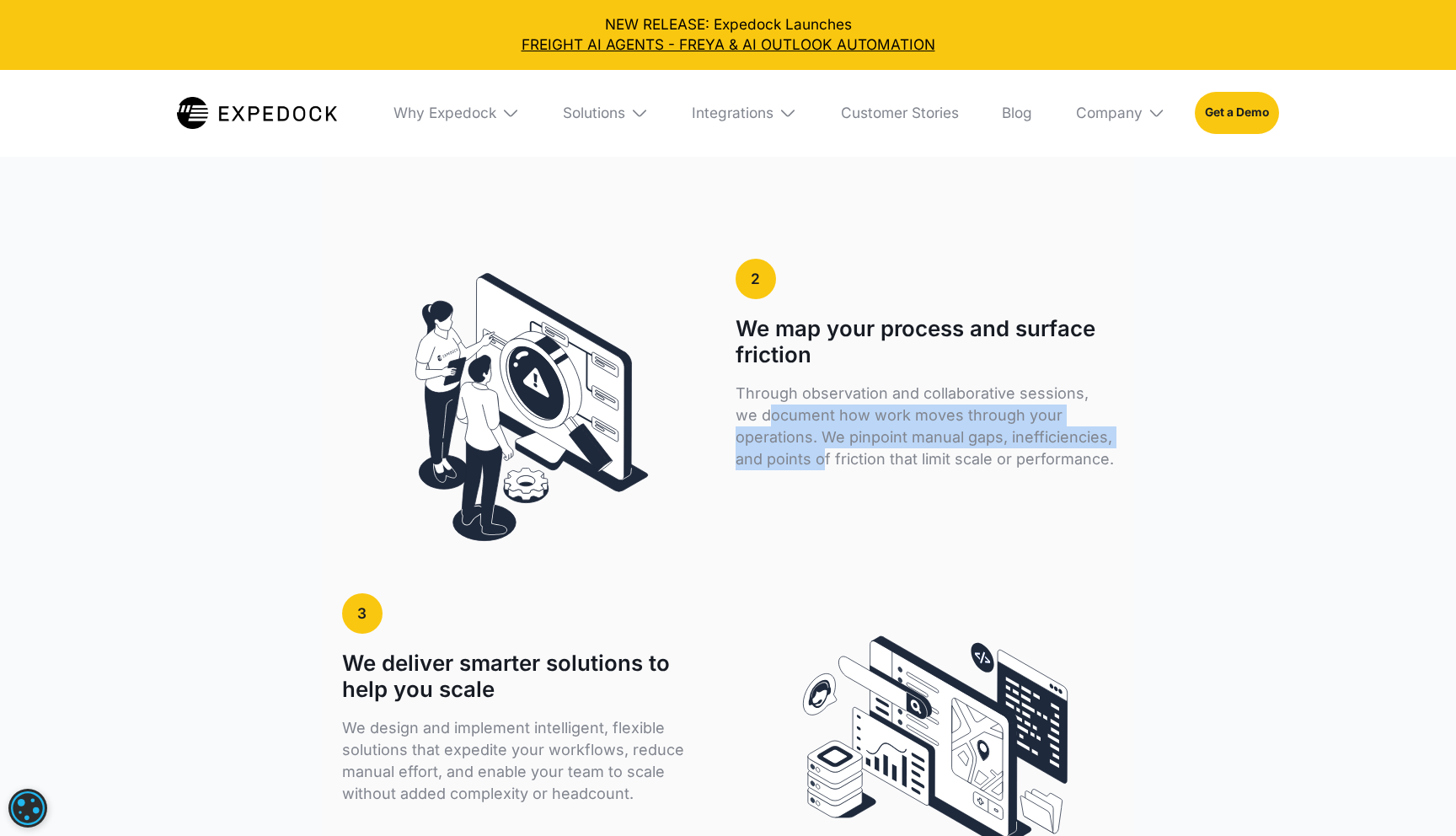
drag, startPoint x: 741, startPoint y: 389, endPoint x: 822, endPoint y: 418, distance: 86.0
click at [822, 418] on p "Through observation and collaborative sessions, we document how work moves thro…" at bounding box center [925, 426] width 378 height 87
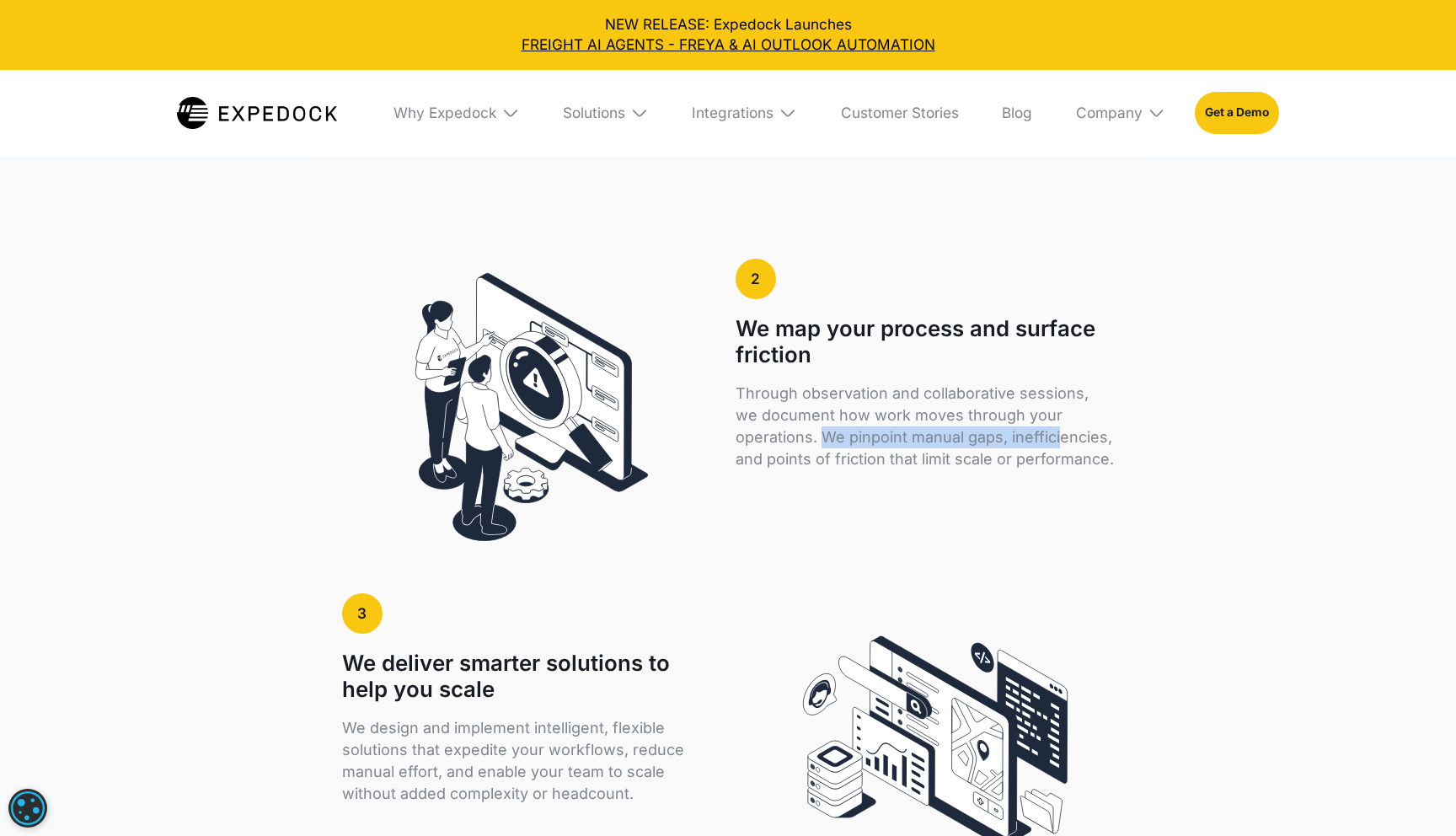
drag, startPoint x: 824, startPoint y: 414, endPoint x: 1059, endPoint y: 415, distance: 235.0
click at [1059, 415] on p "Through observation and collaborative sessions, we document how work moves thro…" at bounding box center [925, 426] width 378 height 87
click at [749, 406] on p "Through observation and collaborative sessions, we document how work moves thro…" at bounding box center [925, 426] width 378 height 87
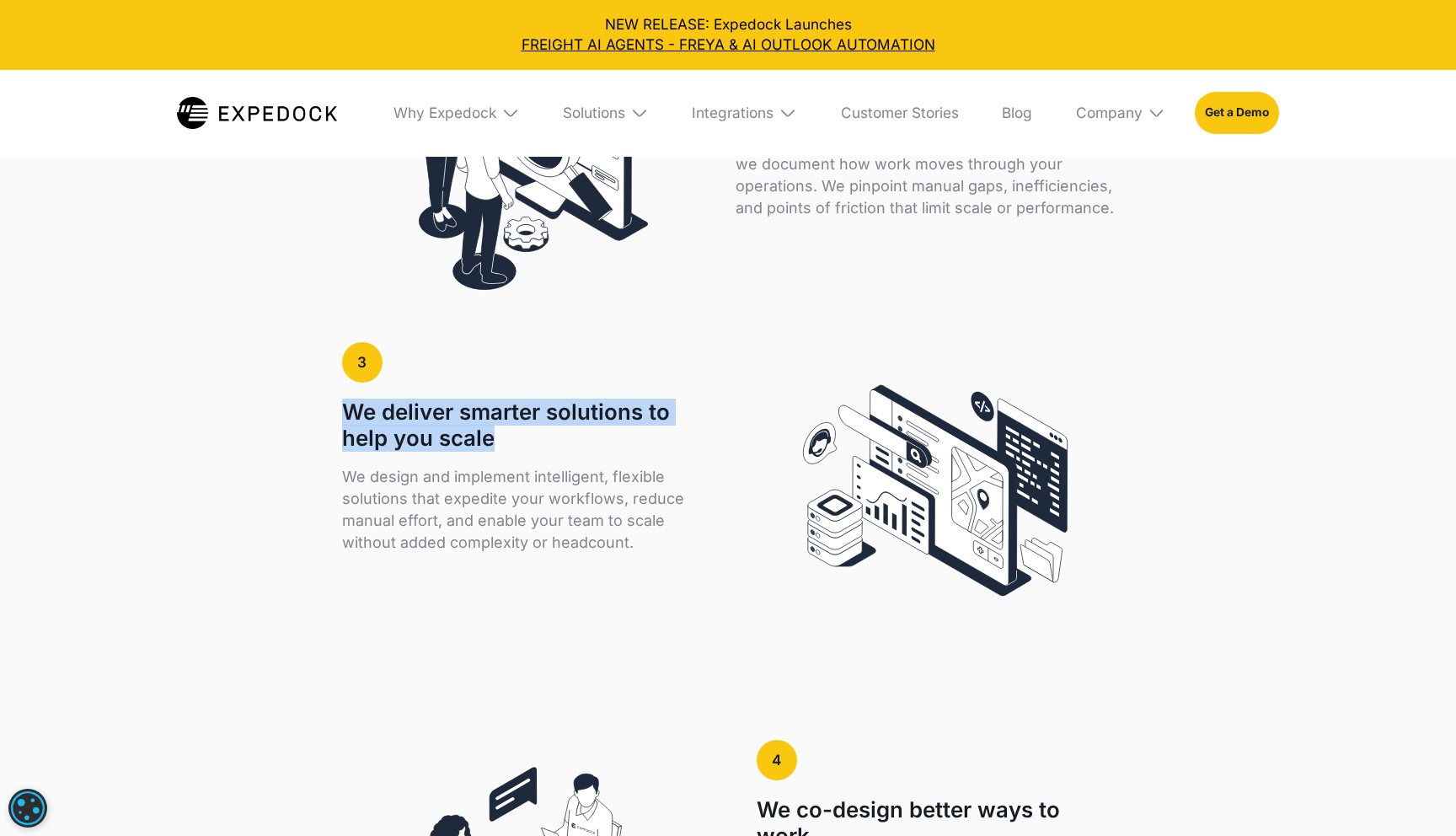
scroll to position [3513, 0]
drag, startPoint x: 340, startPoint y: 385, endPoint x: 575, endPoint y: 410, distance: 236.3
click at [575, 410] on div "HOW IT WORKS A structured, embedded approach to smarter operations We embed wit…" at bounding box center [727, 378] width 811 height 2277
click at [575, 410] on h1 "We deliver smarter solutions to help you scale" at bounding box center [520, 424] width 356 height 52
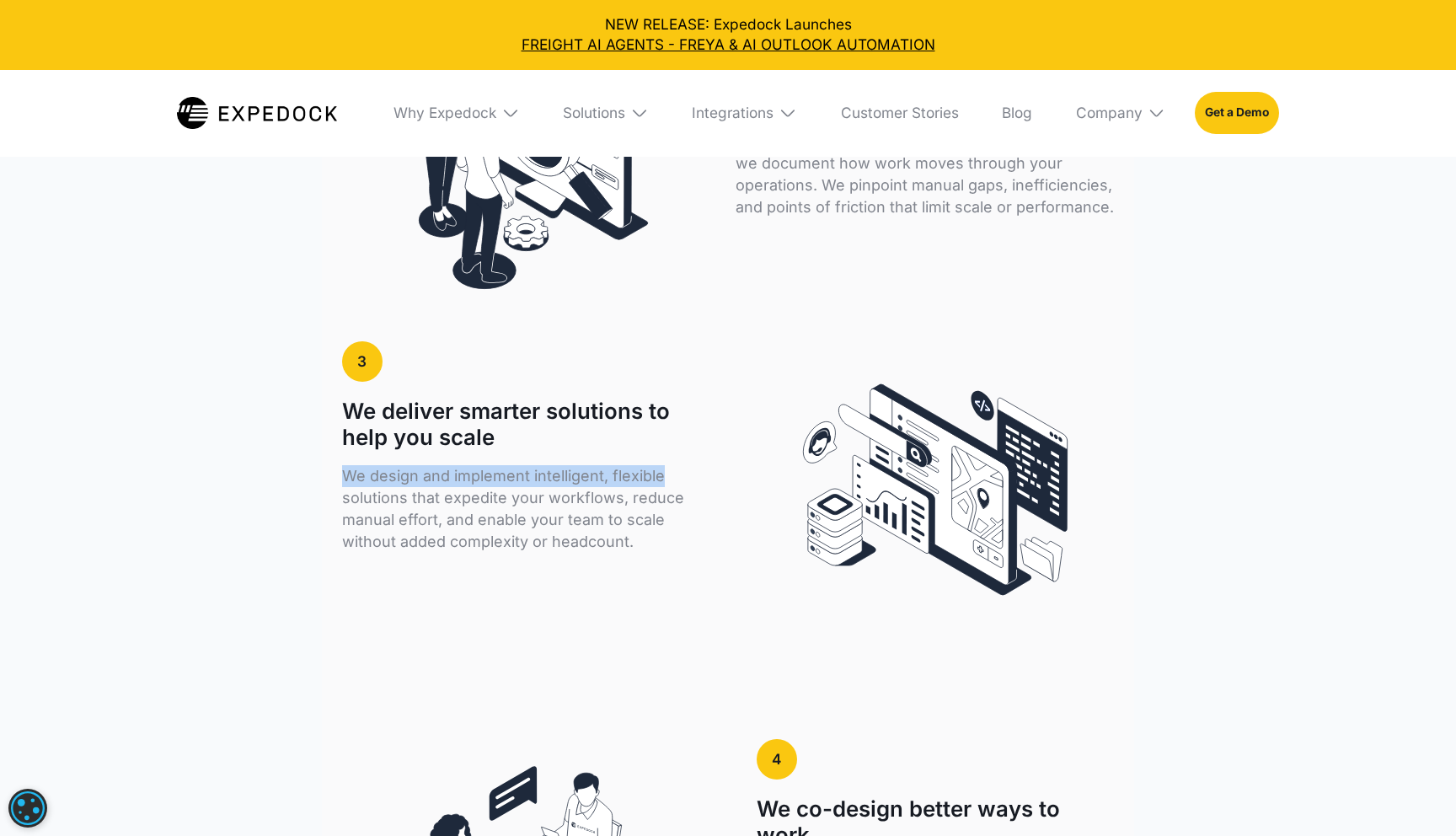
drag, startPoint x: 337, startPoint y: 452, endPoint x: 682, endPoint y: 455, distance: 345.0
click at [682, 455] on div "HOW IT WORKS A structured, embedded approach to smarter operations We embed wit…" at bounding box center [727, 378] width 811 height 2277
click at [381, 480] on p "We design and implement intelligent, flexible solutions that expedite your work…" at bounding box center [520, 508] width 356 height 87
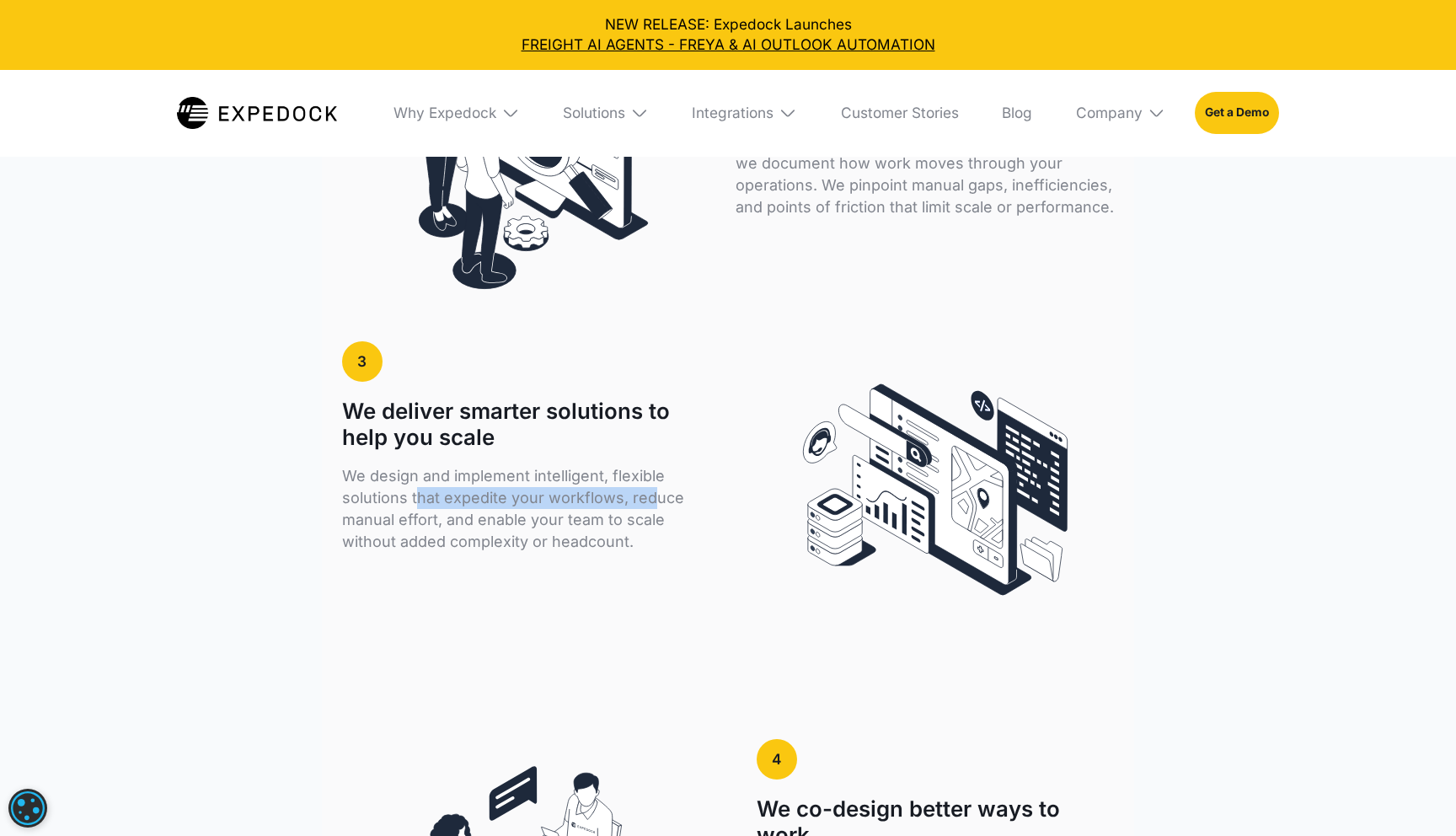
drag, startPoint x: 416, startPoint y: 474, endPoint x: 646, endPoint y: 474, distance: 230.0
click at [646, 474] on p "We design and implement intelligent, flexible solutions that expedite your work…" at bounding box center [520, 508] width 356 height 87
drag, startPoint x: 491, startPoint y: 475, endPoint x: 683, endPoint y: 475, distance: 192.0
click at [683, 475] on p "We design and implement intelligent, flexible solutions that expedite your work…" at bounding box center [520, 508] width 356 height 87
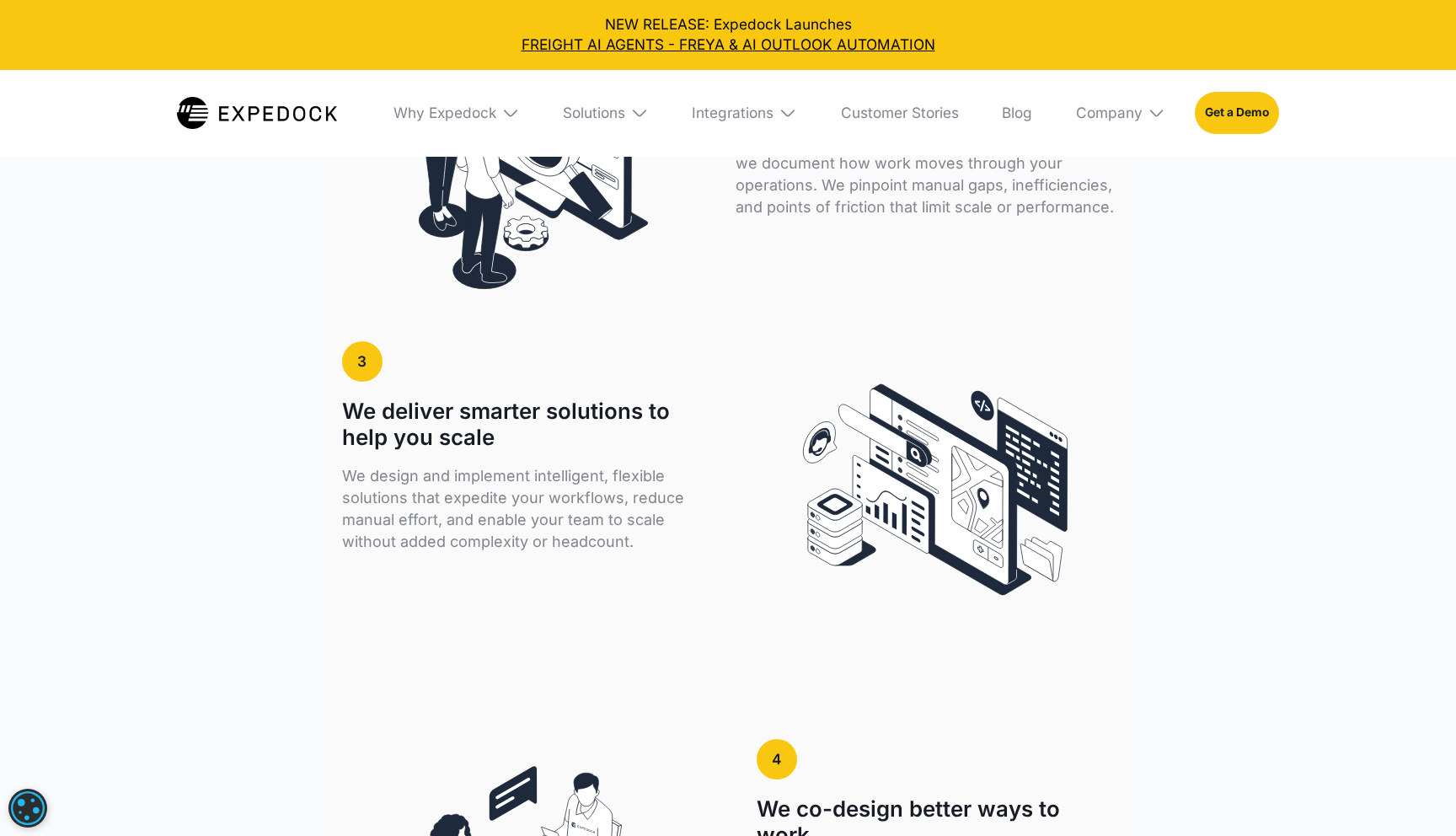
click at [376, 482] on p "We design and implement intelligent, flexible solutions that expedite your work…" at bounding box center [520, 508] width 356 height 87
drag, startPoint x: 431, startPoint y: 486, endPoint x: 623, endPoint y: 485, distance: 192.0
click at [623, 485] on p "We design and implement intelligent, flexible solutions that expedite your work…" at bounding box center [520, 508] width 356 height 87
drag, startPoint x: 383, startPoint y: 513, endPoint x: 690, endPoint y: 500, distance: 307.3
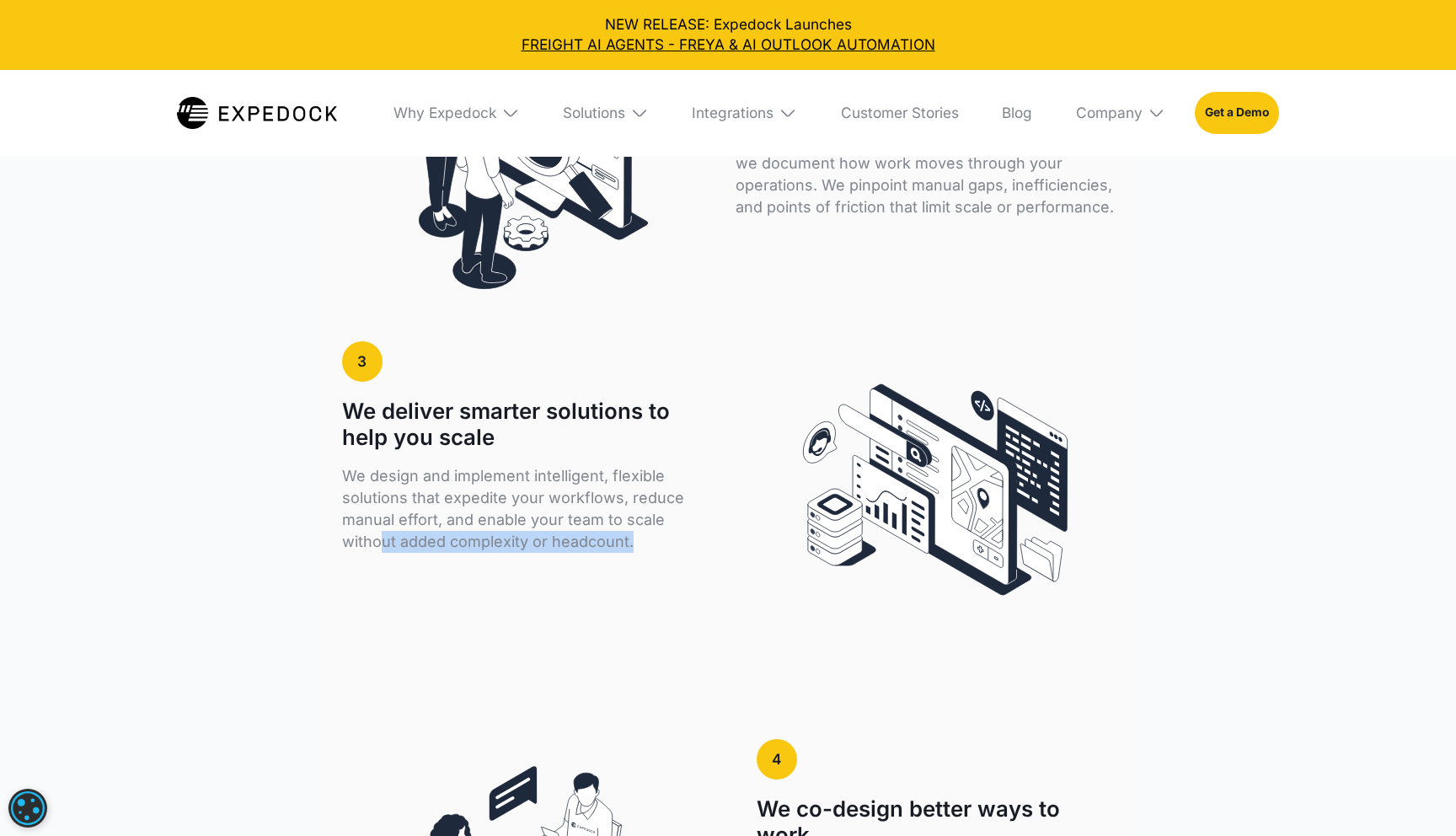
click at [690, 501] on p "We design and implement intelligent, flexible solutions that expedite your work…" at bounding box center [520, 508] width 356 height 87
click at [690, 500] on p "We design and implement intelligent, flexible solutions that expedite your work…" at bounding box center [520, 508] width 356 height 87
drag, startPoint x: 656, startPoint y: 507, endPoint x: 550, endPoint y: 513, distance: 106.2
click at [550, 513] on p "We design and implement intelligent, flexible solutions that expedite your work…" at bounding box center [520, 508] width 356 height 87
drag, startPoint x: 518, startPoint y: 516, endPoint x: 469, endPoint y: 494, distance: 53.7
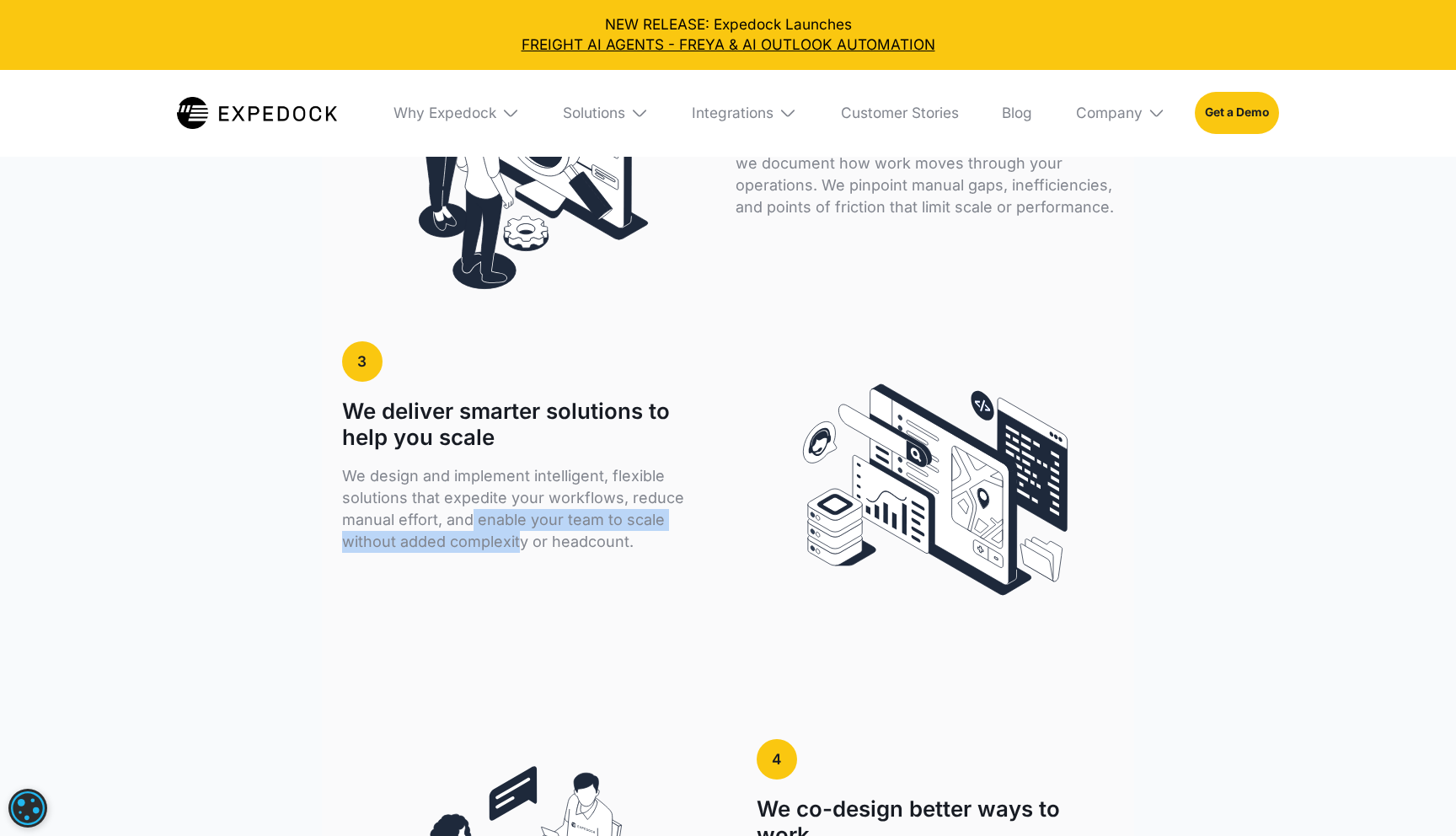
click at [469, 494] on p "We design and implement intelligent, flexible solutions that expedite your work…" at bounding box center [520, 508] width 356 height 87
drag, startPoint x: 514, startPoint y: 505, endPoint x: 730, endPoint y: 504, distance: 216.0
click at [730, 504] on div "3 We deliver smarter solutions to help you scale We design and implement intell…" at bounding box center [728, 488] width 771 height 324
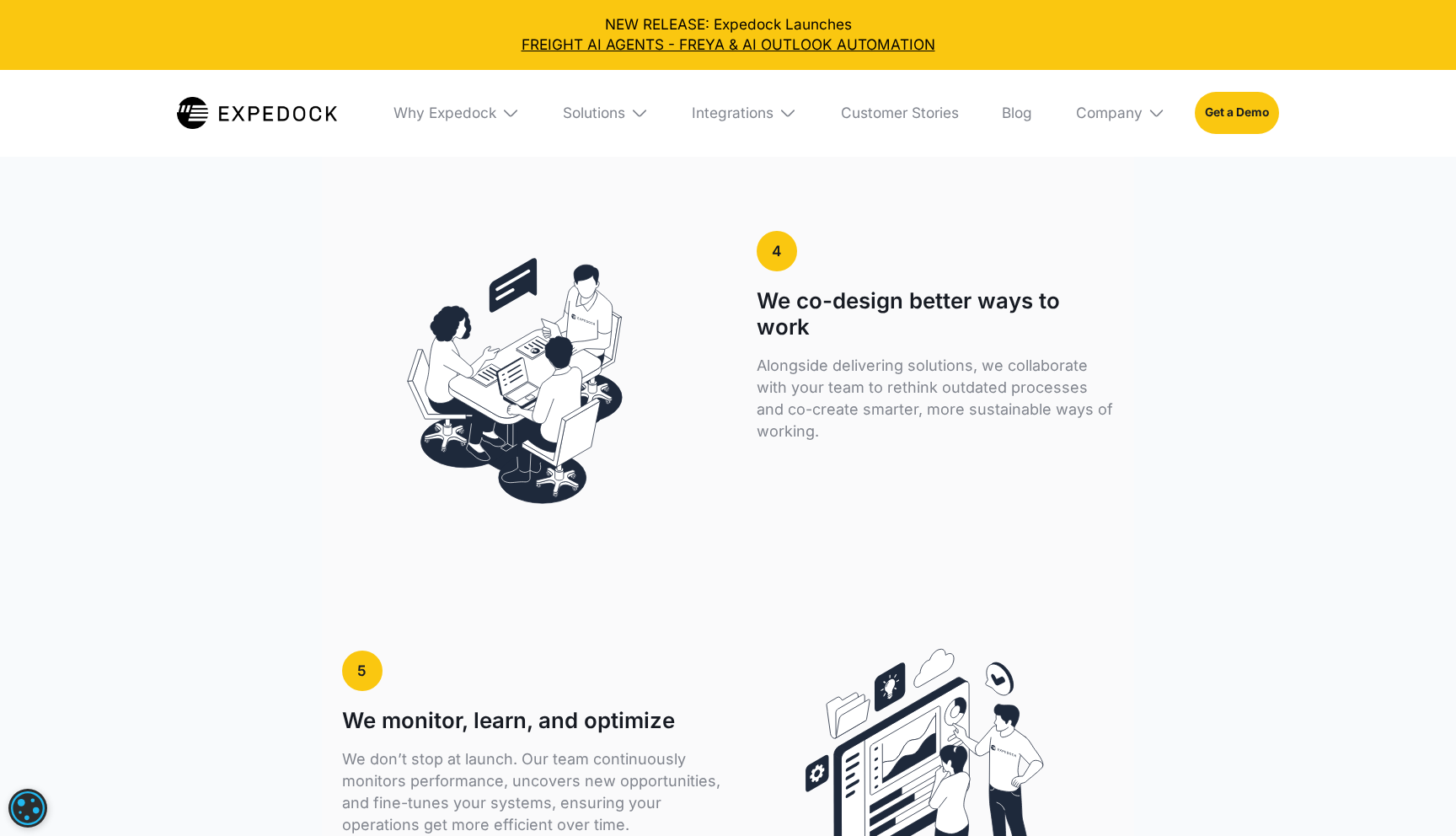
scroll to position [4023, 0]
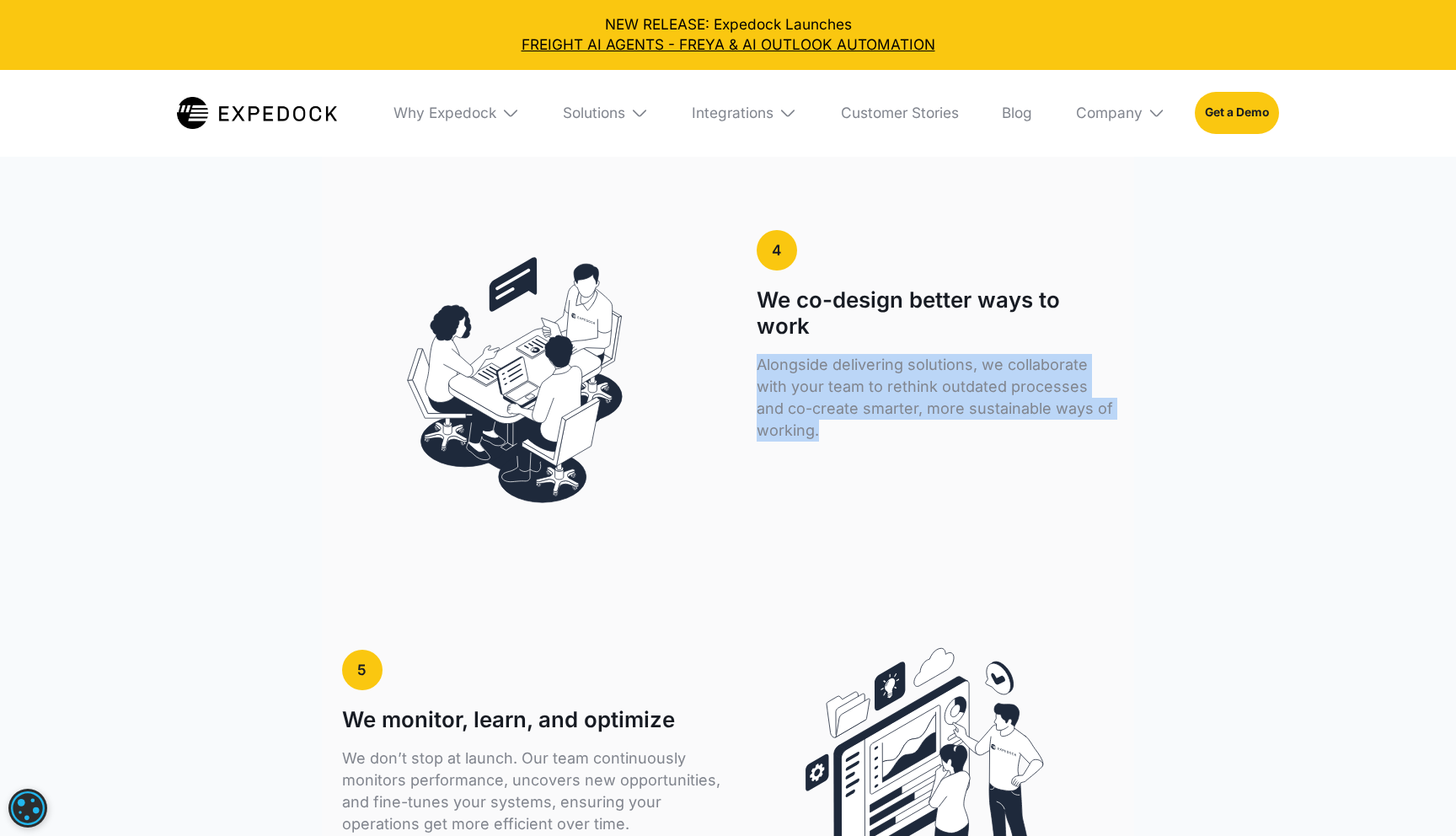
drag, startPoint x: 747, startPoint y: 331, endPoint x: 1102, endPoint y: 401, distance: 361.8
click at [1102, 401] on div "4 We co-design better ways to work Alongside delivering solutions, we collabora…" at bounding box center [728, 378] width 771 height 324
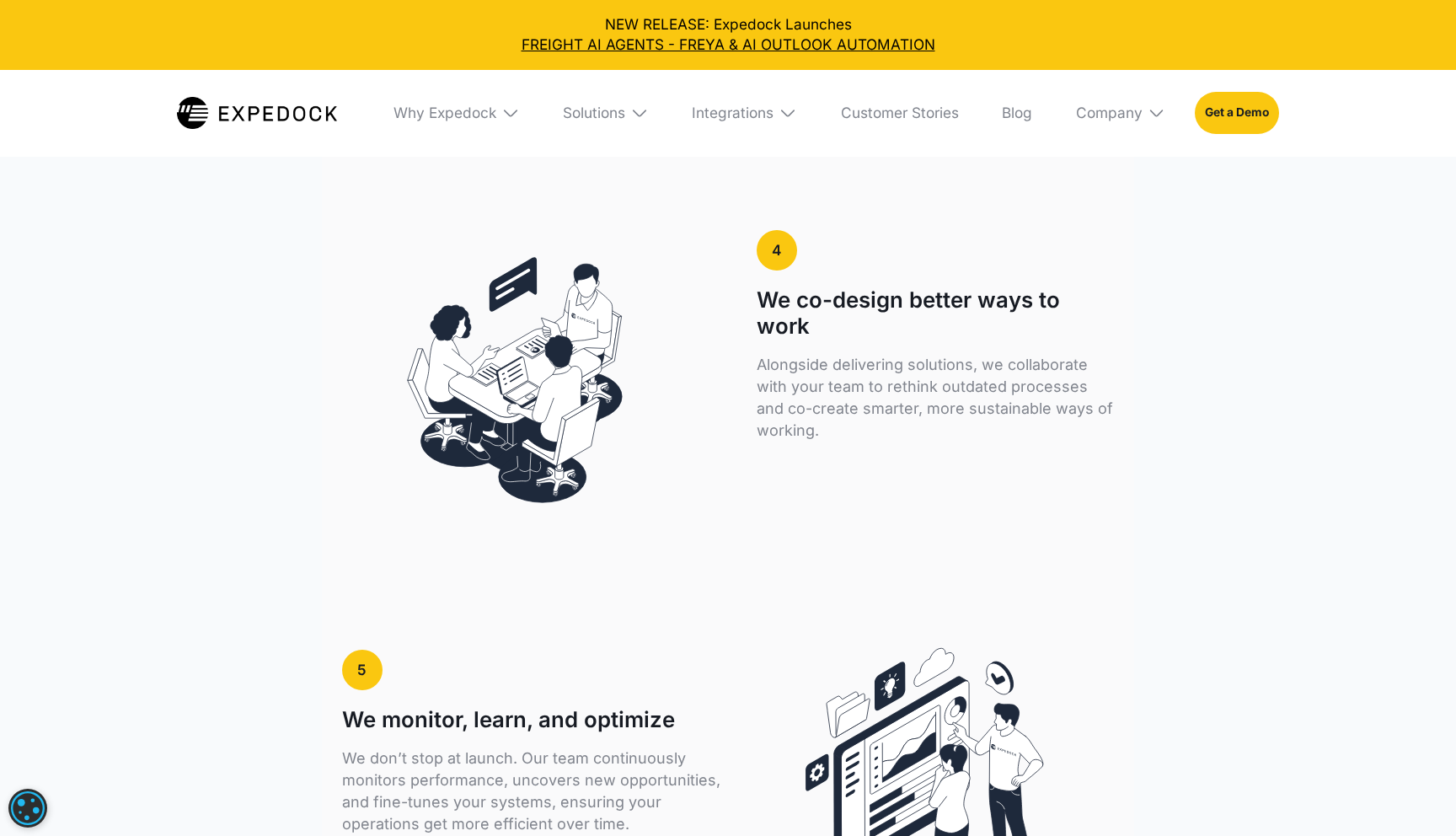
click at [887, 370] on p "Alongside delivering solutions, we collaborate with your team to rethink outdat…" at bounding box center [935, 398] width 356 height 87
drag, startPoint x: 879, startPoint y: 360, endPoint x: 1117, endPoint y: 358, distance: 238.0
drag, startPoint x: 756, startPoint y: 384, endPoint x: 900, endPoint y: 381, distance: 144.0
click at [900, 382] on p "Alongside delivering solutions, we collaborate with your team to rethink outdat…" at bounding box center [935, 398] width 356 height 87
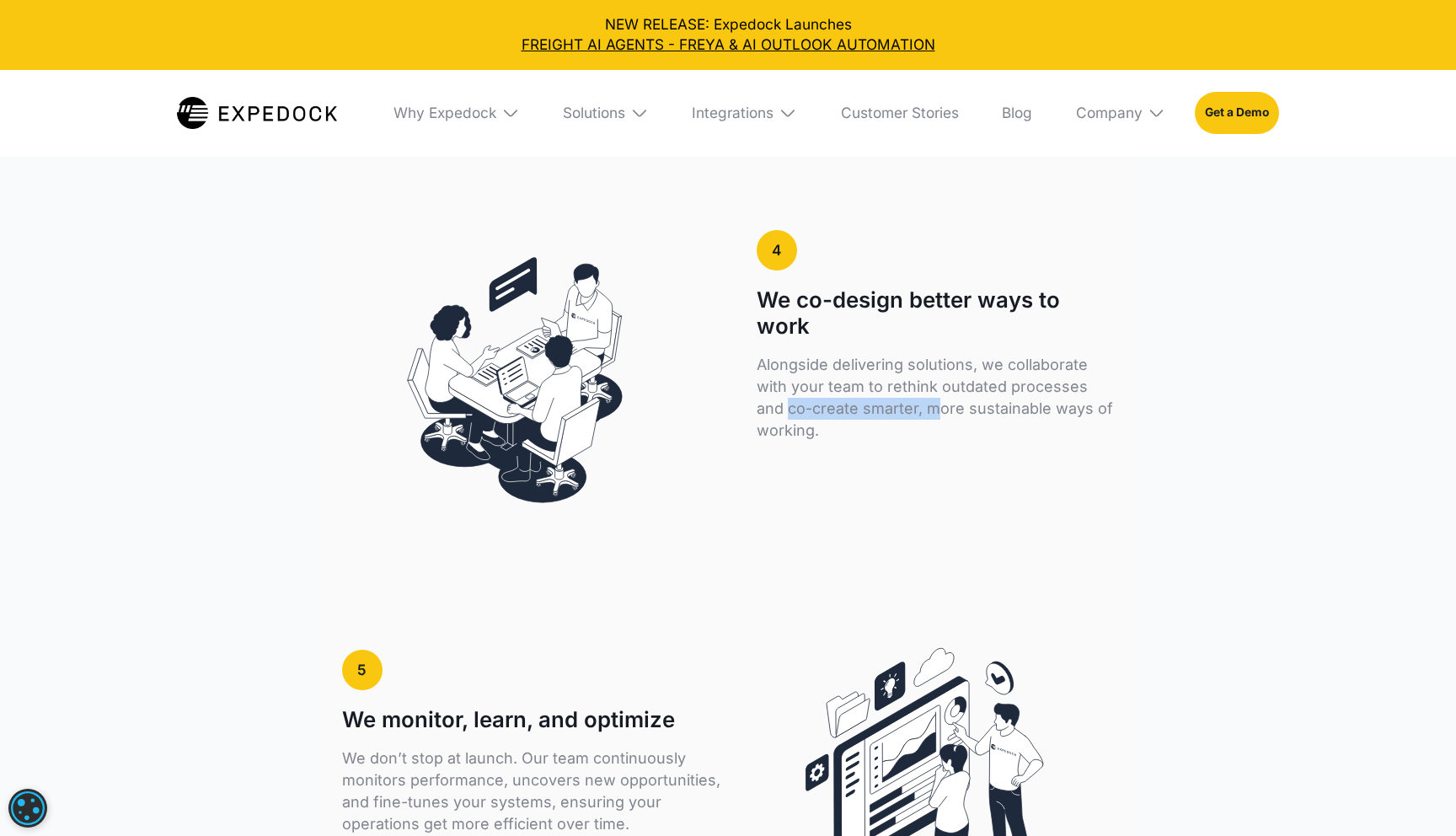
click at [900, 381] on p "Alongside delivering solutions, we collaborate with your team to rethink outdat…" at bounding box center [935, 398] width 356 height 87
drag, startPoint x: 888, startPoint y: 381, endPoint x: 1155, endPoint y: 380, distance: 267.0
click at [1008, 385] on p "Alongside delivering solutions, we collaborate with your team to rethink outdat…" at bounding box center [935, 398] width 356 height 87
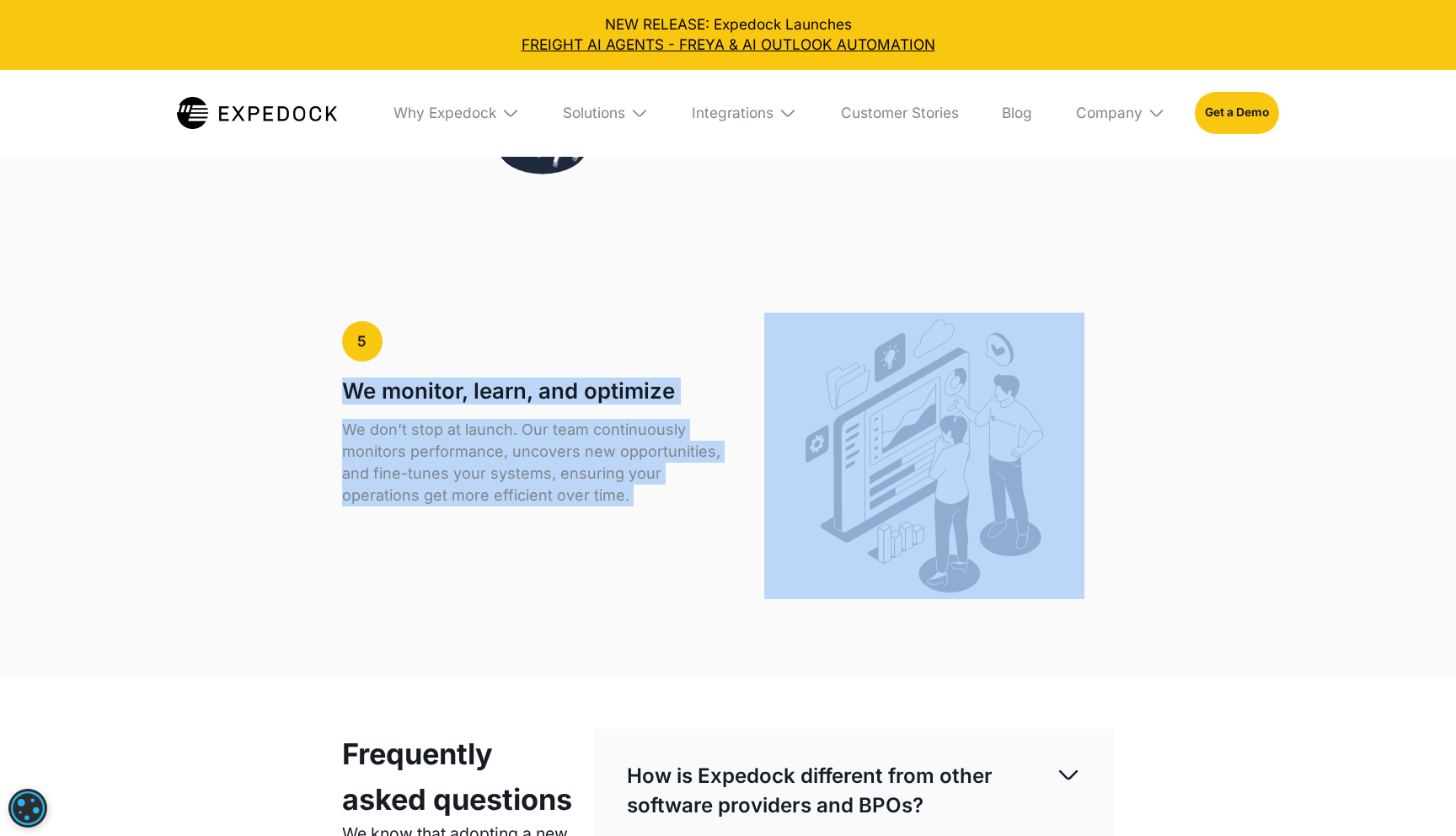
scroll to position [4353, 0]
drag, startPoint x: 315, startPoint y: 358, endPoint x: 785, endPoint y: 333, distance: 470.7
click at [785, 333] on img at bounding box center [924, 456] width 321 height 287
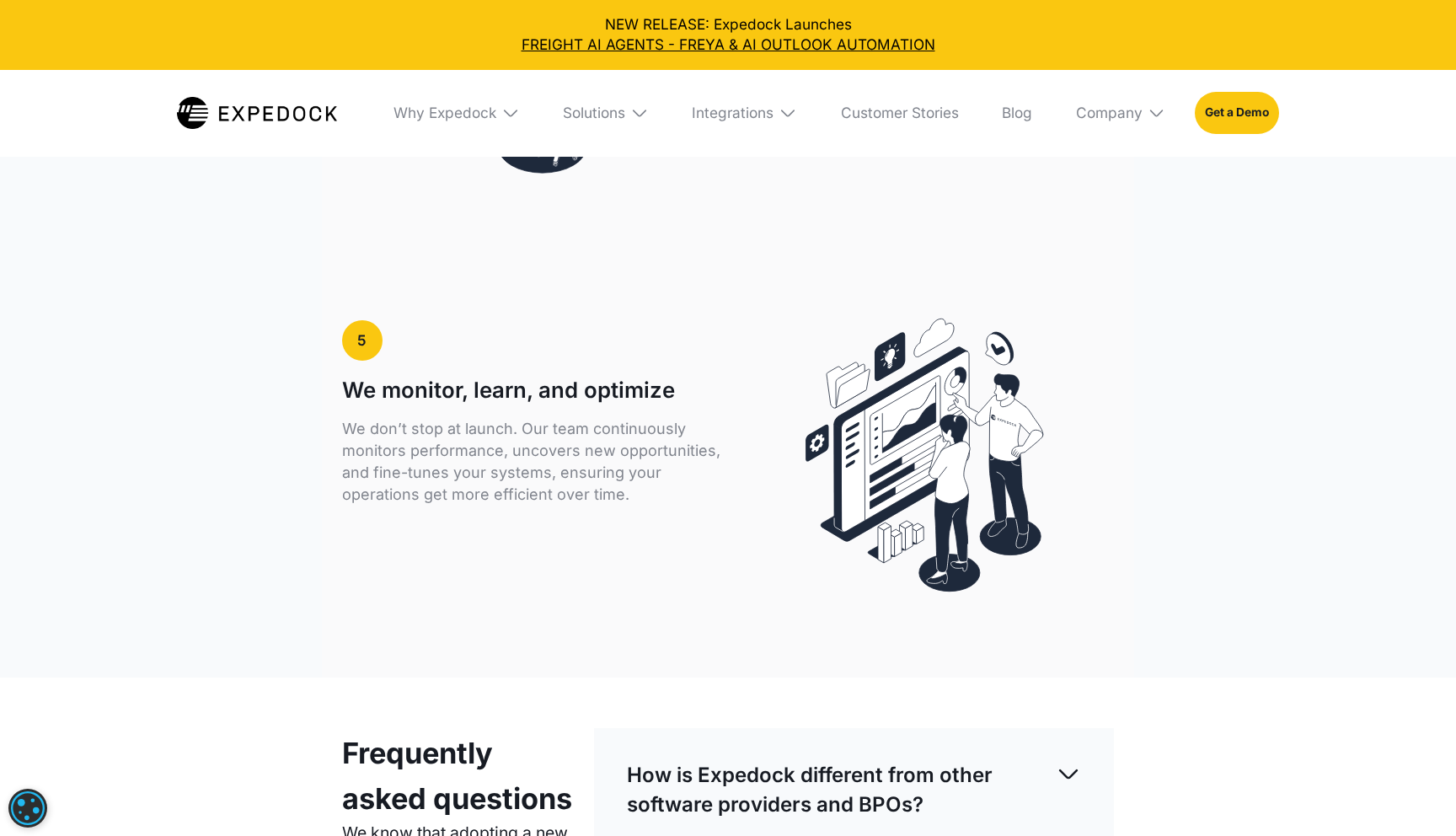
click at [681, 444] on p "We don’t stop at launch. Our team continuously monitors performance, uncovers n…" at bounding box center [531, 462] width 378 height 87
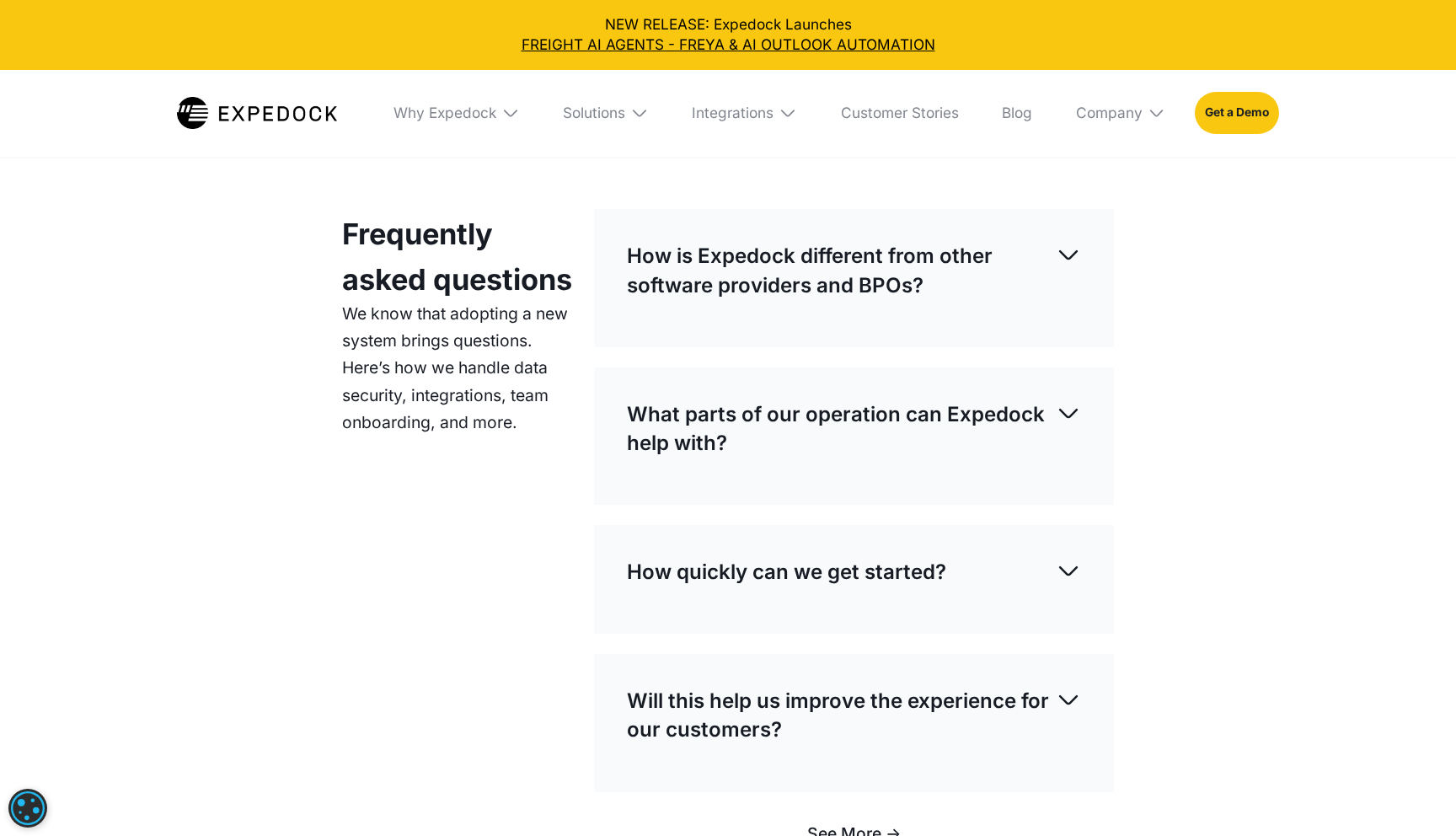
scroll to position [4872, 0]
click at [961, 260] on p "How is Expedock different from other software providers and BPOs?" at bounding box center [841, 270] width 429 height 58
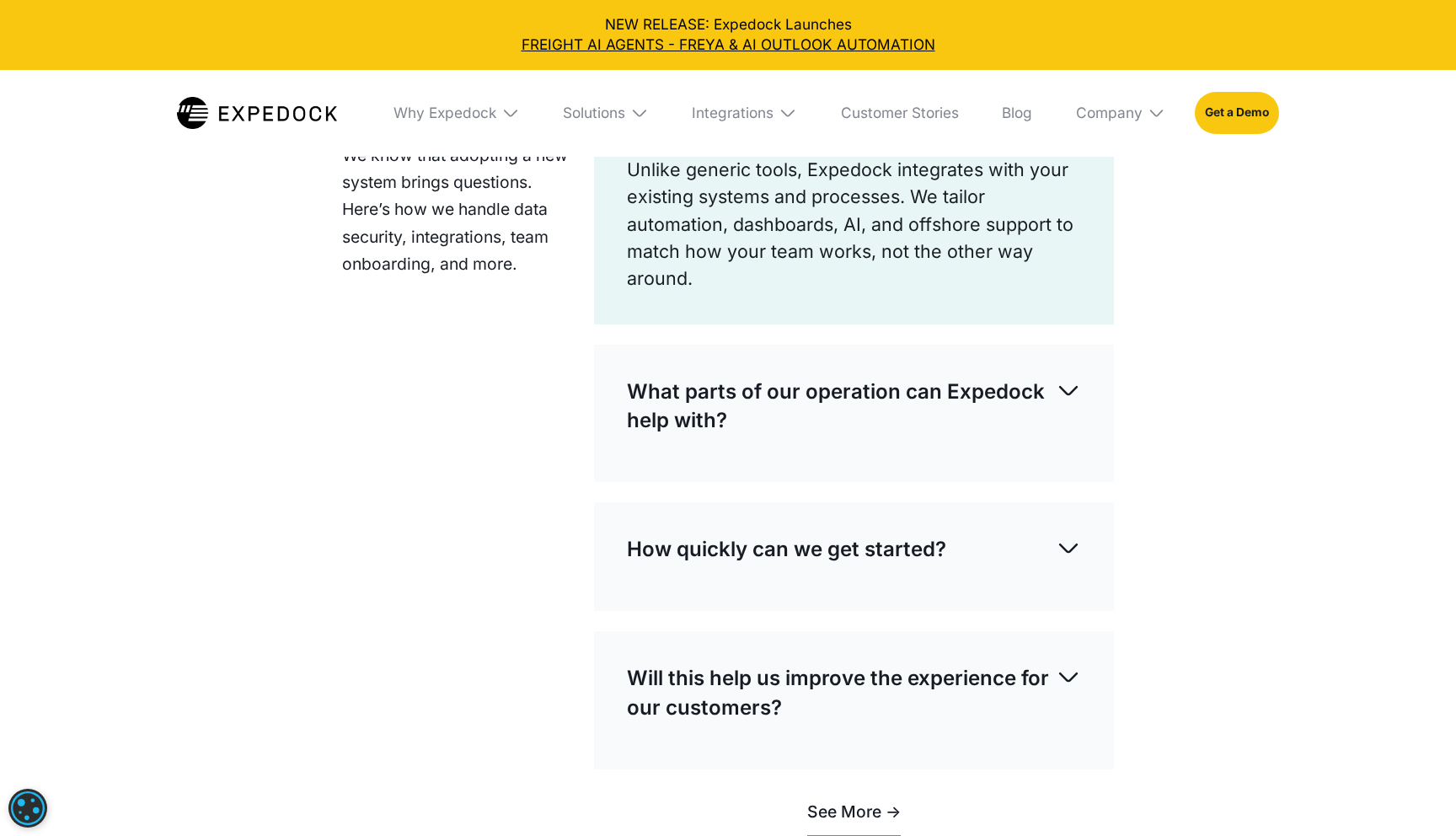
click at [1054, 378] on p "What parts of our operation can Expedock help with?" at bounding box center [841, 406] width 429 height 58
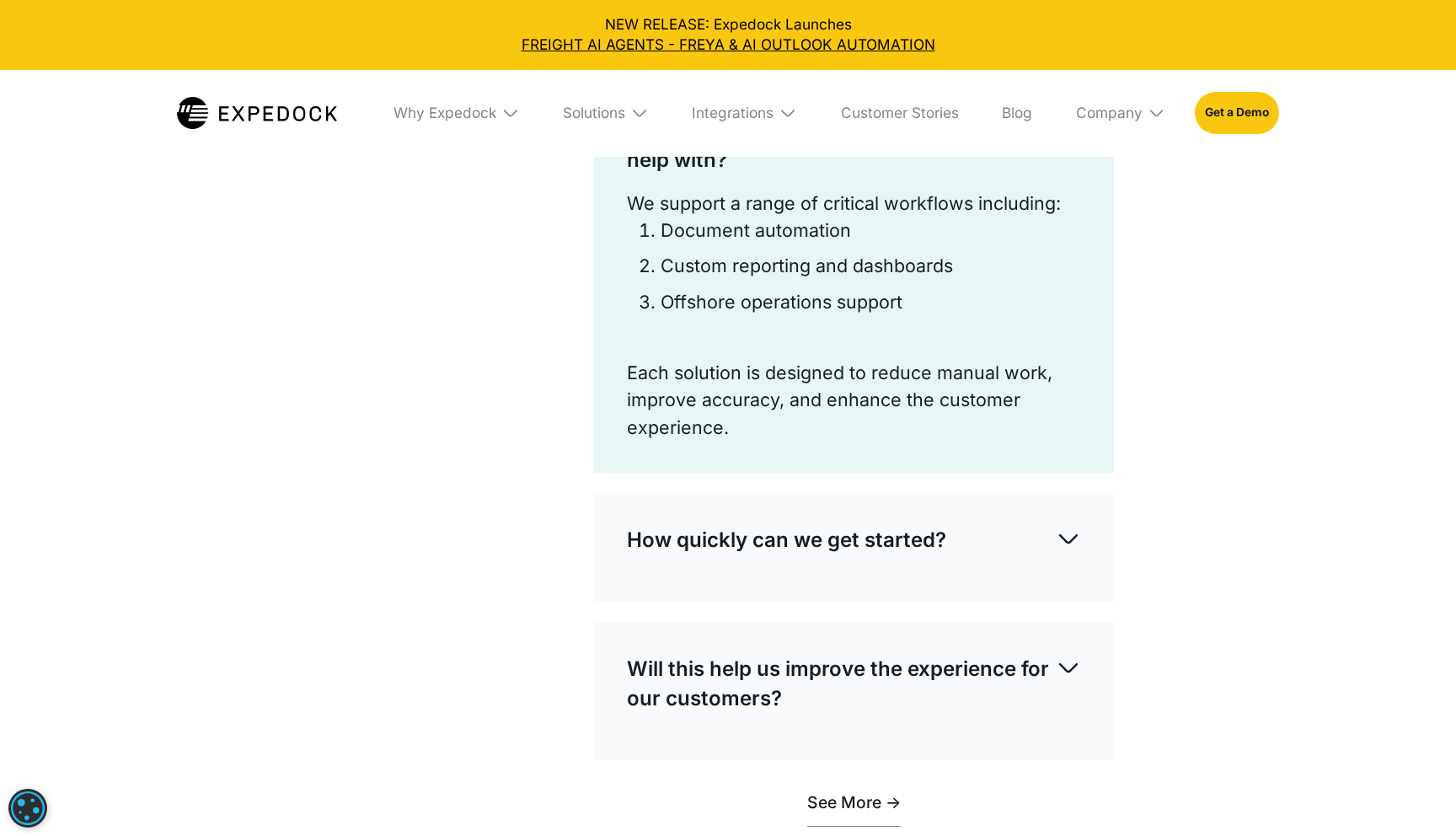
scroll to position [5292, 0]
click at [748, 114] on div "Integrations" at bounding box center [733, 112] width 82 height 18
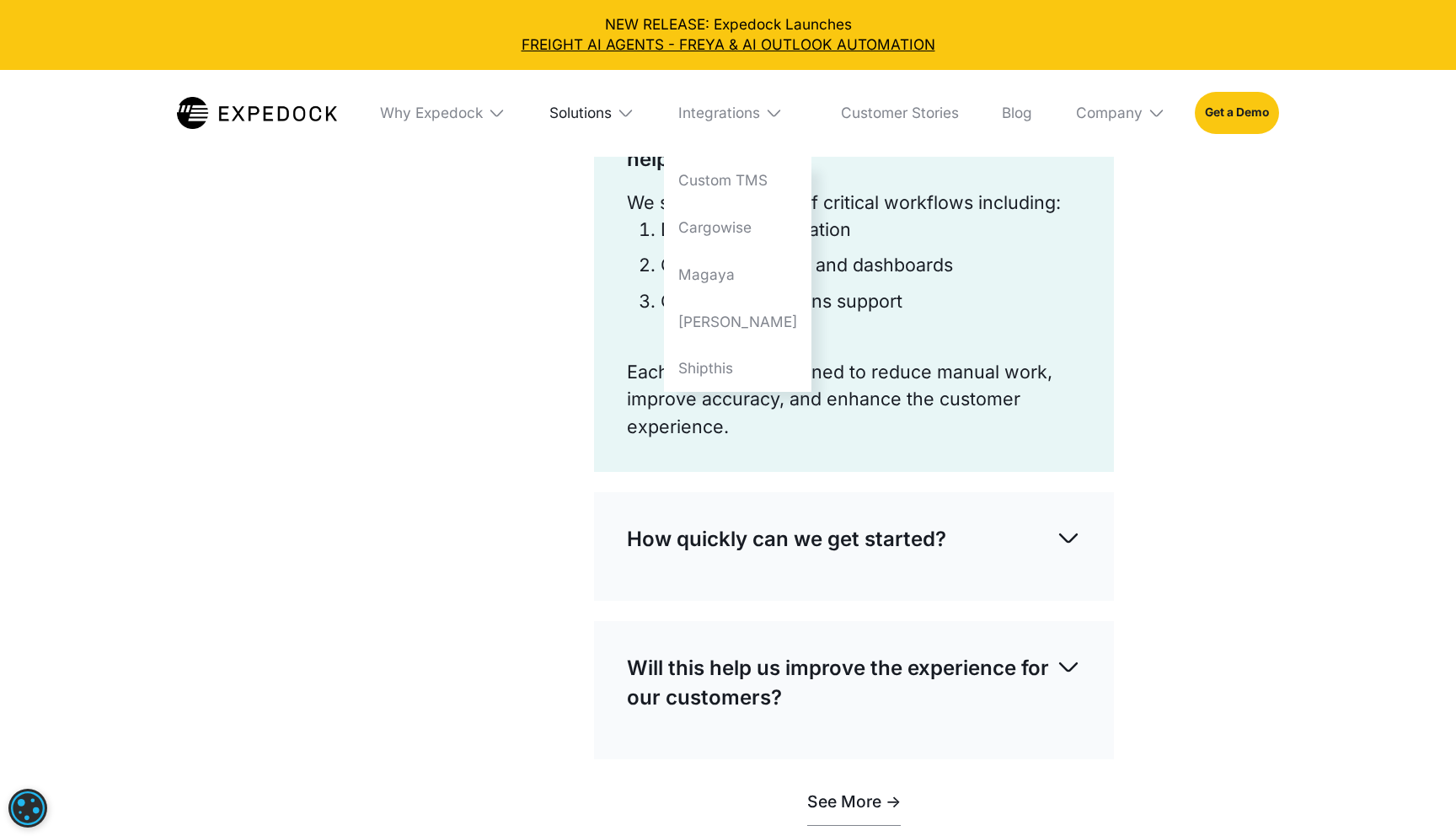
click at [612, 118] on div "Solutions" at bounding box center [581, 112] width 62 height 18
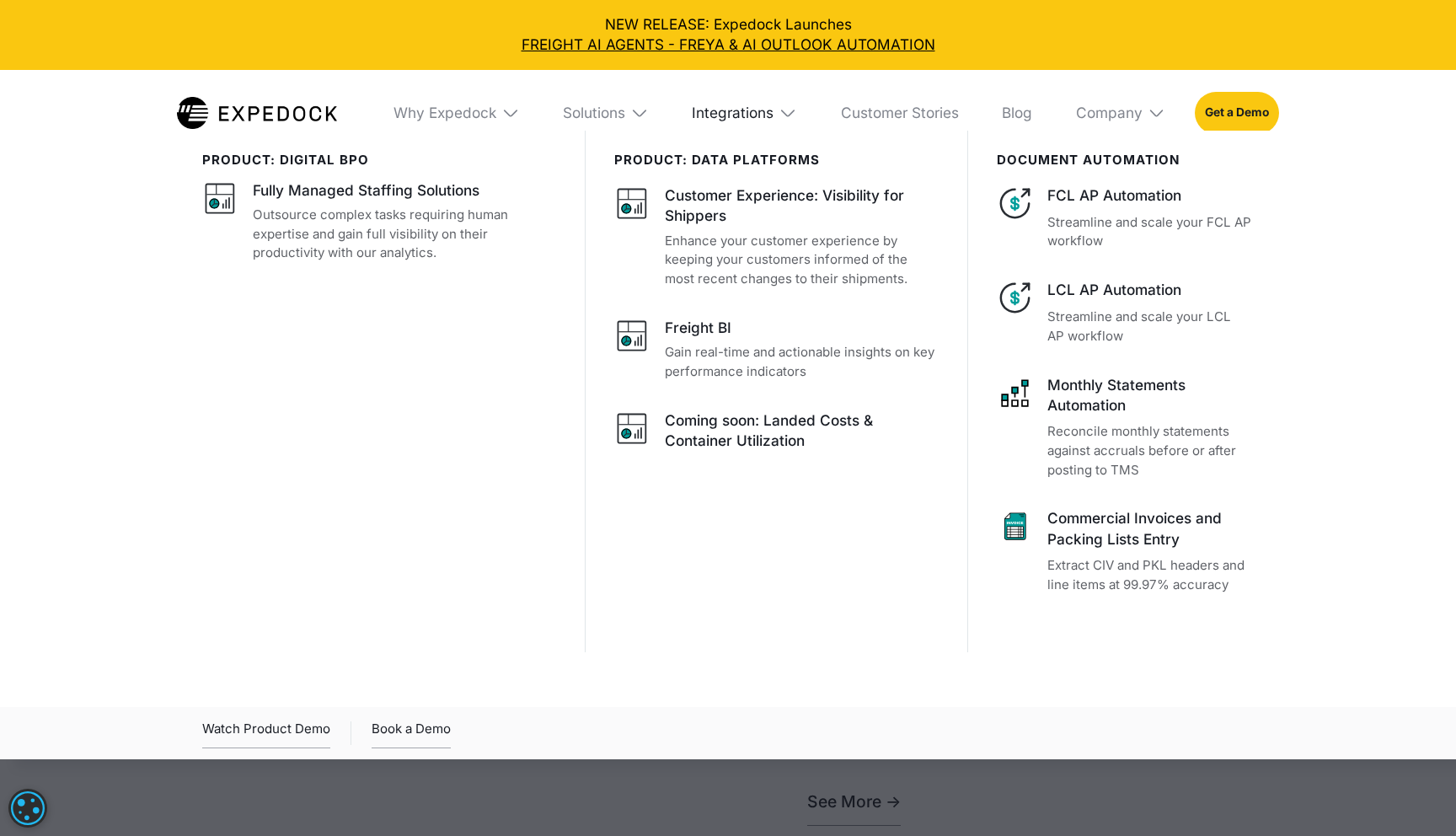
click at [714, 116] on div "Integrations" at bounding box center [733, 112] width 82 height 18
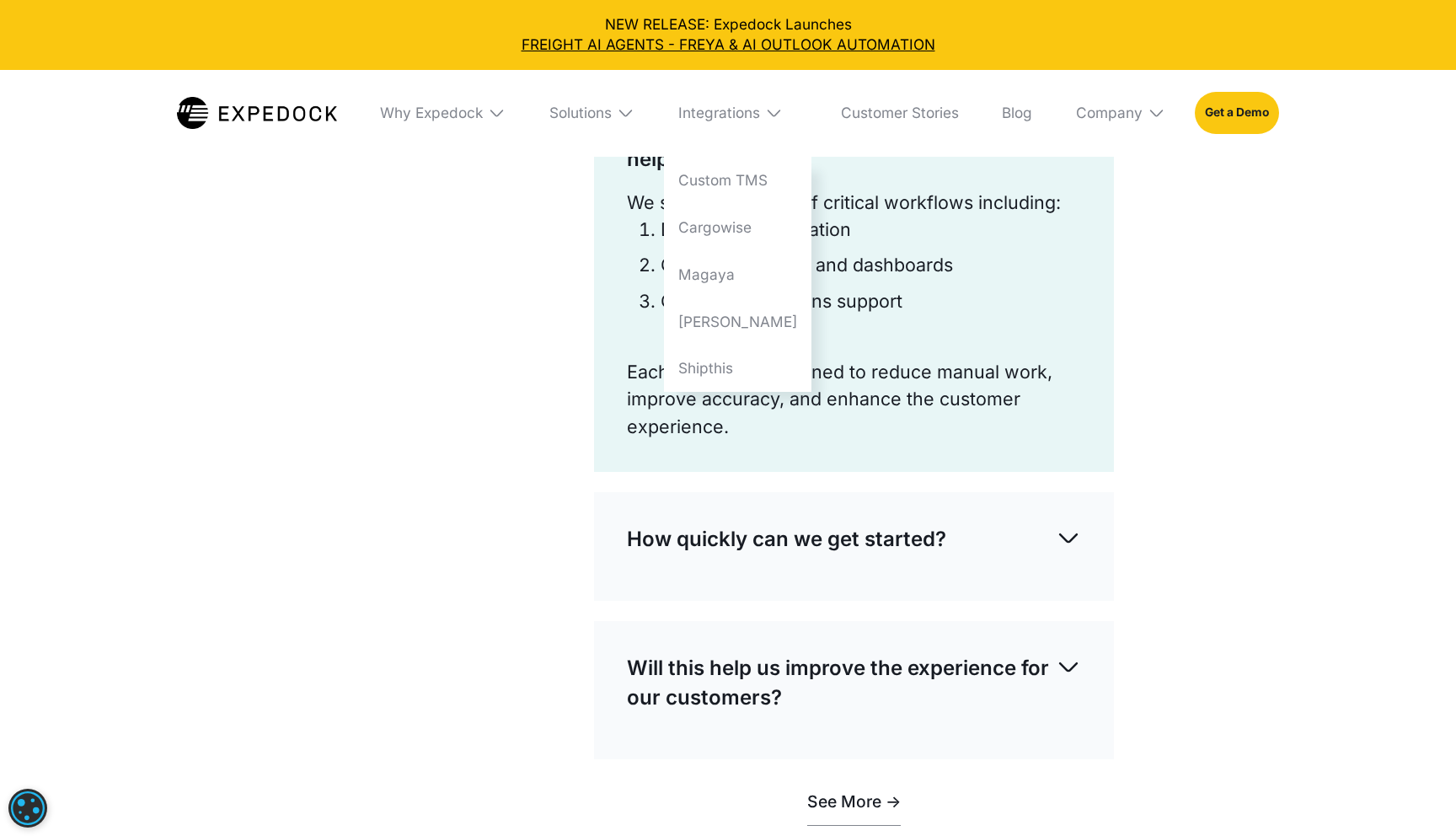
click at [594, 102] on div "Solutions" at bounding box center [592, 113] width 115 height 86
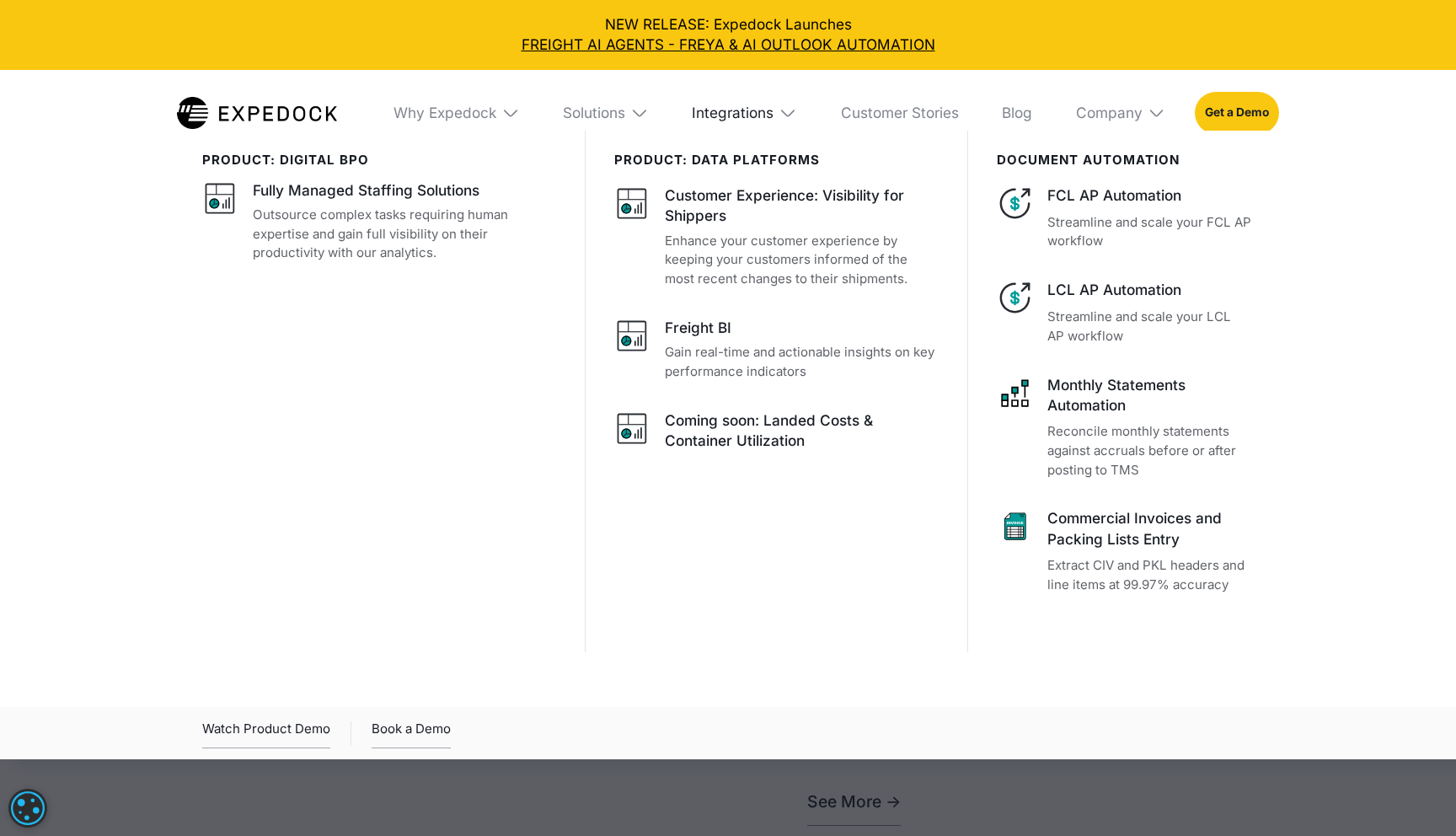
click at [738, 115] on div "Integrations" at bounding box center [733, 112] width 82 height 18
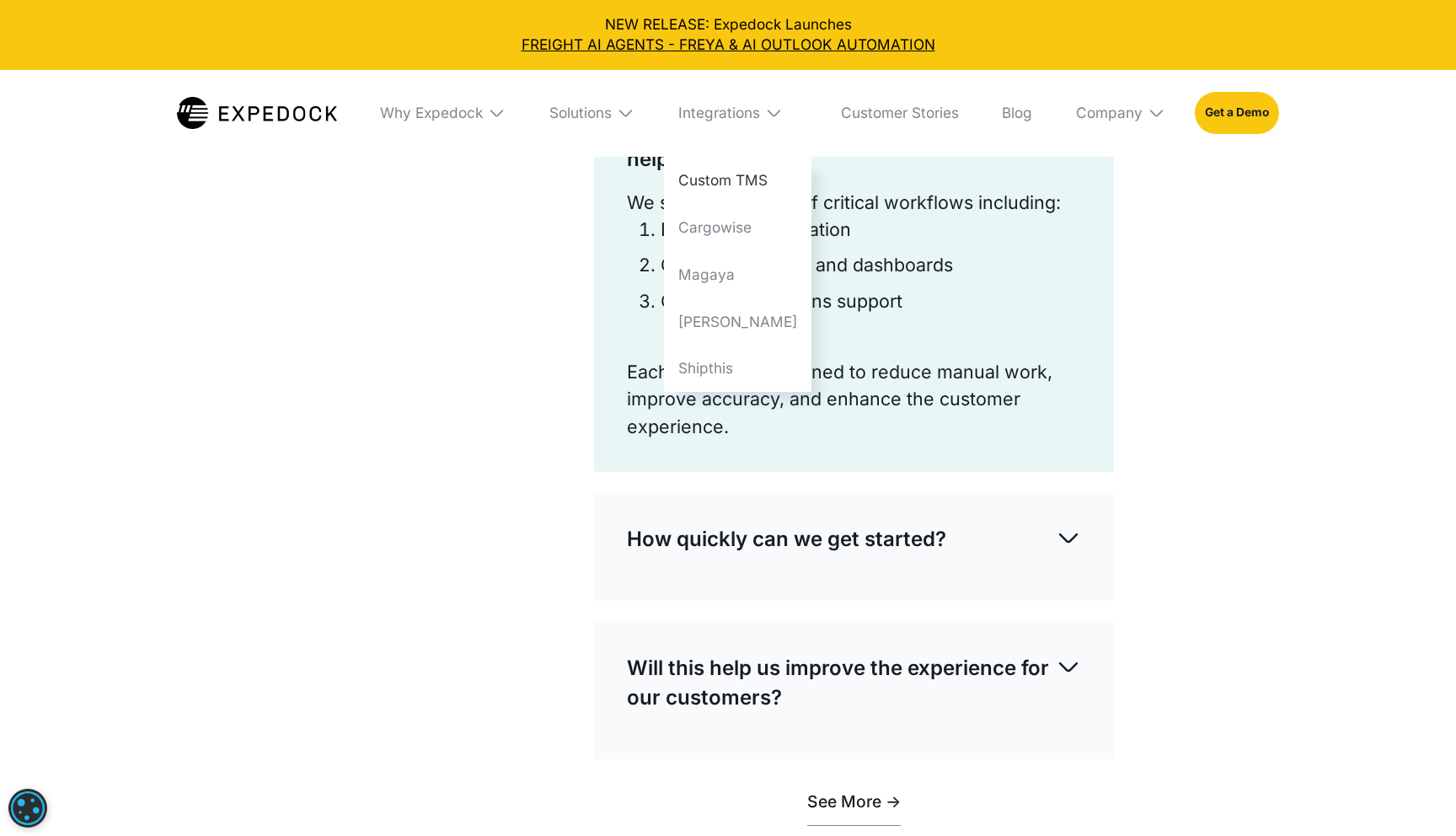
click at [744, 183] on link "Custom TMS" at bounding box center [737, 180] width 148 height 48
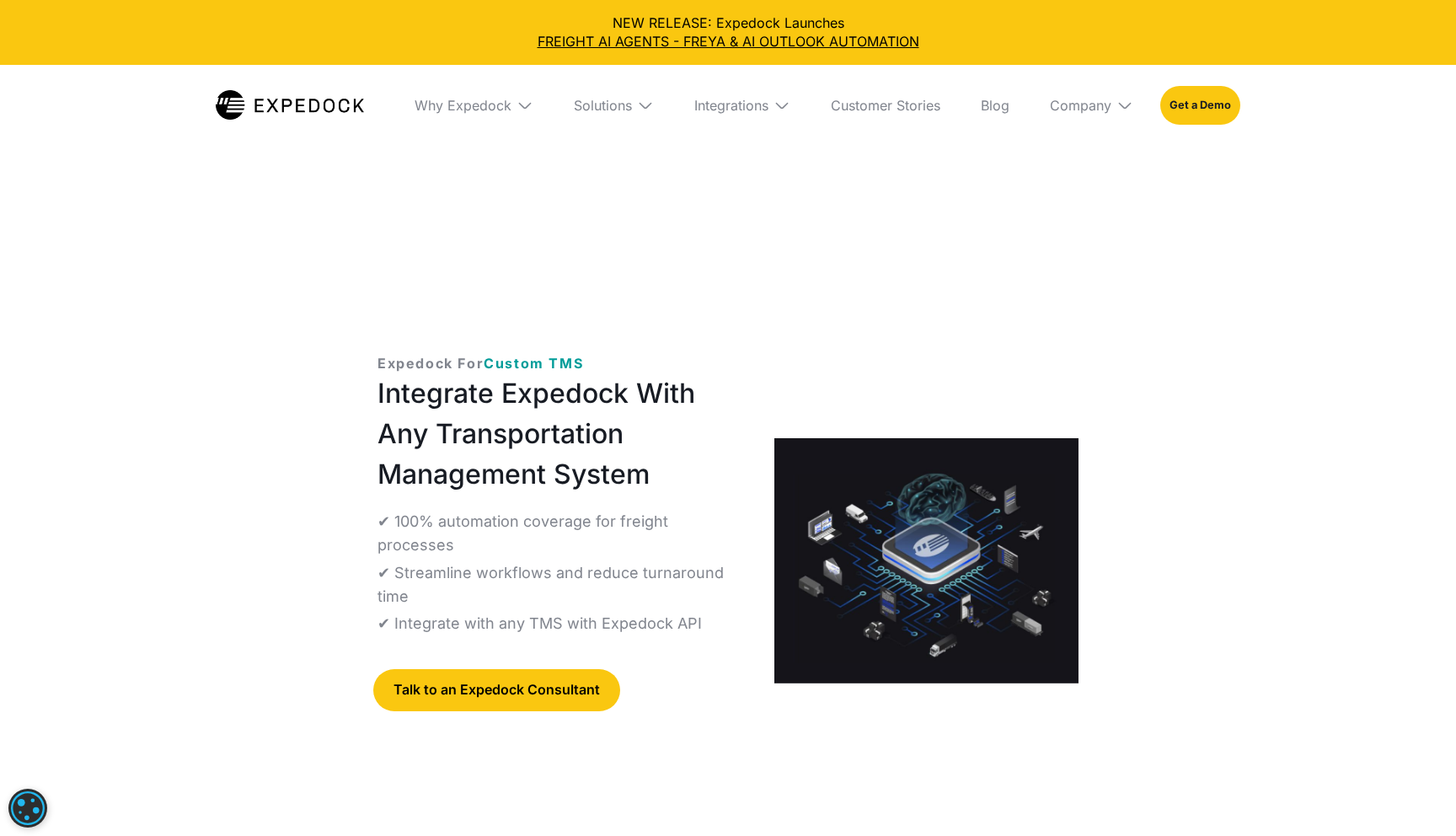
select select
click at [496, 104] on div "Why Expedock" at bounding box center [463, 105] width 97 height 17
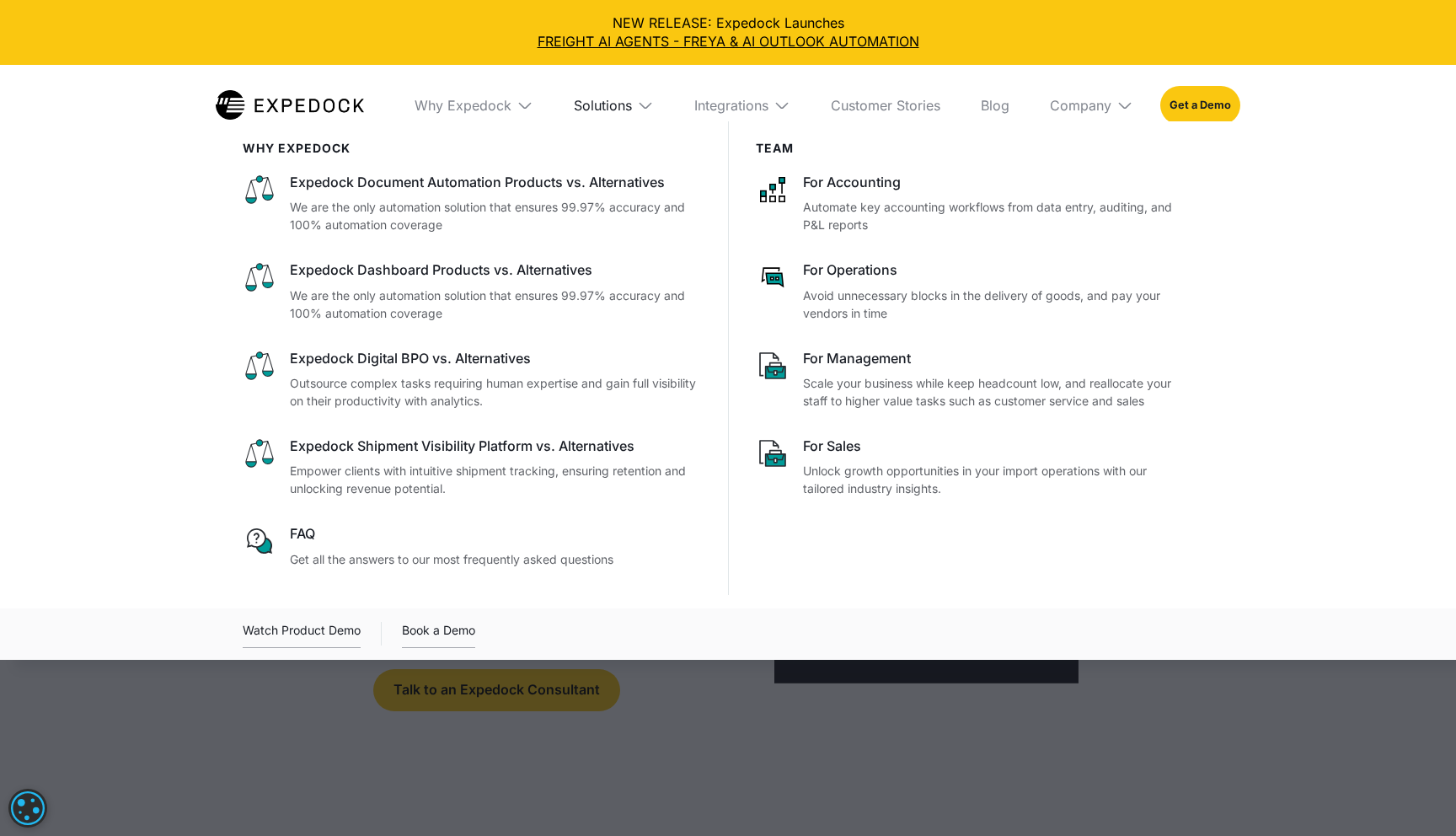
click at [599, 105] on div "Solutions" at bounding box center [602, 105] width 58 height 17
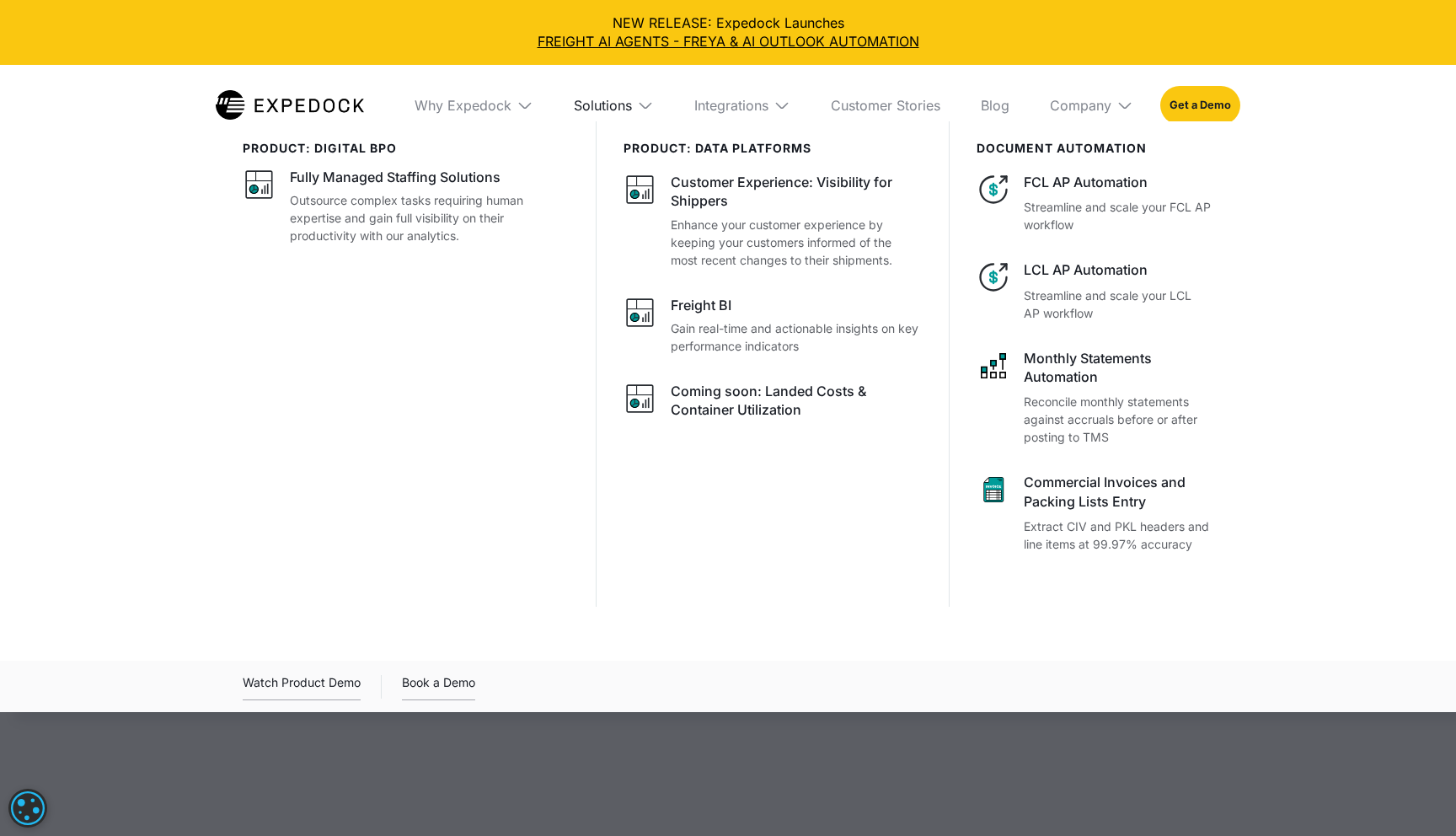
click at [599, 105] on div "Solutions" at bounding box center [602, 105] width 58 height 17
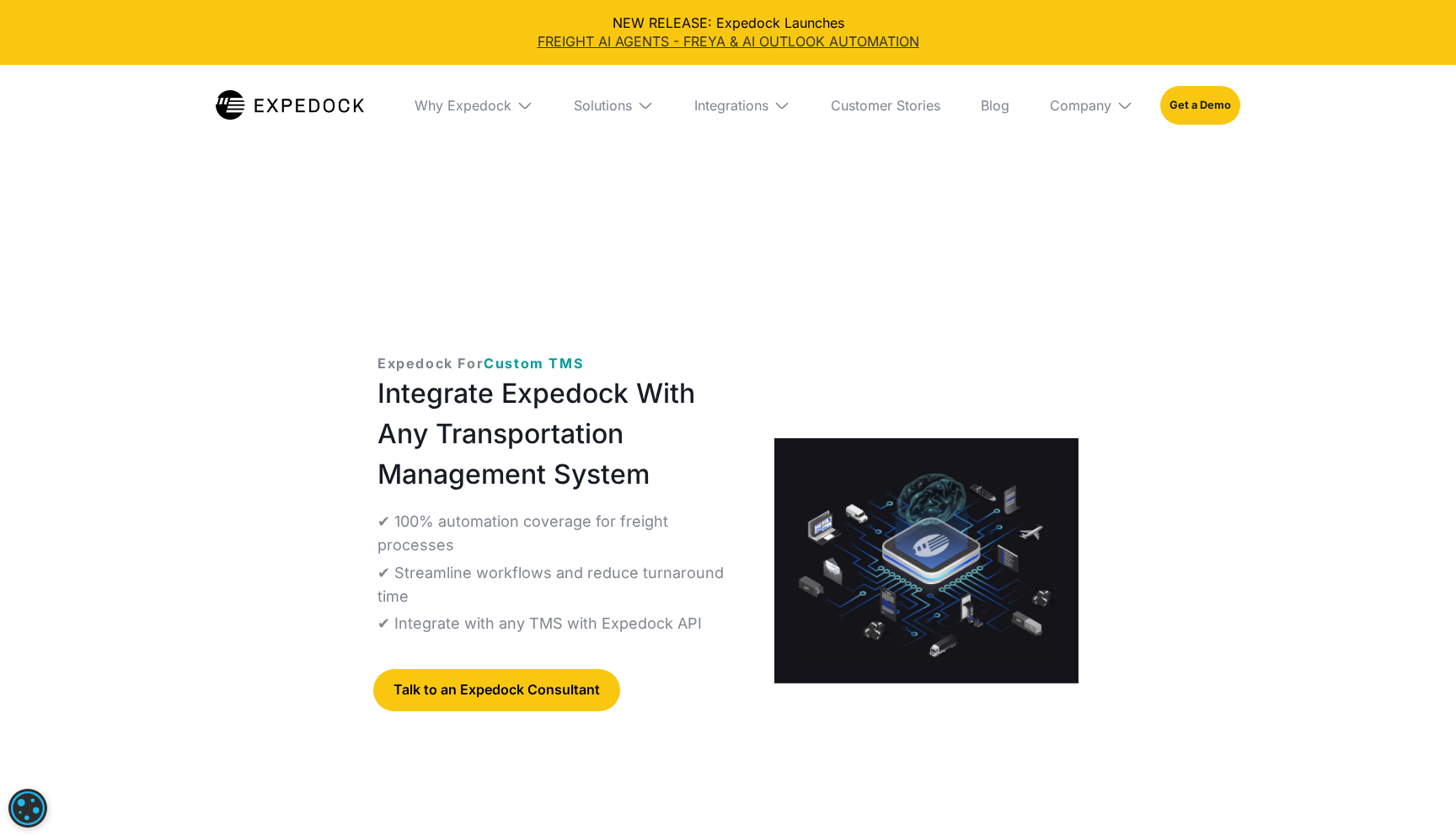
click at [674, 46] on link "FREIGHT AI AGENTS - FREYA & AI OUTLOOK AUTOMATION" at bounding box center [728, 41] width 1429 height 18
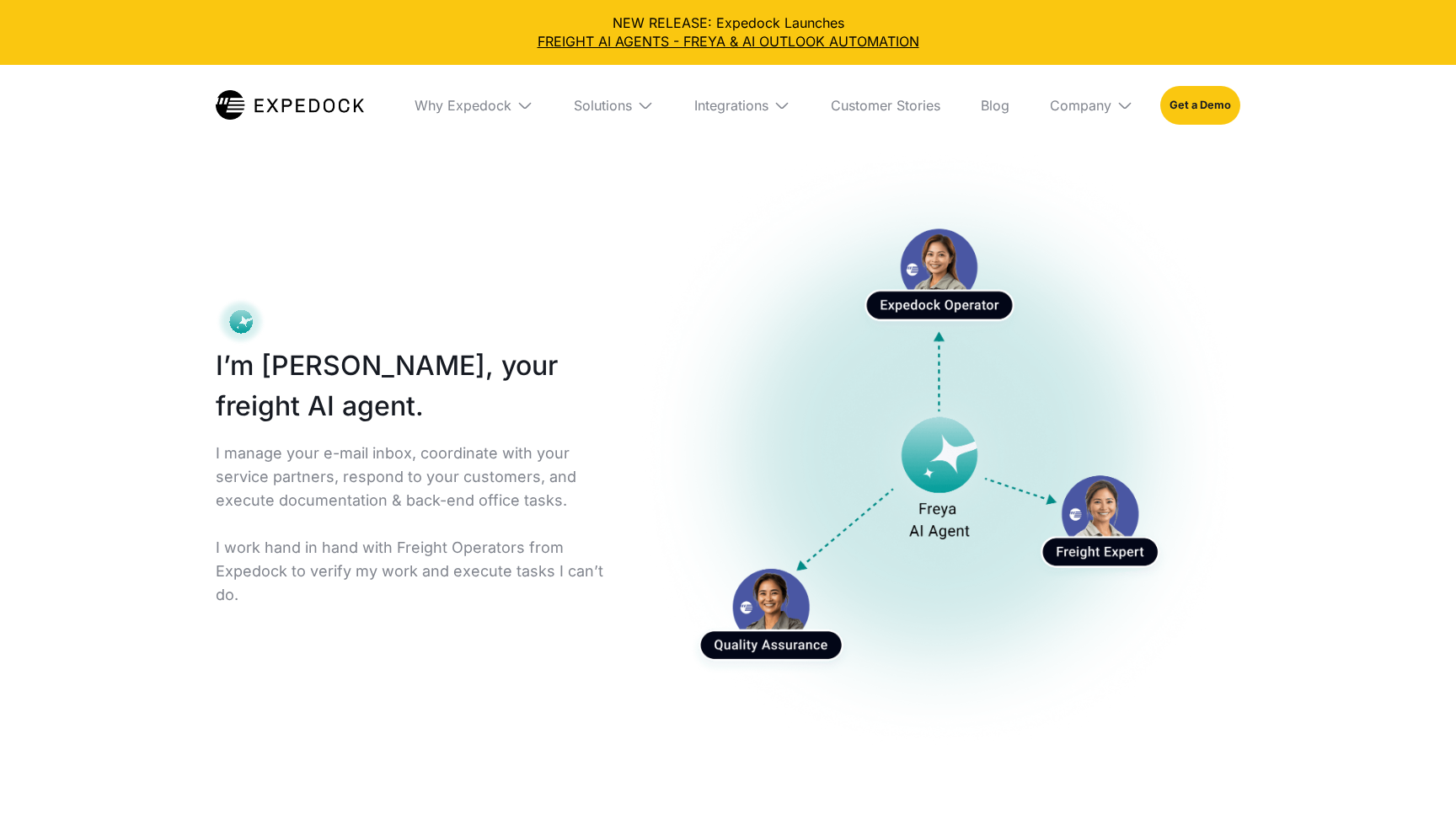
select select
click at [674, 46] on link "FREIGHT AI AGENTS - FREYA & AI OUTLOOK AUTOMATION" at bounding box center [728, 41] width 1429 height 18
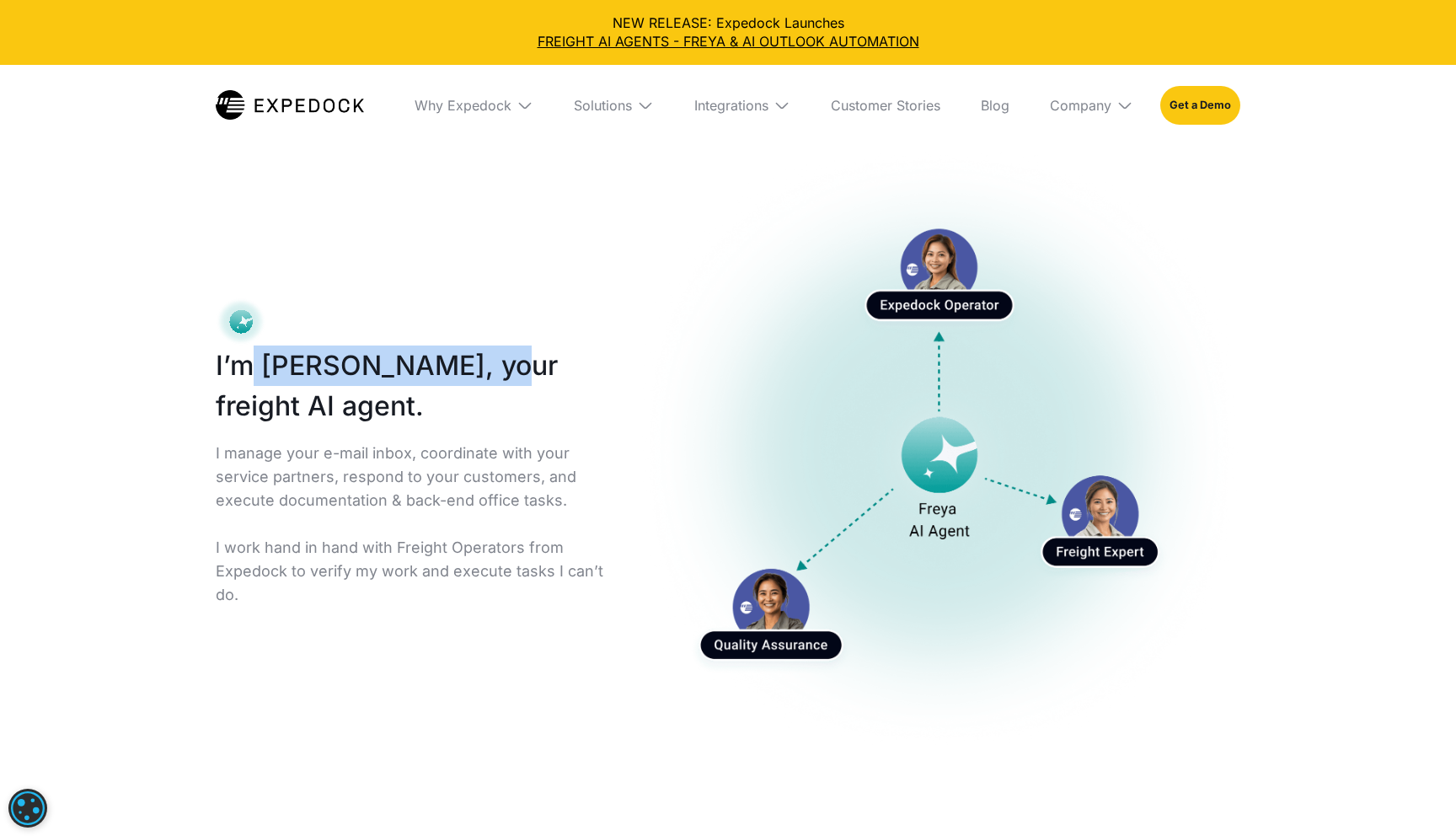
drag, startPoint x: 245, startPoint y: 364, endPoint x: 476, endPoint y: 364, distance: 231.0
click at [477, 364] on h1 "I’m [PERSON_NAME], your freight AI agent." at bounding box center [414, 386] width 396 height 81
click at [626, 99] on div "Solutions" at bounding box center [602, 105] width 58 height 17
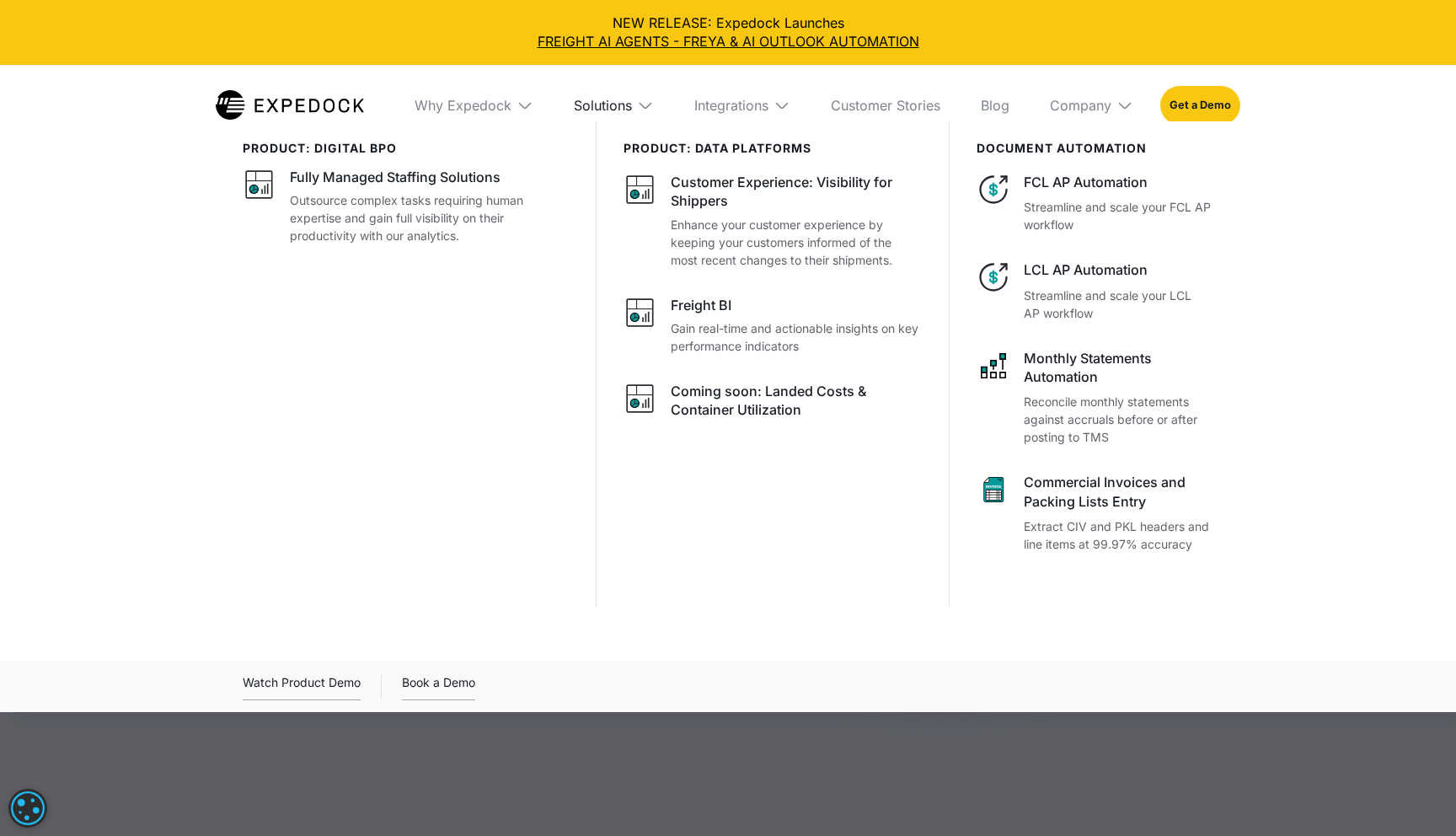
click at [609, 100] on div "Solutions" at bounding box center [602, 105] width 58 height 17
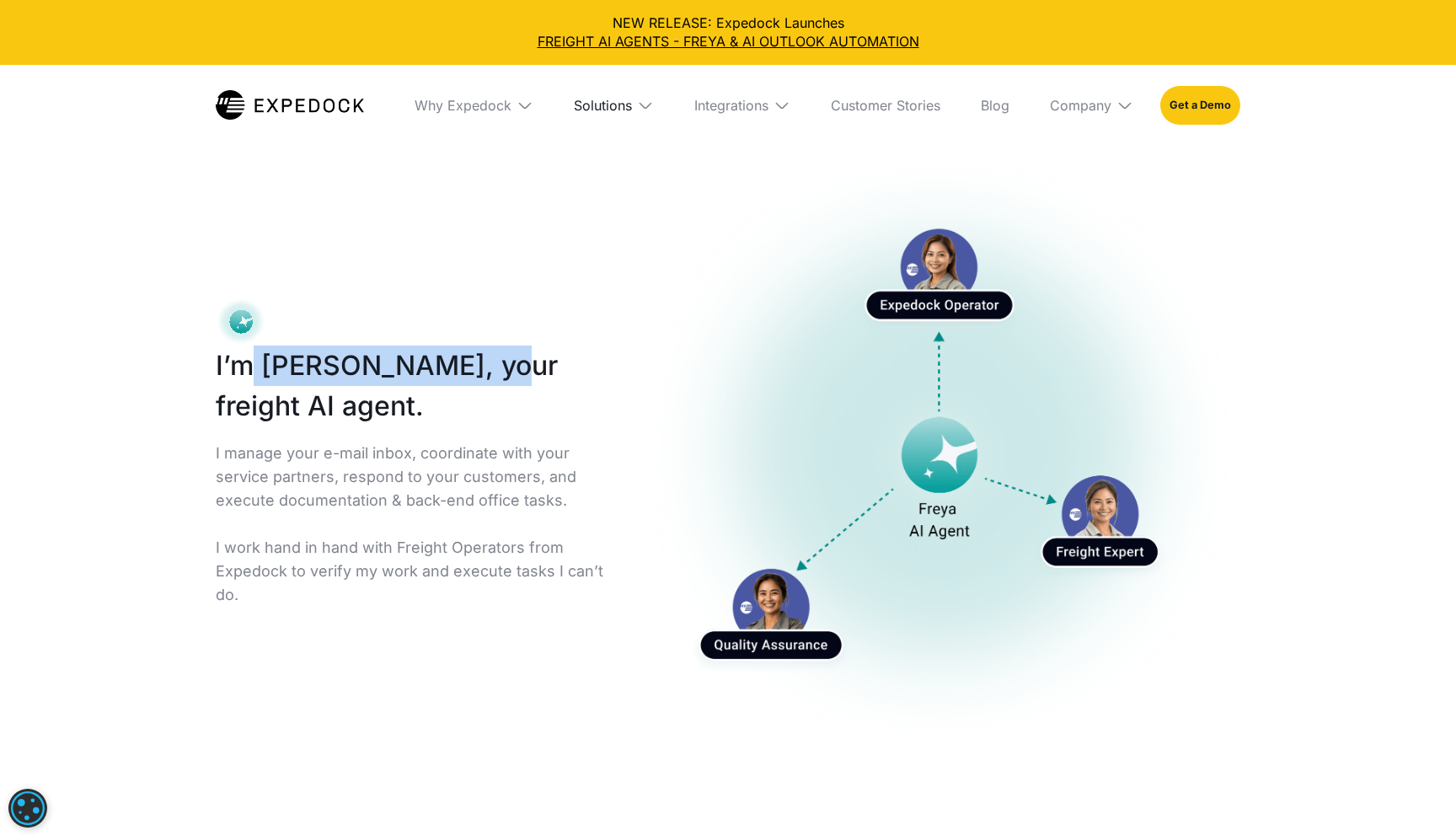
click at [609, 101] on div "Solutions" at bounding box center [602, 105] width 58 height 17
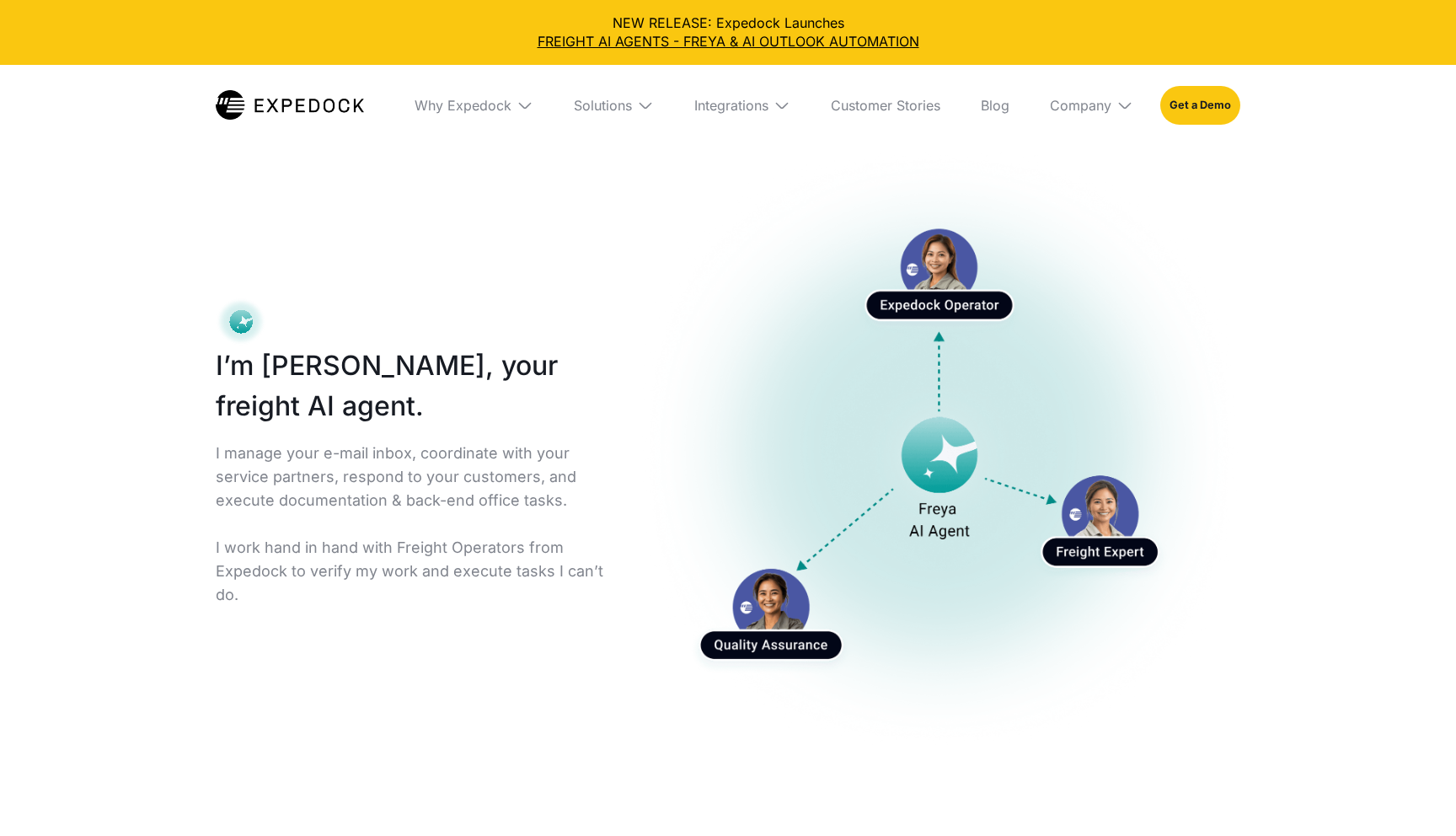
select select
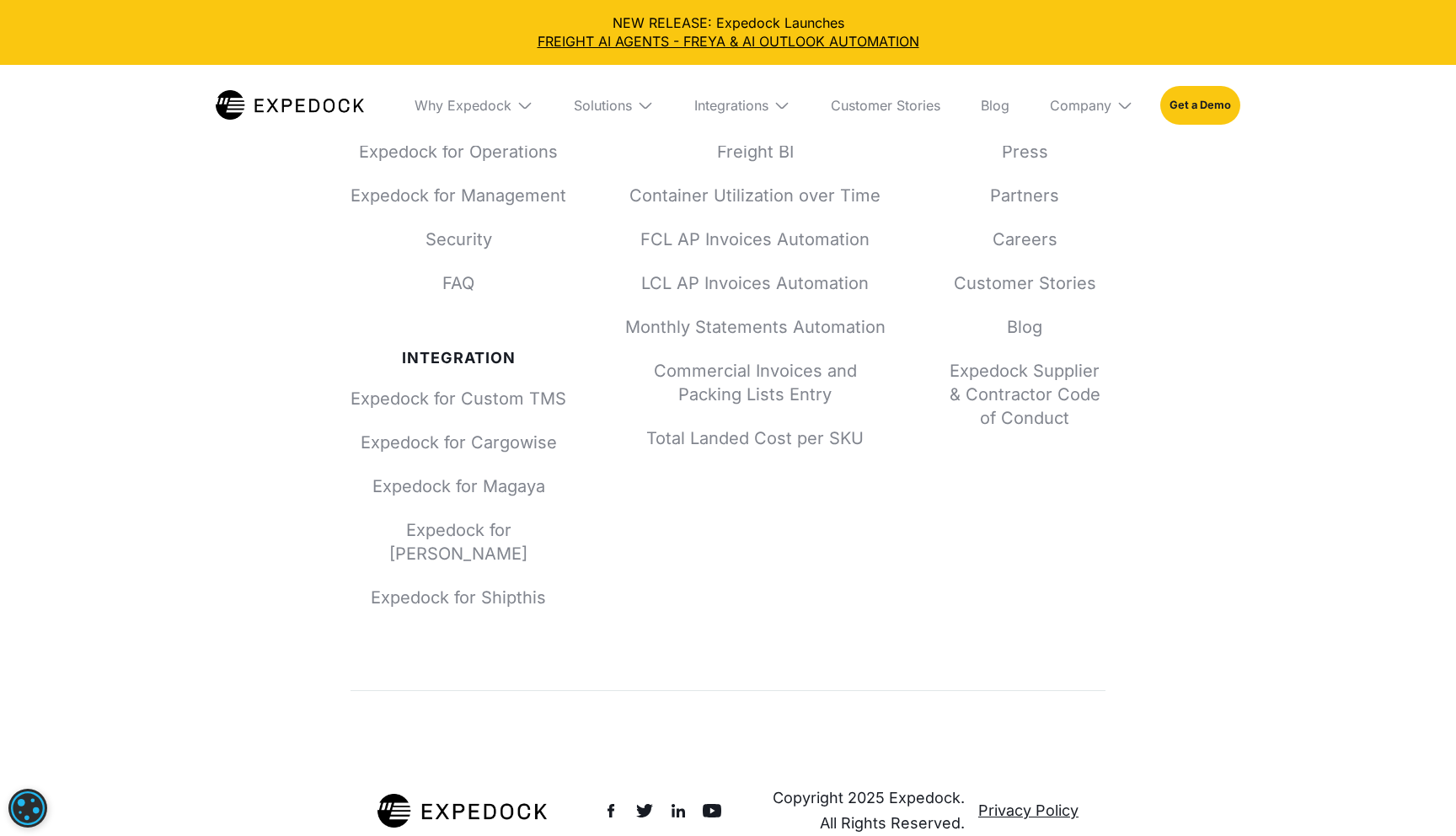
scroll to position [10127, 0]
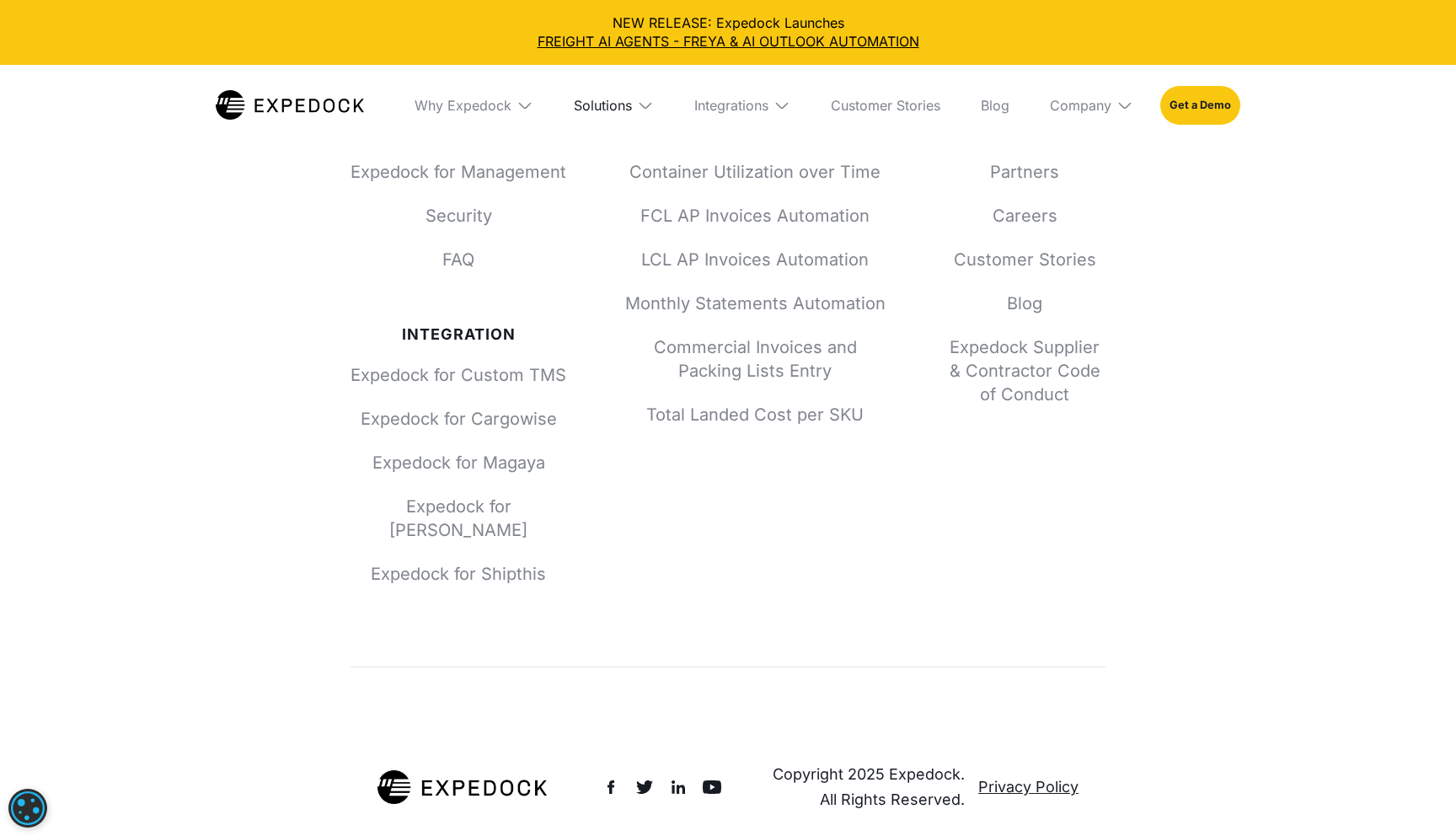
click at [602, 105] on div "Solutions" at bounding box center [602, 105] width 58 height 17
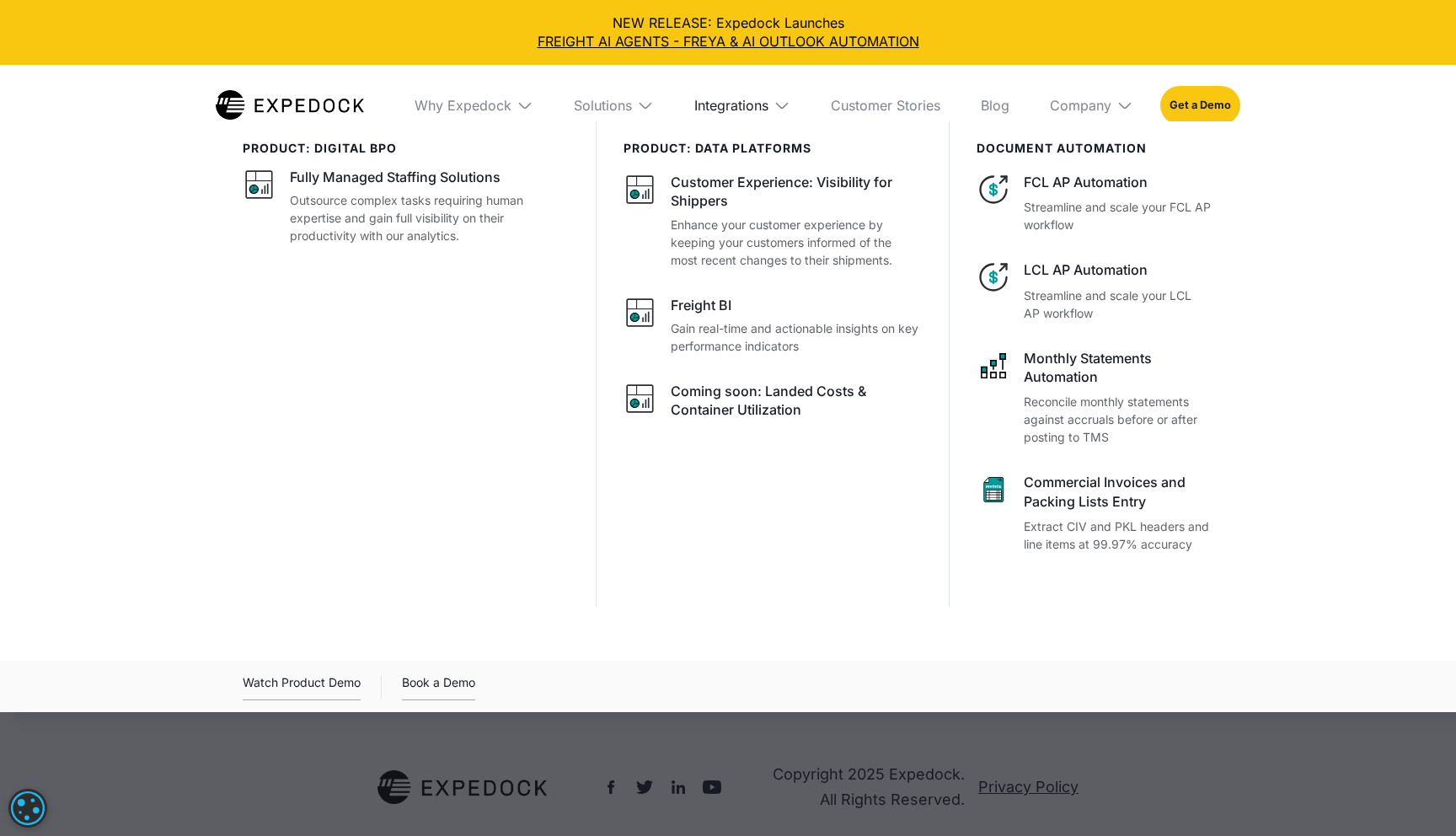
click at [754, 109] on div "Integrations" at bounding box center [731, 105] width 74 height 17
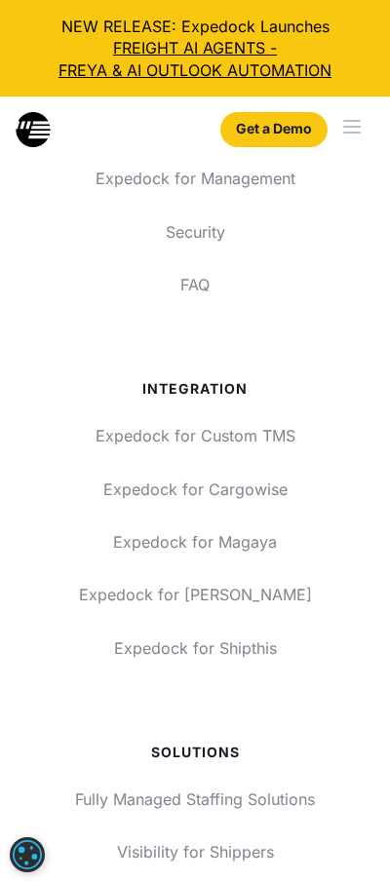
scroll to position [16010, 0]
click at [349, 126] on div "menu" at bounding box center [352, 127] width 18 height 2
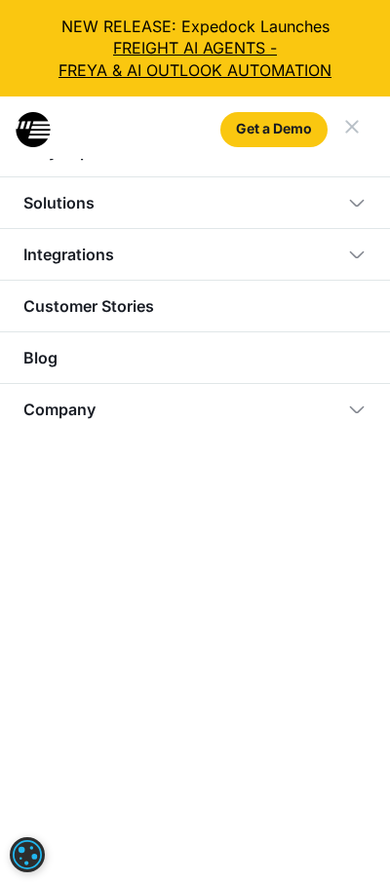
click at [356, 252] on img at bounding box center [357, 255] width 20 height 20
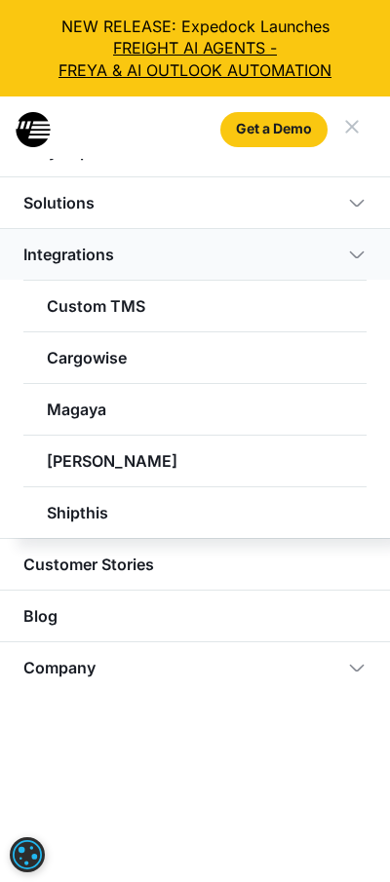
click at [352, 253] on img at bounding box center [357, 255] width 20 height 20
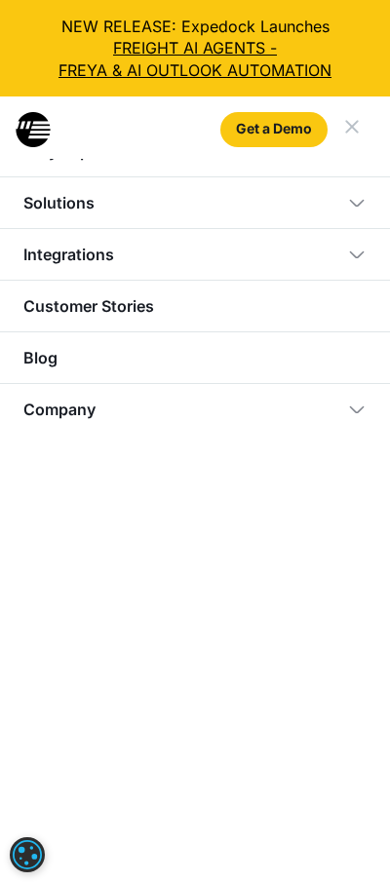
click at [355, 194] on img at bounding box center [357, 203] width 20 height 20
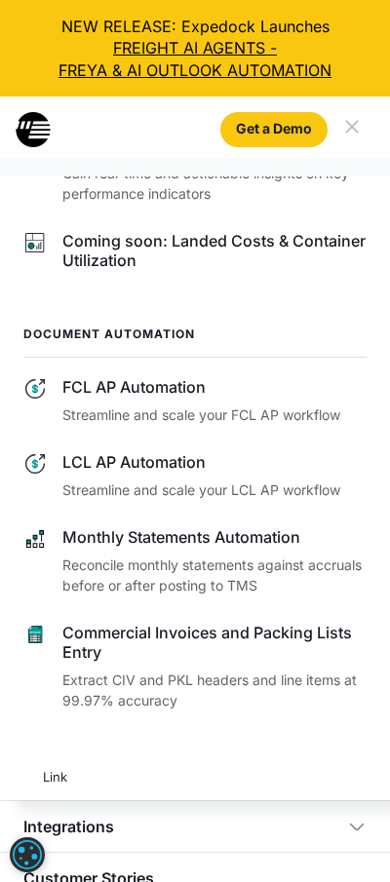
scroll to position [16128, 0]
click at [352, 127] on div "menu" at bounding box center [352, 127] width 14 height 14
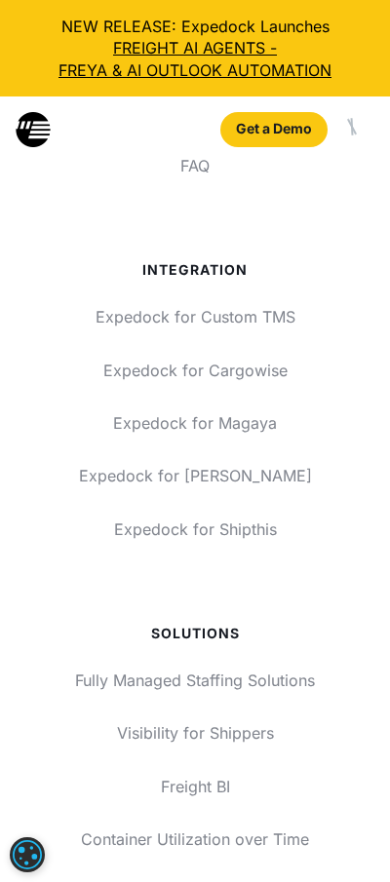
scroll to position [0, 0]
